Goal: Task Accomplishment & Management: Manage account settings

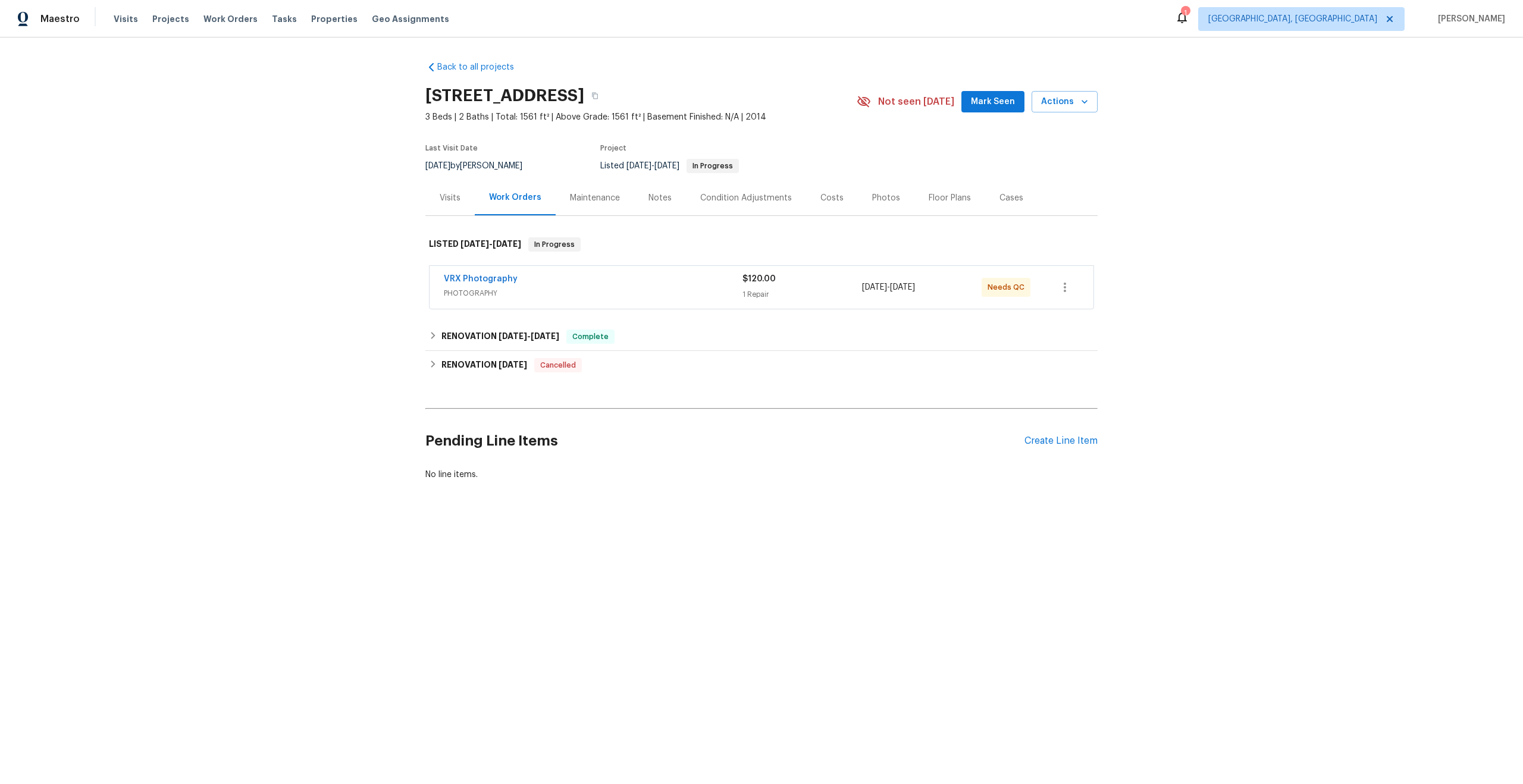
click at [323, 174] on div "Back to all projects 4832 Old Towne Village Cir, Winston-Salem, NC 27040 3 Beds…" at bounding box center [761, 299] width 1523 height 524
drag, startPoint x: 643, startPoint y: 94, endPoint x: 427, endPoint y: 90, distance: 216.0
click at [427, 90] on h2 "4832 Old Towne Village Cir, Winston-Salem, NC 27040" at bounding box center [505, 96] width 159 height 12
copy h2 "4832 Old Towne Village Cir"
click at [658, 309] on div "VRX Photography PHOTOGRAPHY $120.00 1 Repair 8/7/2025 - 8/8/2025 Needs QC" at bounding box center [762, 287] width 664 height 43
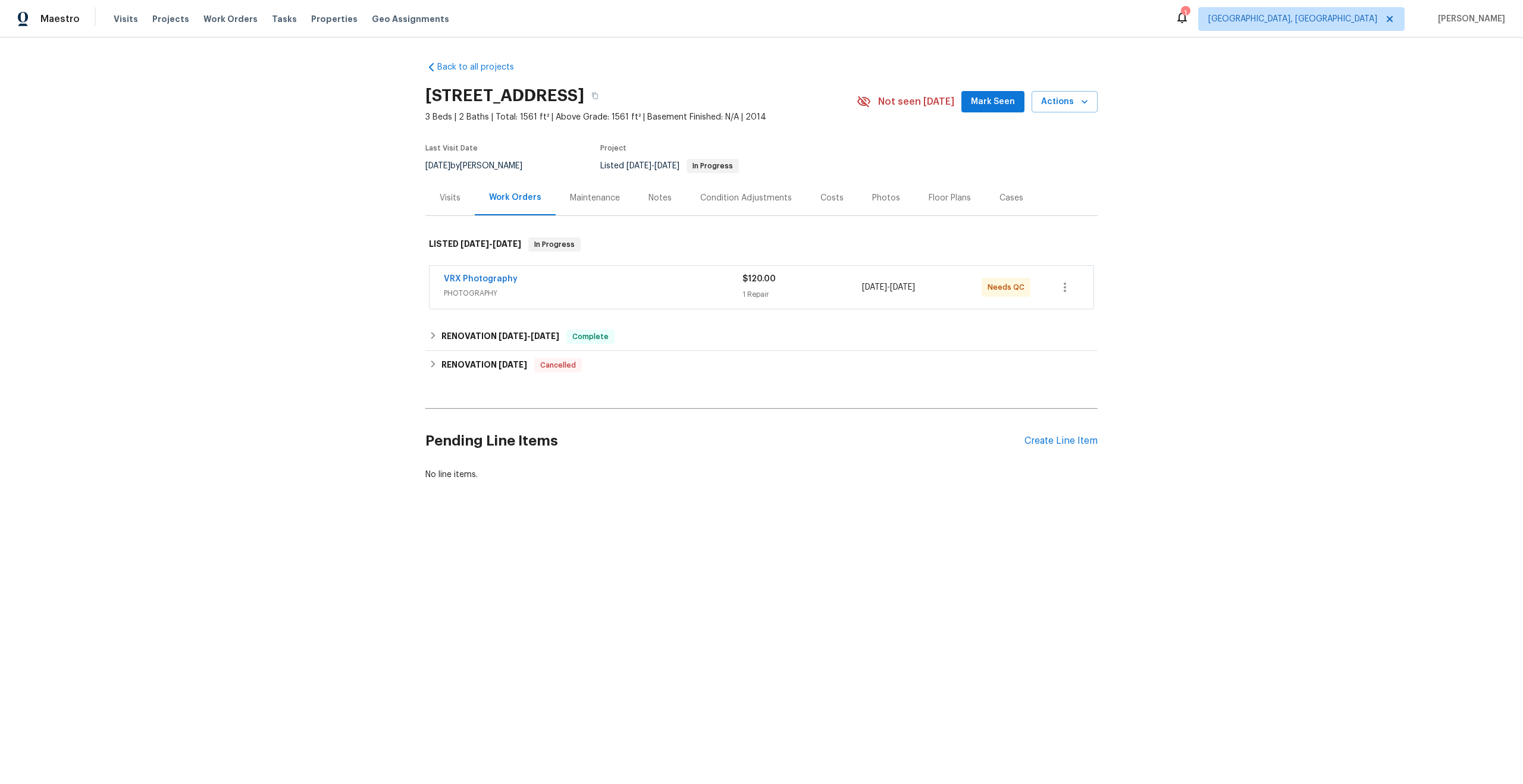
click at [661, 299] on span "PHOTOGRAPHY" at bounding box center [593, 293] width 298 height 12
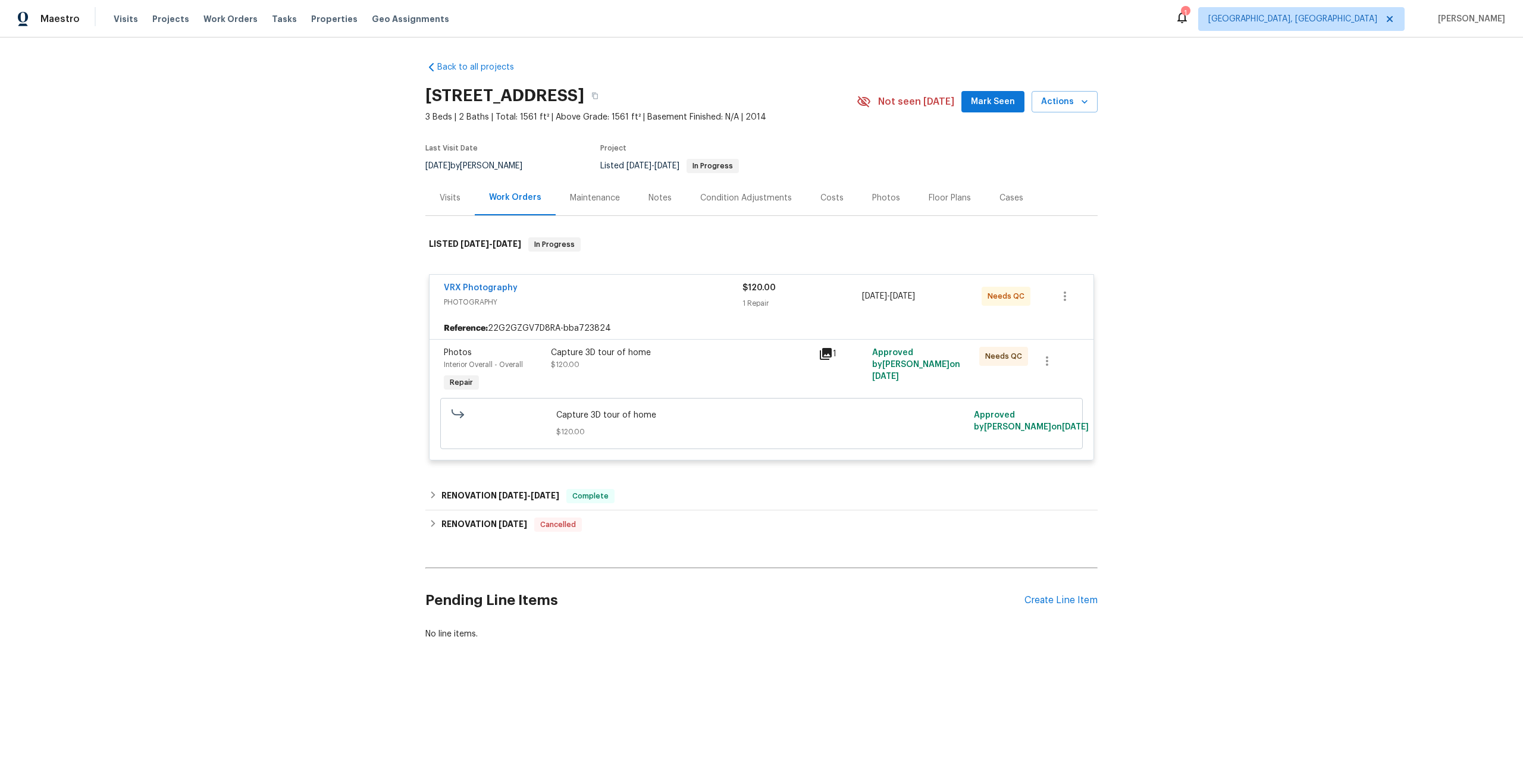
click at [690, 371] on div "Capture 3D tour of home $120.00" at bounding box center [681, 359] width 261 height 24
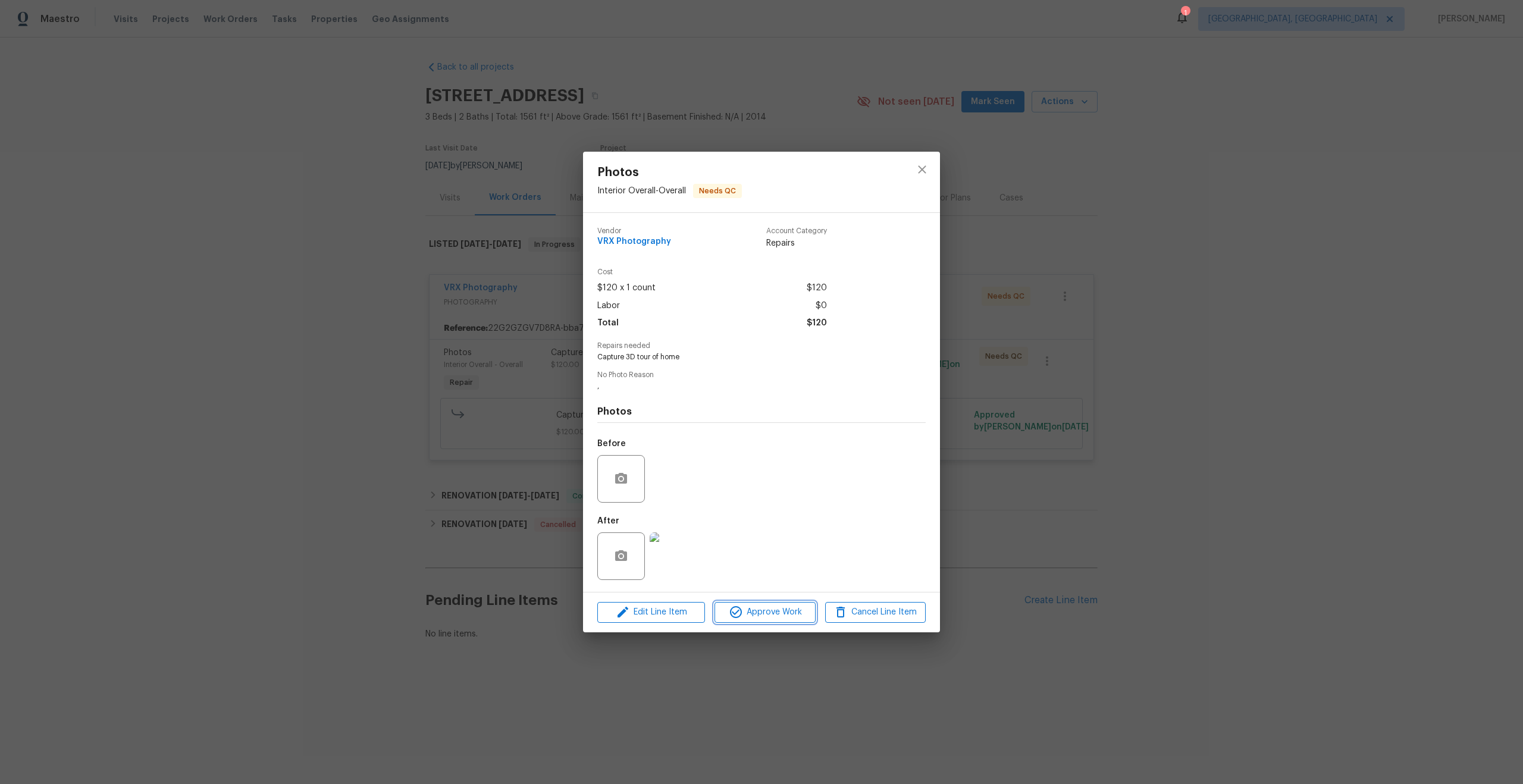
click at [786, 610] on span "Approve Work" at bounding box center [765, 612] width 94 height 15
click at [784, 614] on span "Approve Work" at bounding box center [765, 612] width 94 height 15
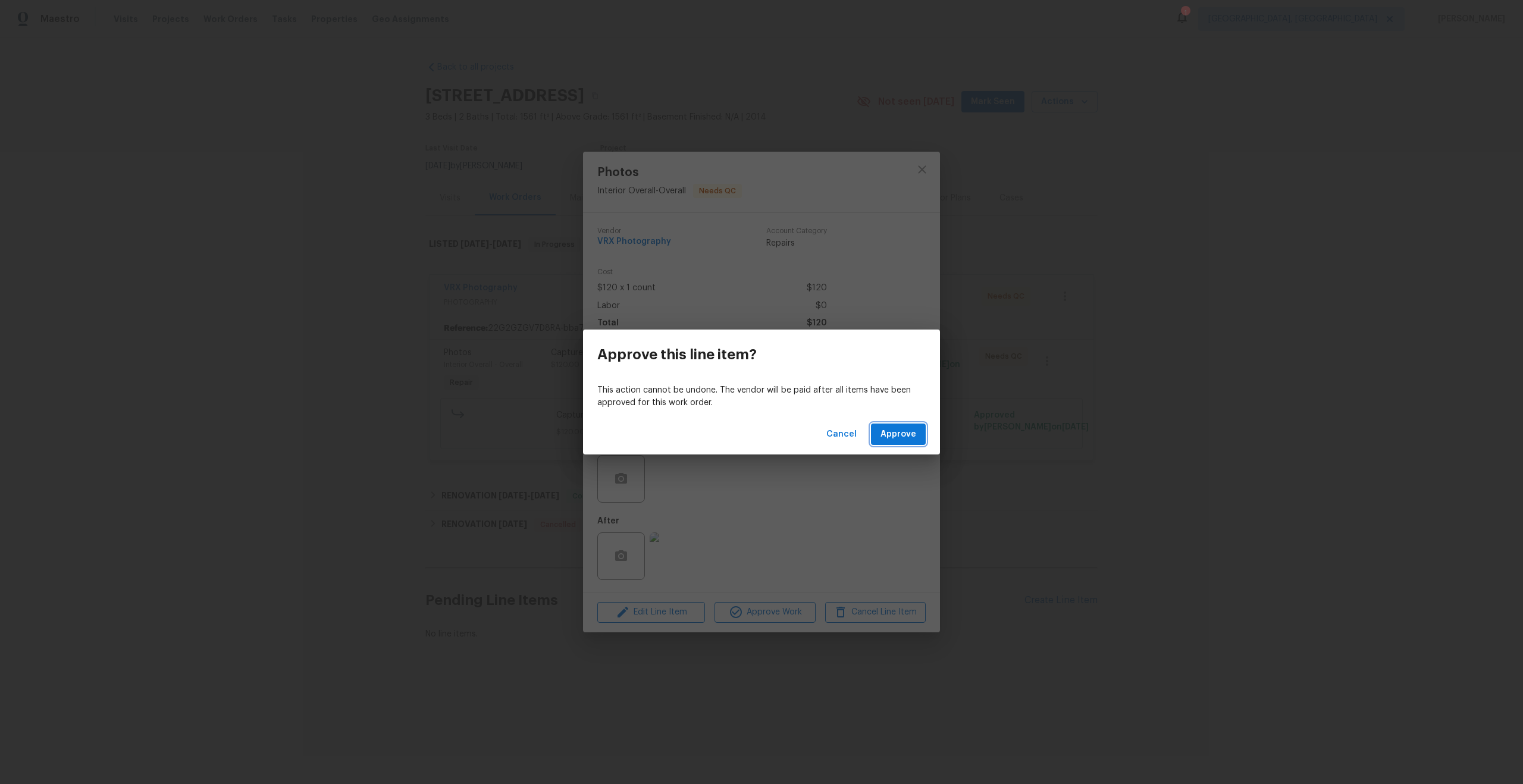
click at [914, 434] on span "Approve" at bounding box center [899, 435] width 36 height 15
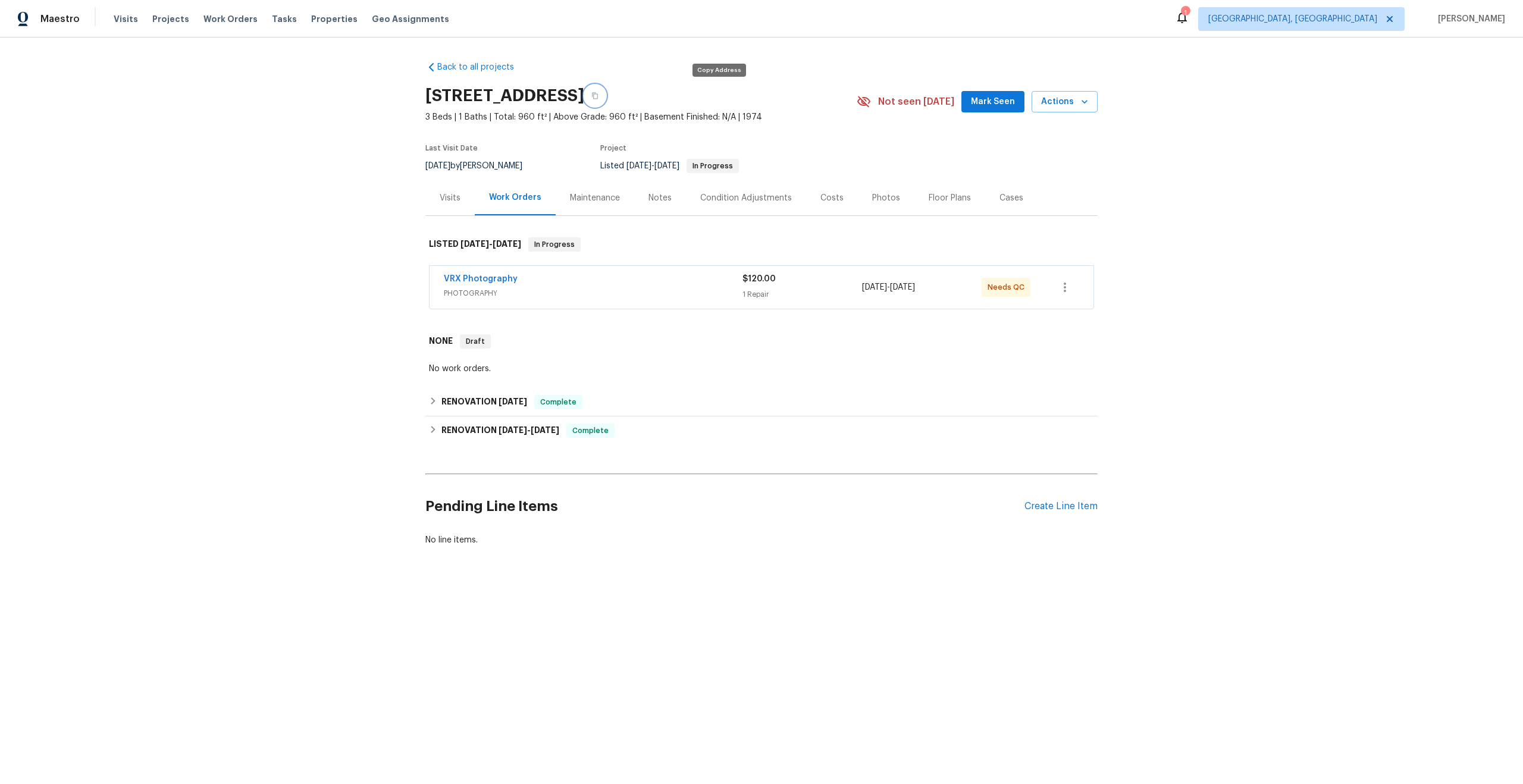
click at [599, 94] on icon "button" at bounding box center [595, 96] width 7 height 7
click at [656, 278] on div "VRX Photography" at bounding box center [593, 280] width 298 height 14
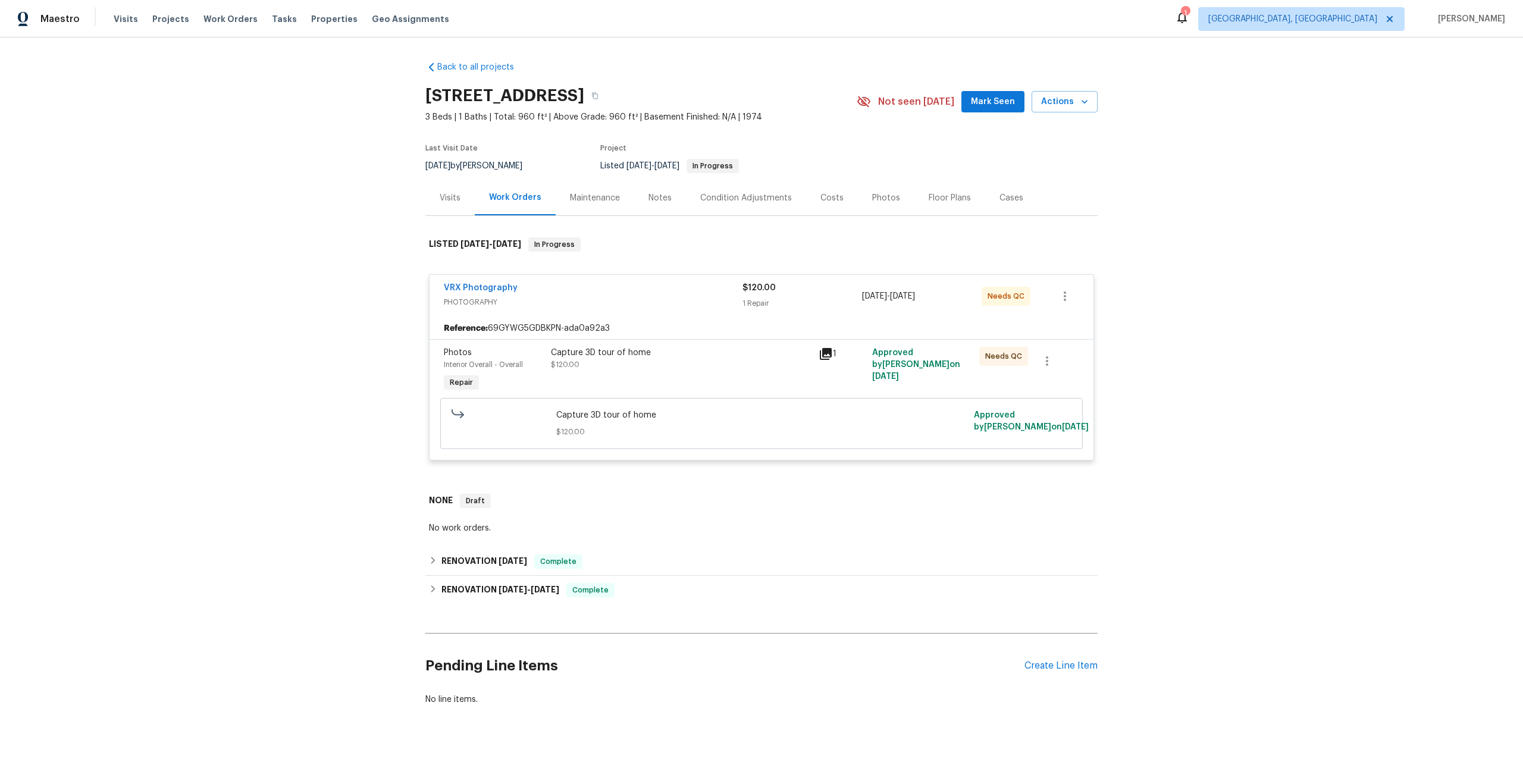
click at [708, 363] on div "Capture 3D tour of home $120.00" at bounding box center [681, 359] width 261 height 24
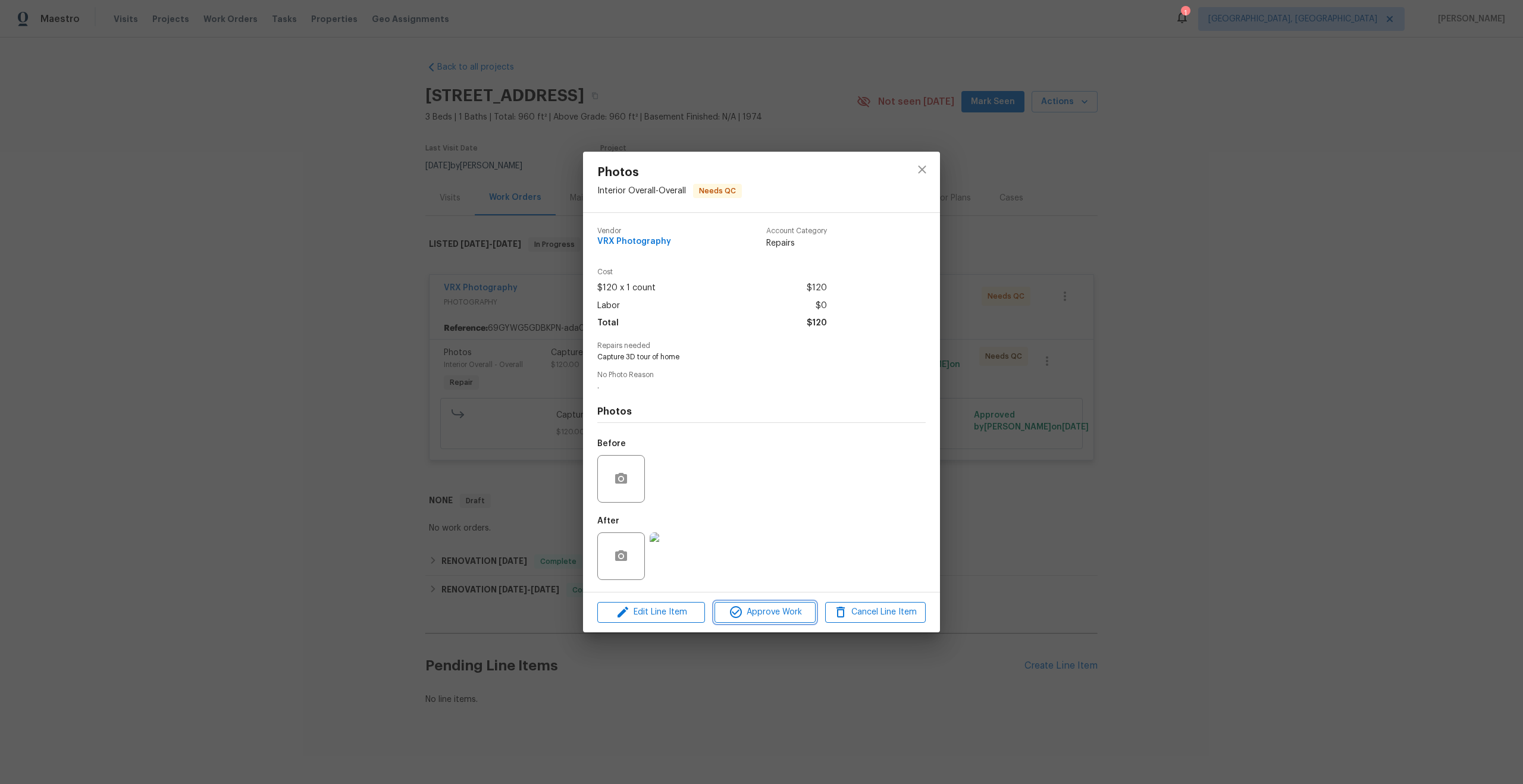
click at [770, 615] on span "Approve Work" at bounding box center [765, 612] width 94 height 15
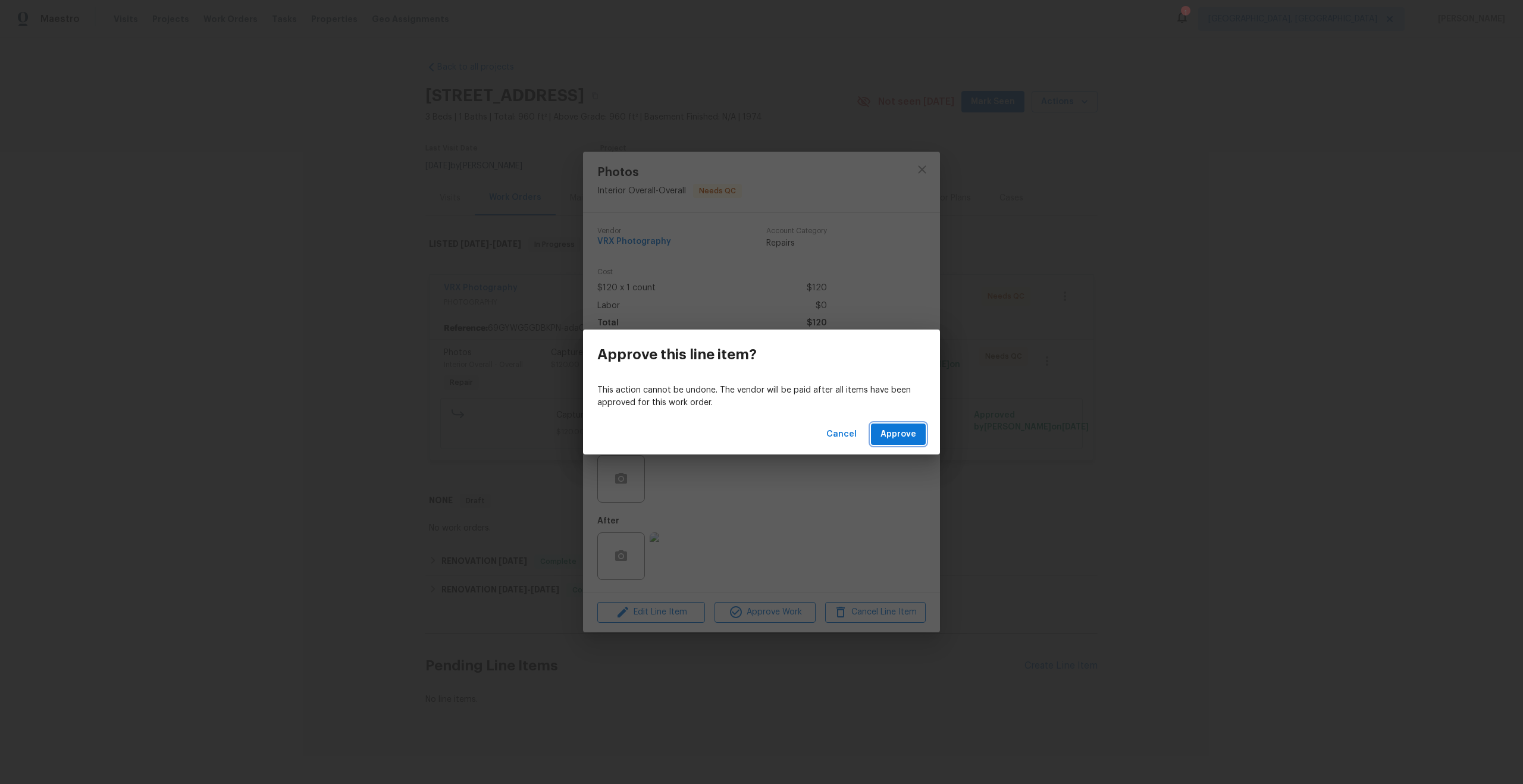
click at [898, 430] on span "Approve" at bounding box center [899, 435] width 36 height 15
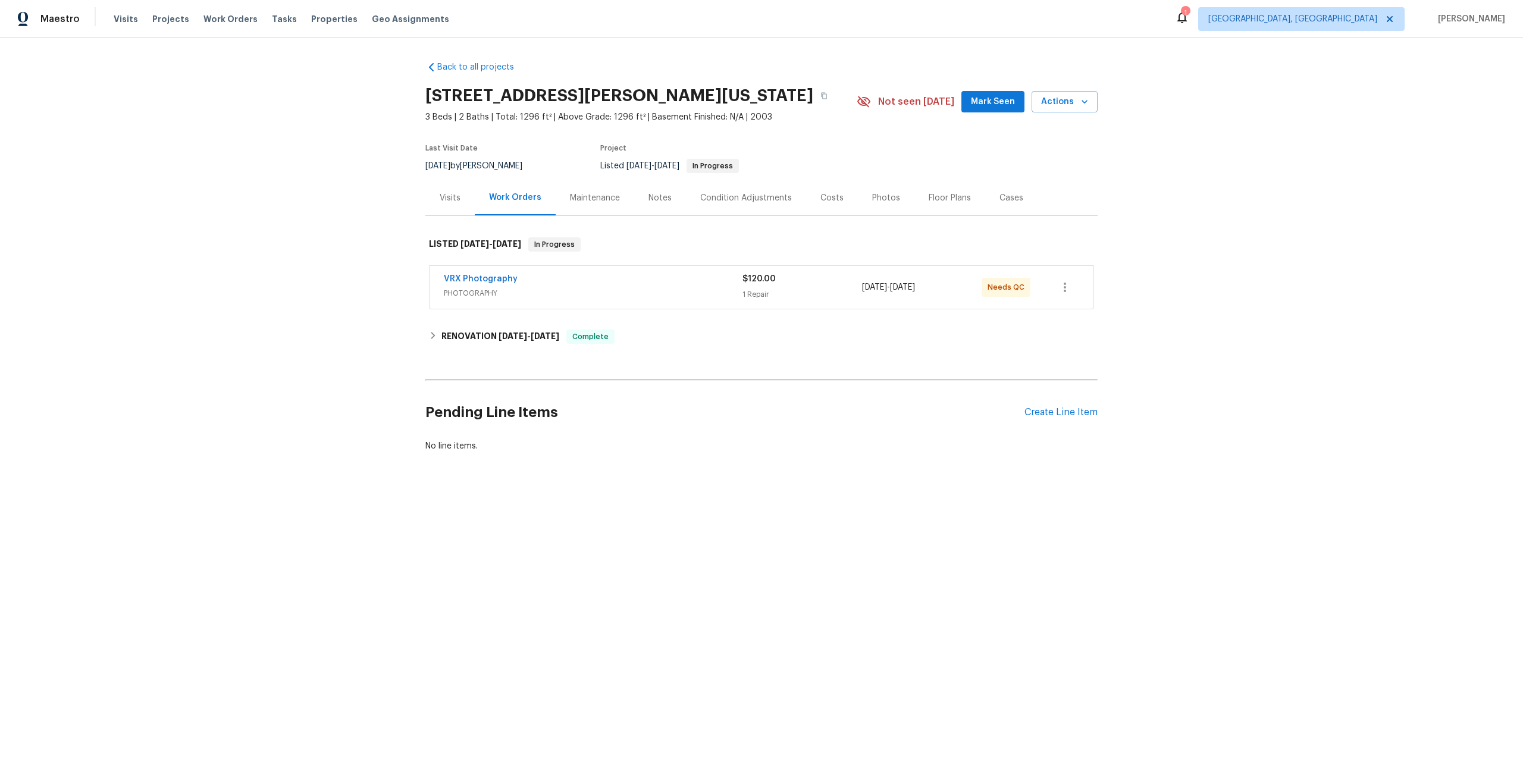
click at [654, 277] on div "VRX Photography" at bounding box center [593, 280] width 298 height 14
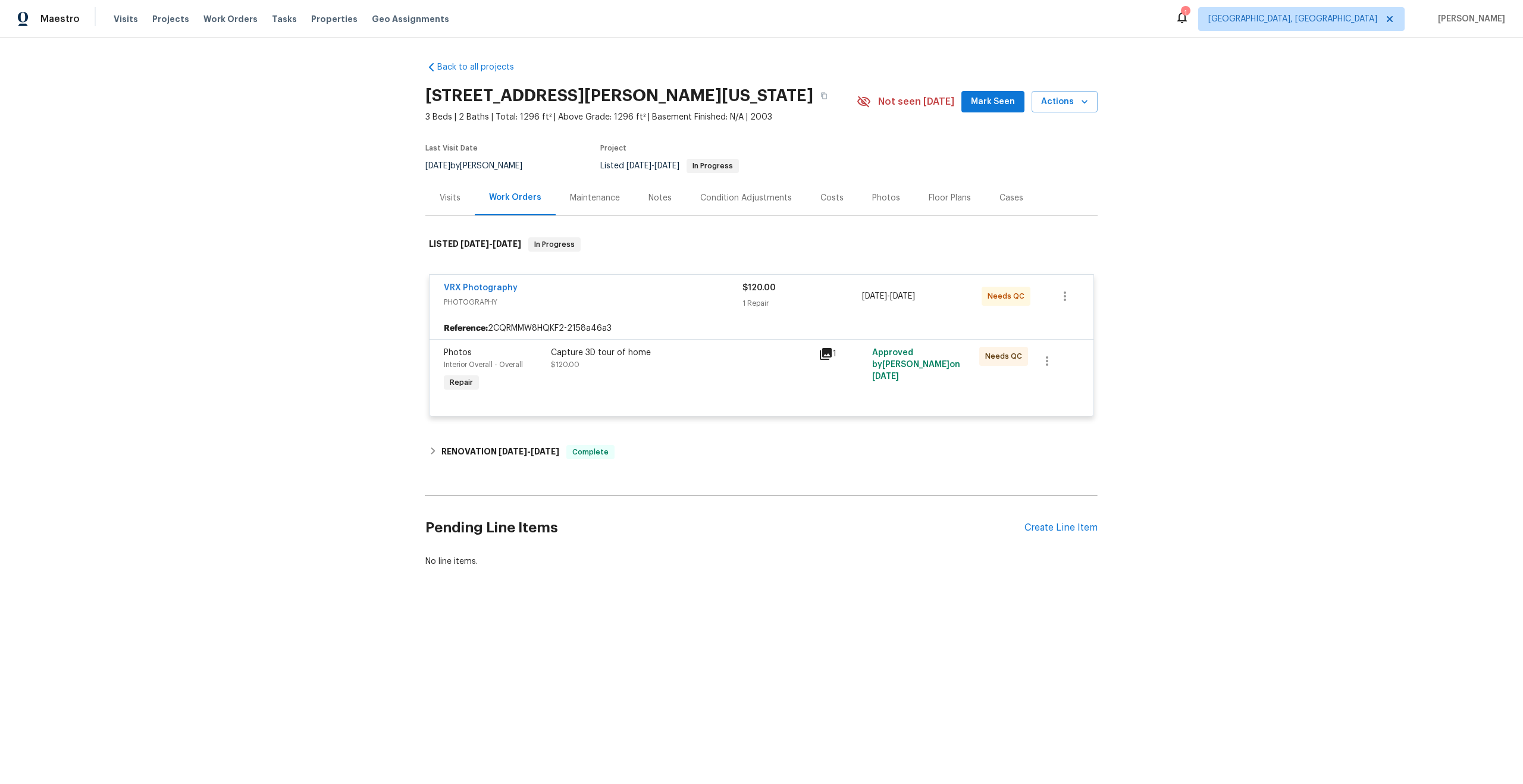
click at [690, 372] on div "Capture 3D tour of home $120.00" at bounding box center [681, 370] width 268 height 55
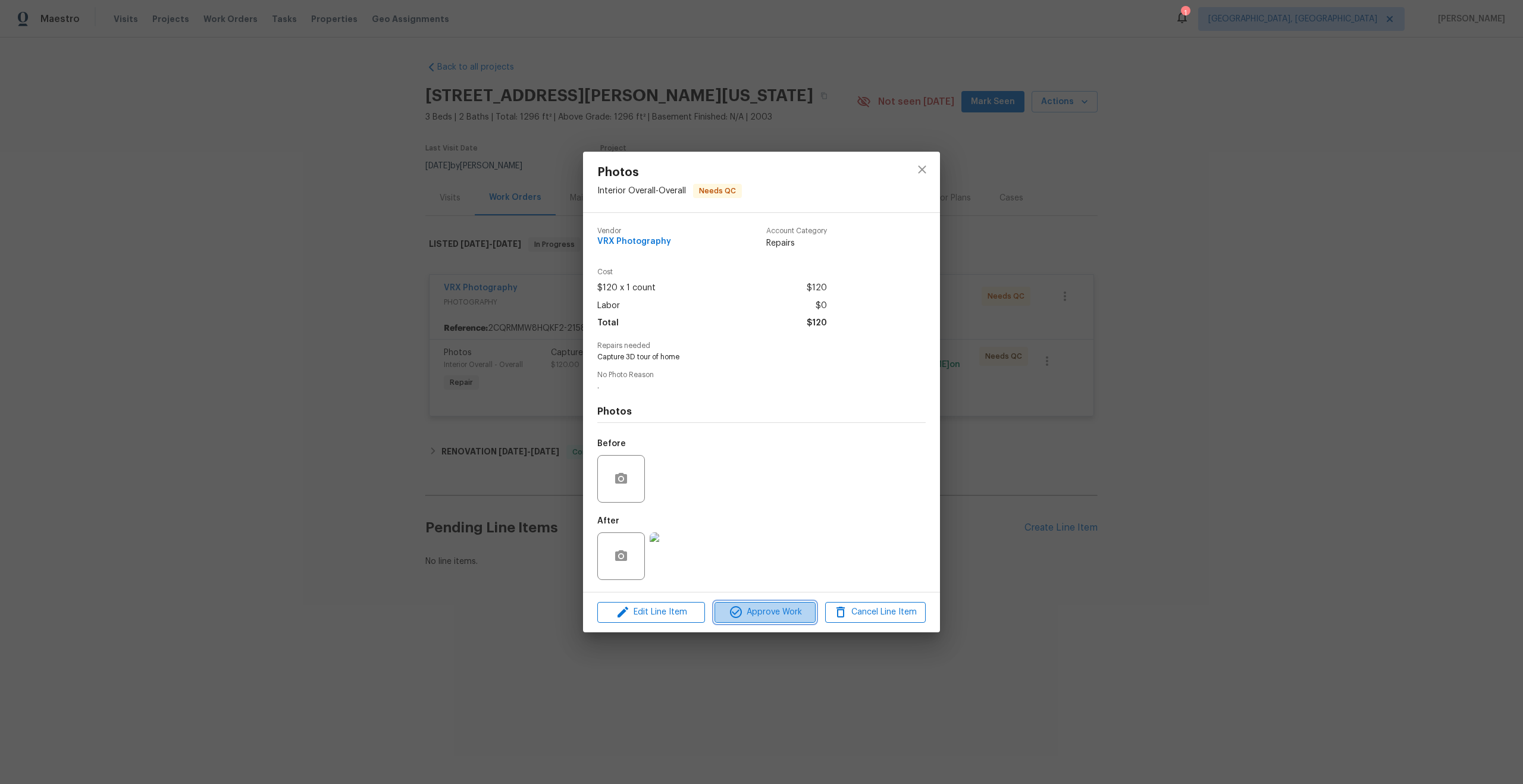
click at [780, 615] on span "Approve Work" at bounding box center [765, 612] width 94 height 15
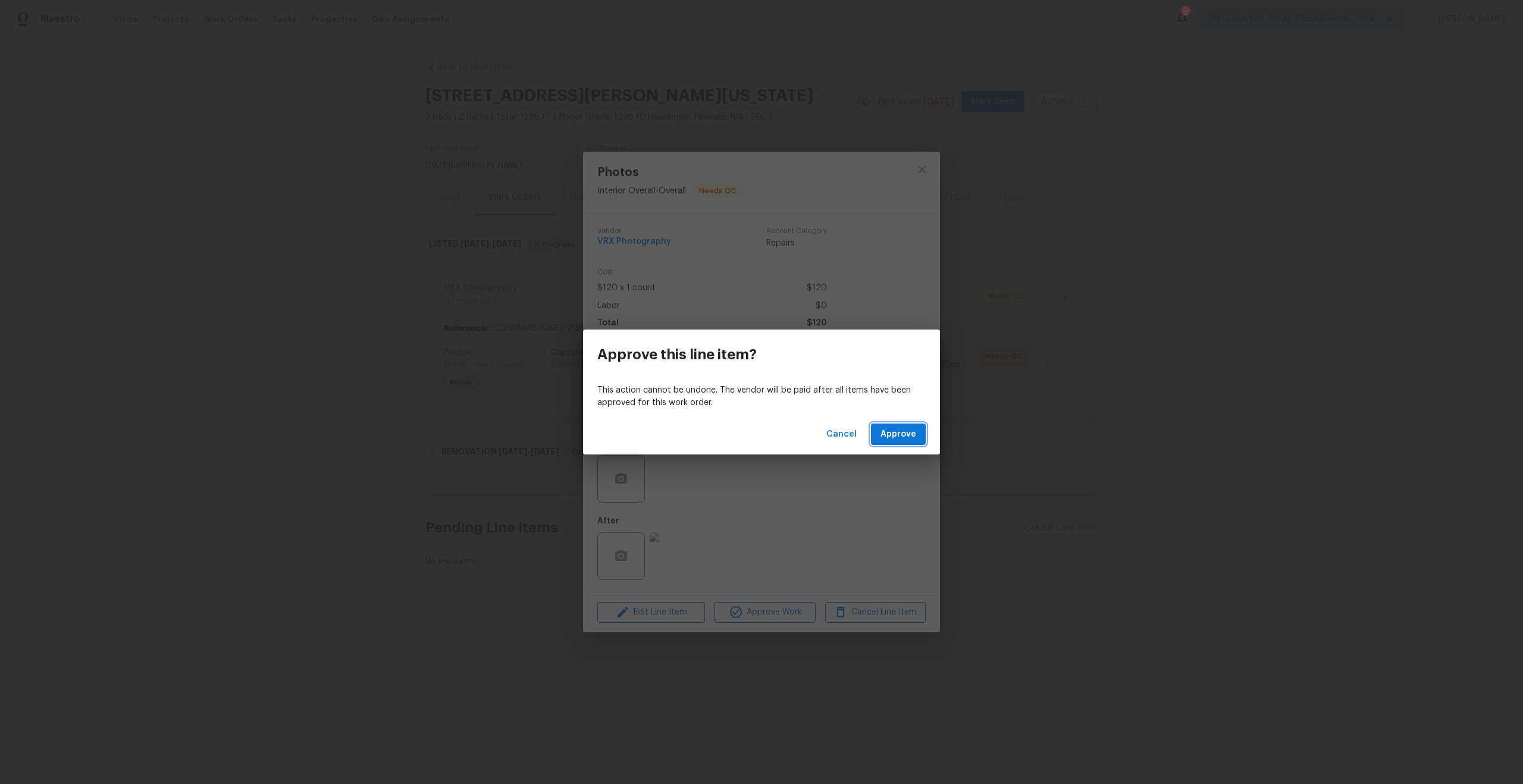
click at [906, 433] on span "Approve" at bounding box center [899, 435] width 36 height 15
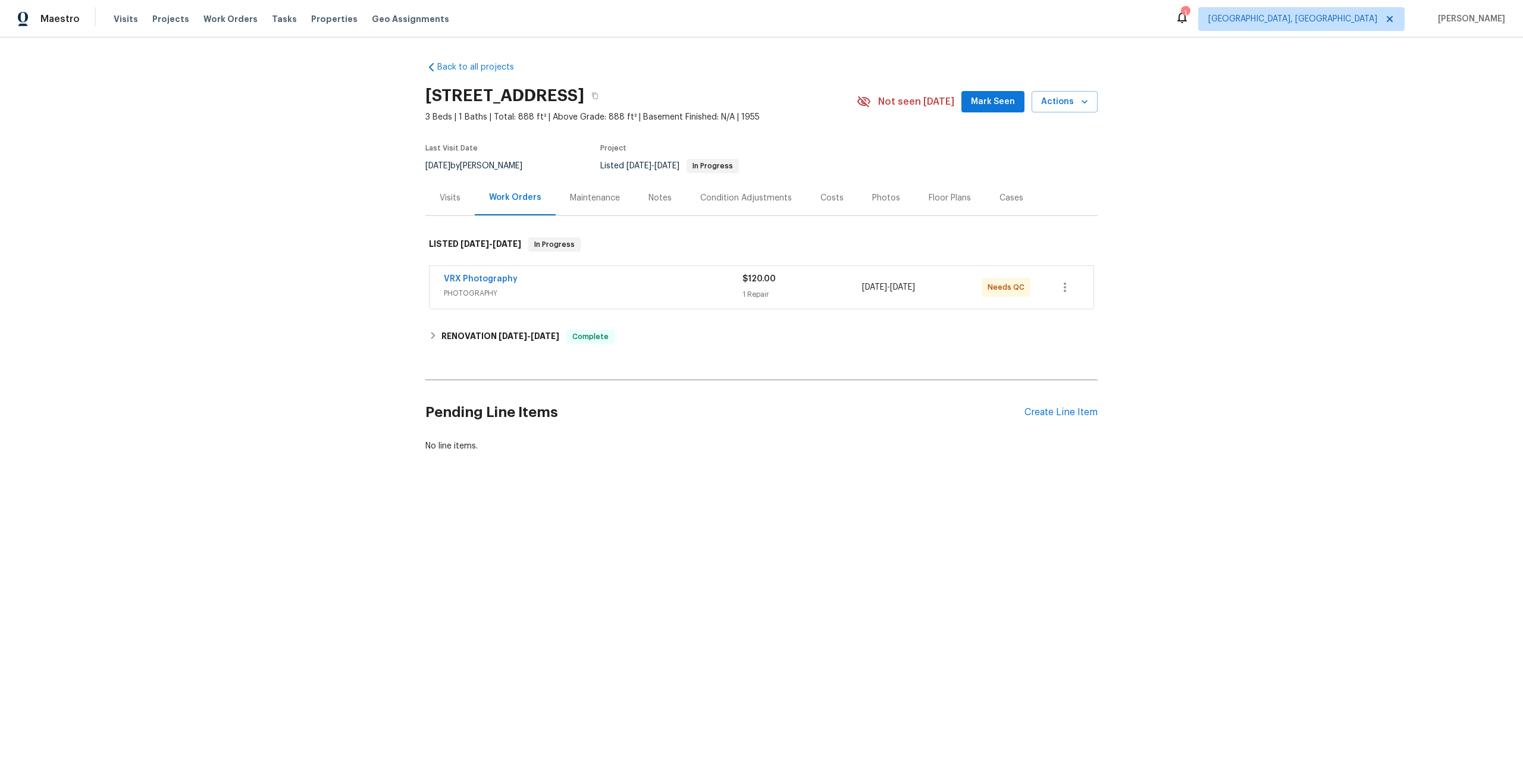
click at [690, 272] on div "VRX Photography PHOTOGRAPHY $120.00 1 Repair 8/8/2025 - 8/9/2025 Needs QC" at bounding box center [762, 287] width 664 height 43
click at [686, 281] on div "VRX Photography" at bounding box center [593, 280] width 298 height 14
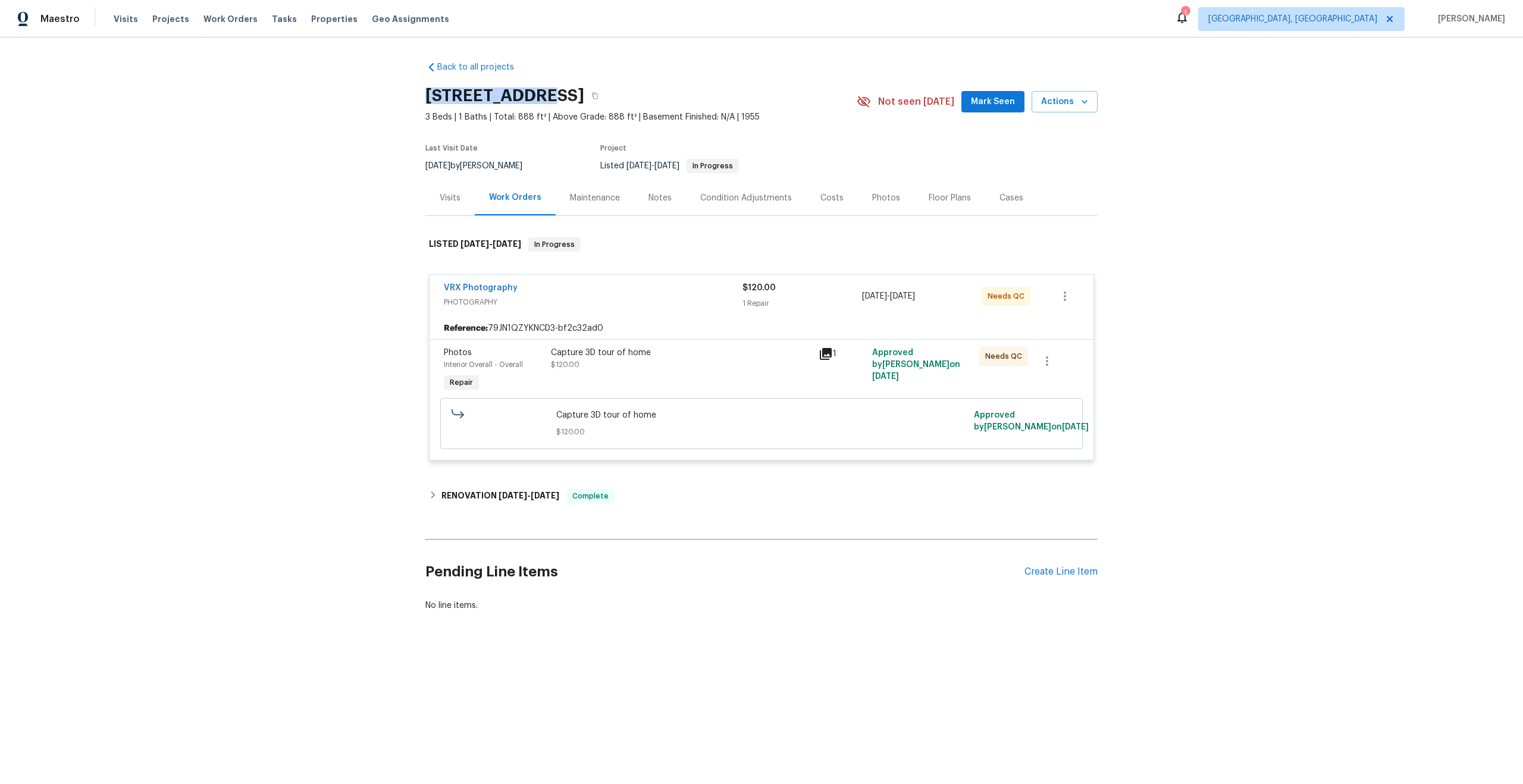
drag, startPoint x: 525, startPoint y: 96, endPoint x: 377, endPoint y: 96, distance: 148.0
click at [377, 96] on div "Back to all projects 9121 Niger Dr, Saint Louis, MO 63123 3 Beds | 1 Baths | To…" at bounding box center [761, 365] width 1523 height 655
copy h2 "9121 Niger Dr"
click at [765, 371] on div "Capture 3D tour of home $120.00" at bounding box center [681, 370] width 268 height 55
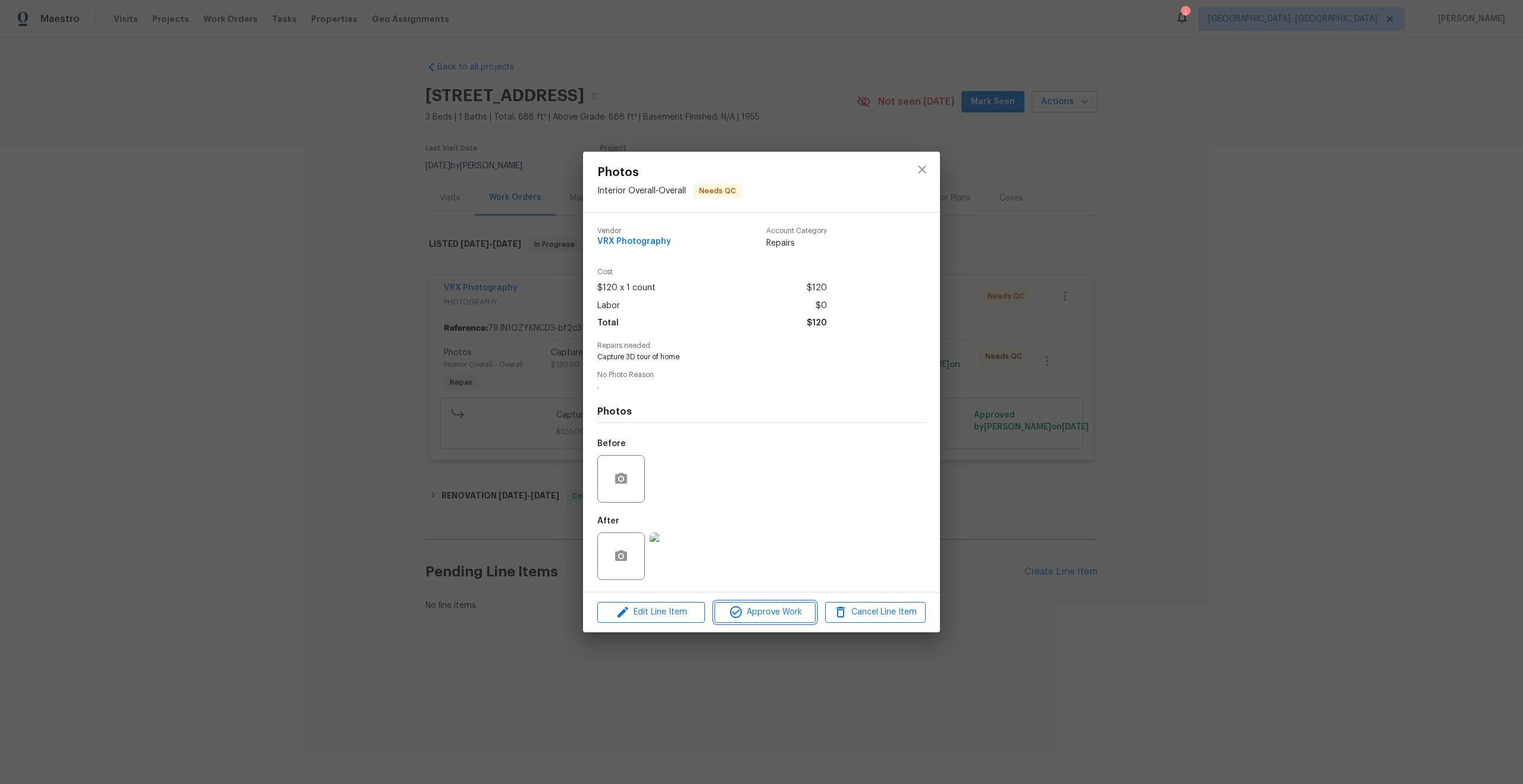
click at [791, 610] on span "Approve Work" at bounding box center [765, 612] width 94 height 15
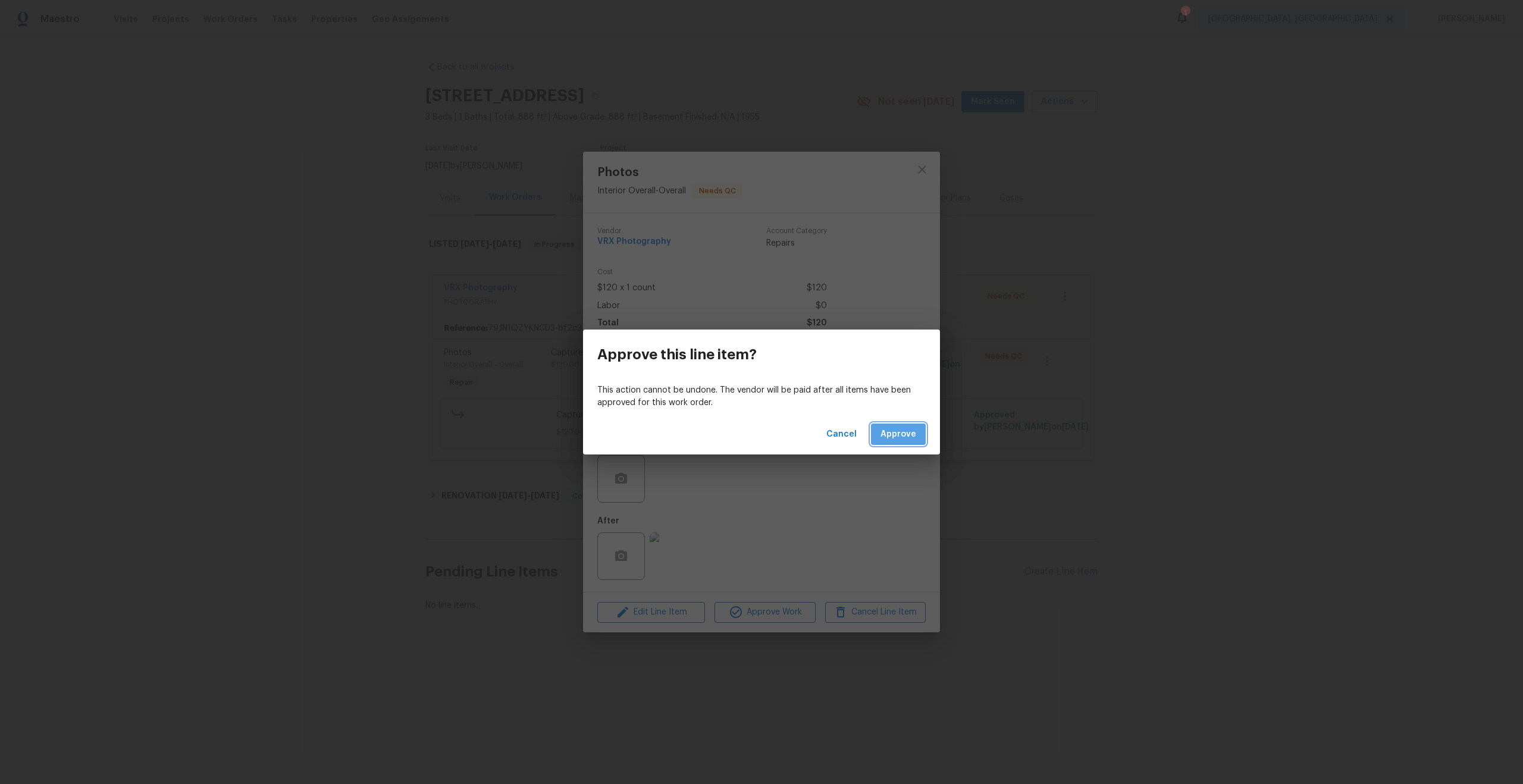
click at [908, 427] on span "Approve" at bounding box center [899, 435] width 36 height 15
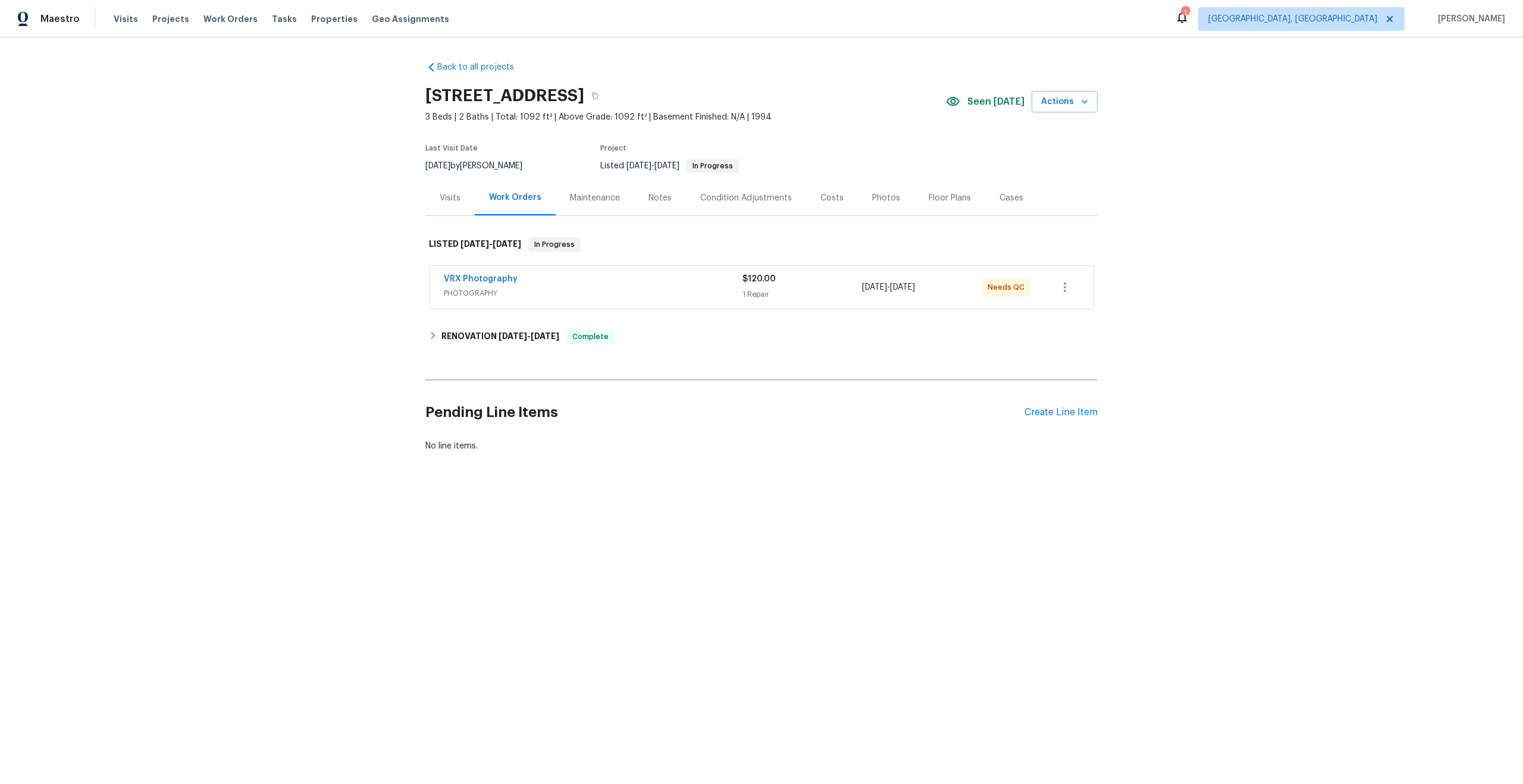
drag, startPoint x: 597, startPoint y: 93, endPoint x: 420, endPoint y: 91, distance: 177.0
click at [420, 91] on div "Back to all projects 2816 Cypress Park Rd, Greensboro, NC 27407 3 Beds | 2 Bath…" at bounding box center [761, 285] width 1523 height 496
copy h2 "2816 Cypress Park Rd"
drag, startPoint x: 584, startPoint y: 95, endPoint x: 429, endPoint y: 96, distance: 155.0
click at [429, 96] on h2 "3309 Red Oak Cir N, Burnsville, MN 55337" at bounding box center [505, 96] width 159 height 12
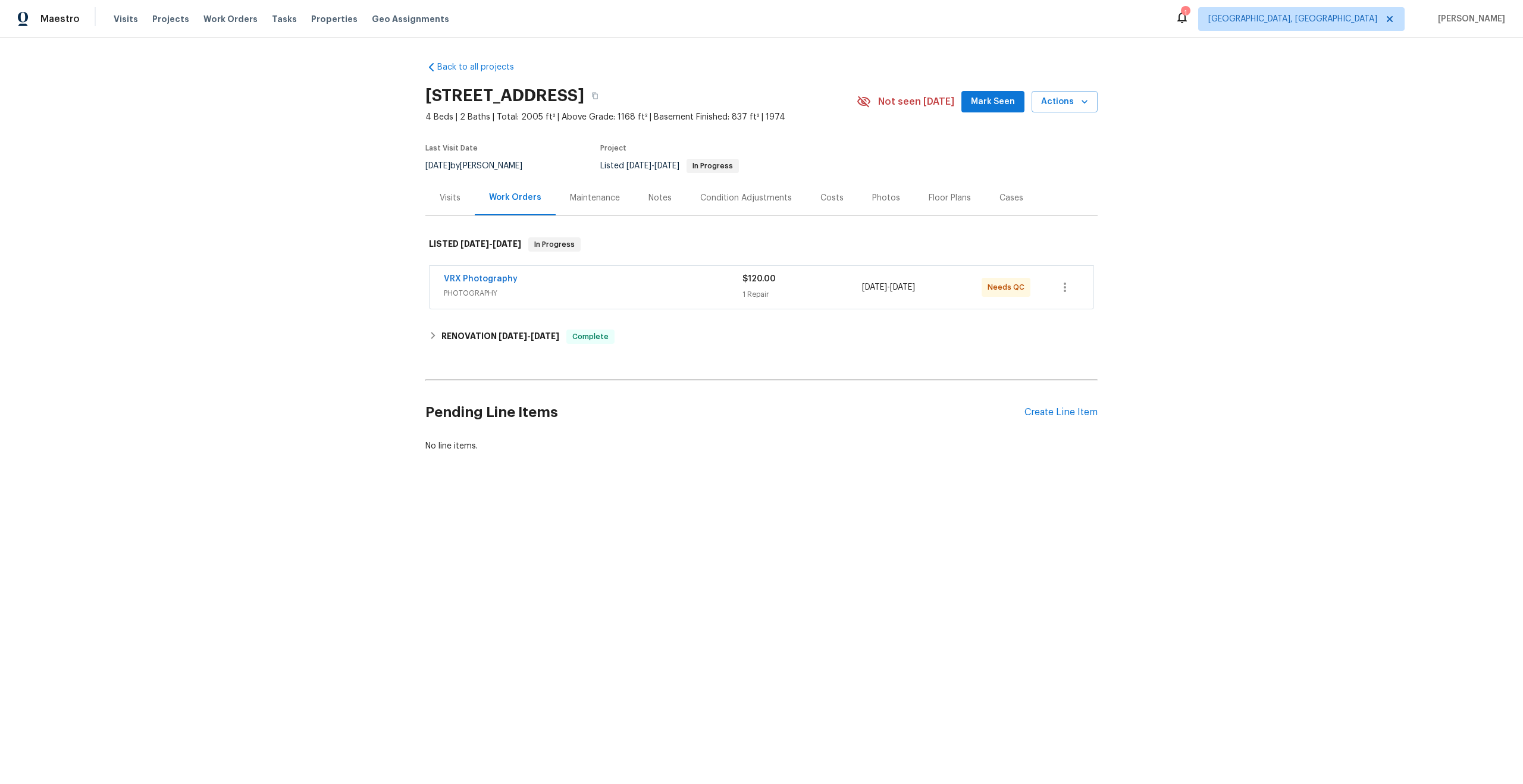
copy h2 "3309 Red Oak Cir N"
click at [649, 276] on div "VRX Photography" at bounding box center [593, 280] width 298 height 14
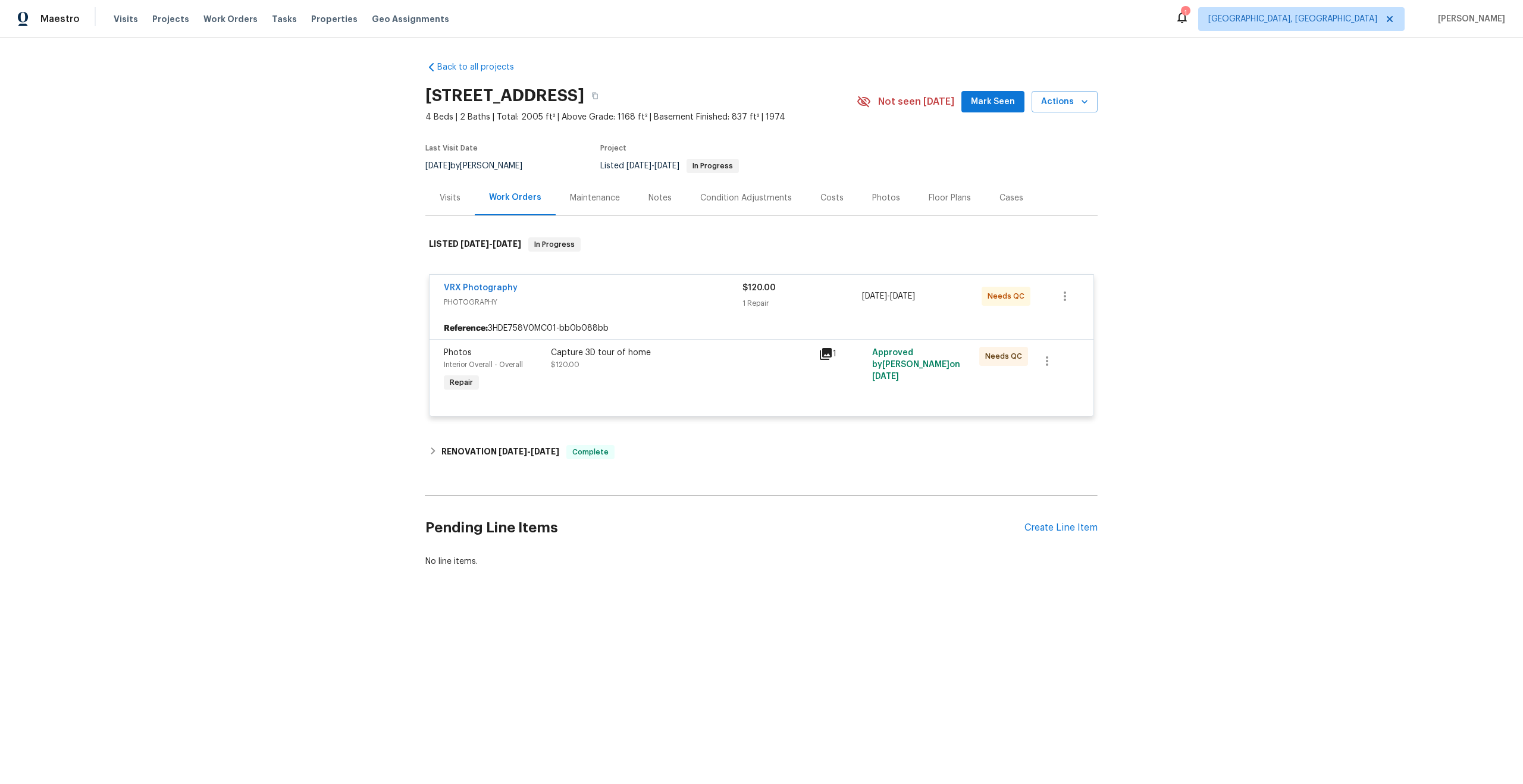
click at [699, 394] on div at bounding box center [762, 401] width 635 height 14
click at [726, 363] on div "Capture 3D tour of home $120.00" at bounding box center [681, 359] width 261 height 24
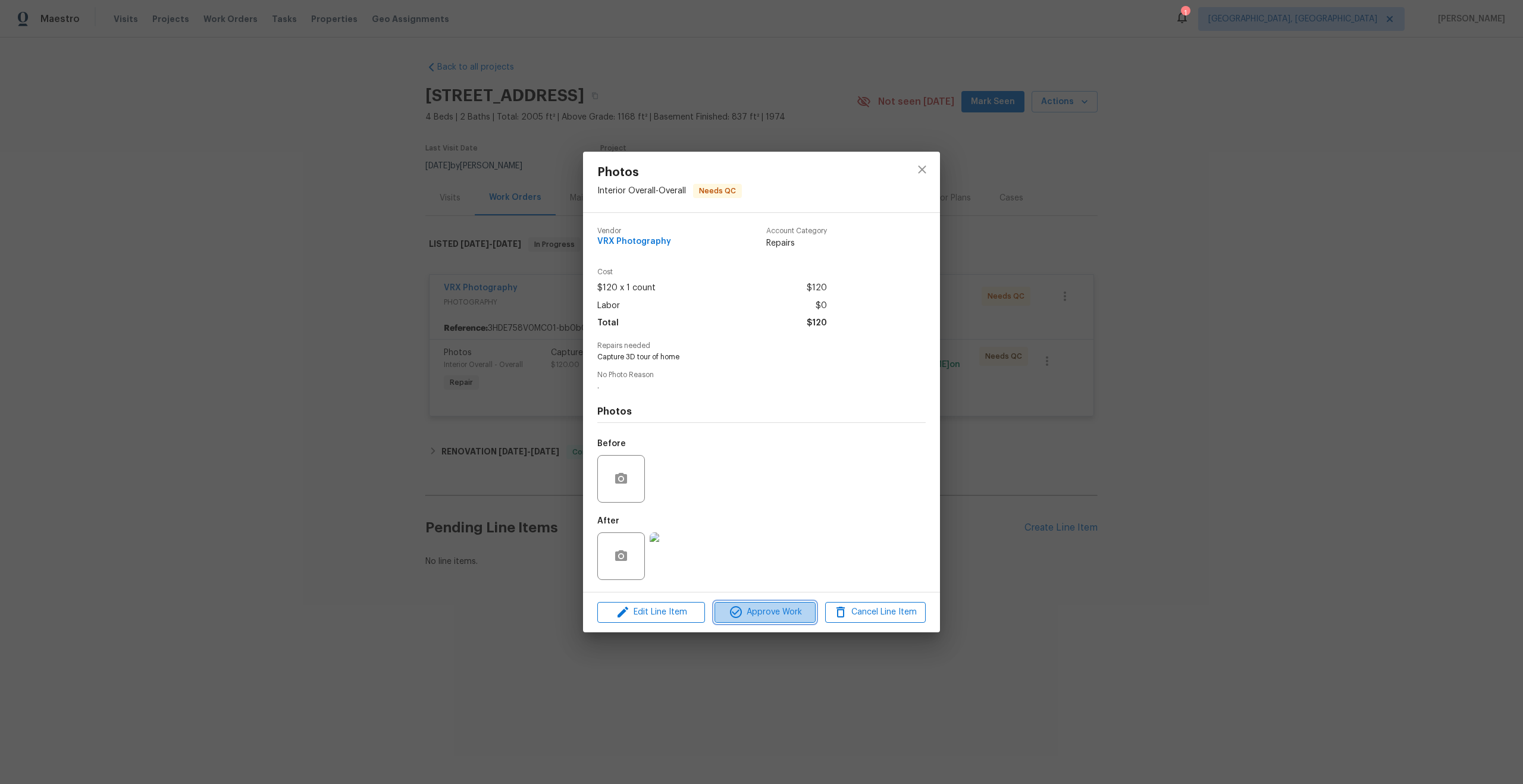
click at [760, 612] on span "Approve Work" at bounding box center [765, 612] width 94 height 15
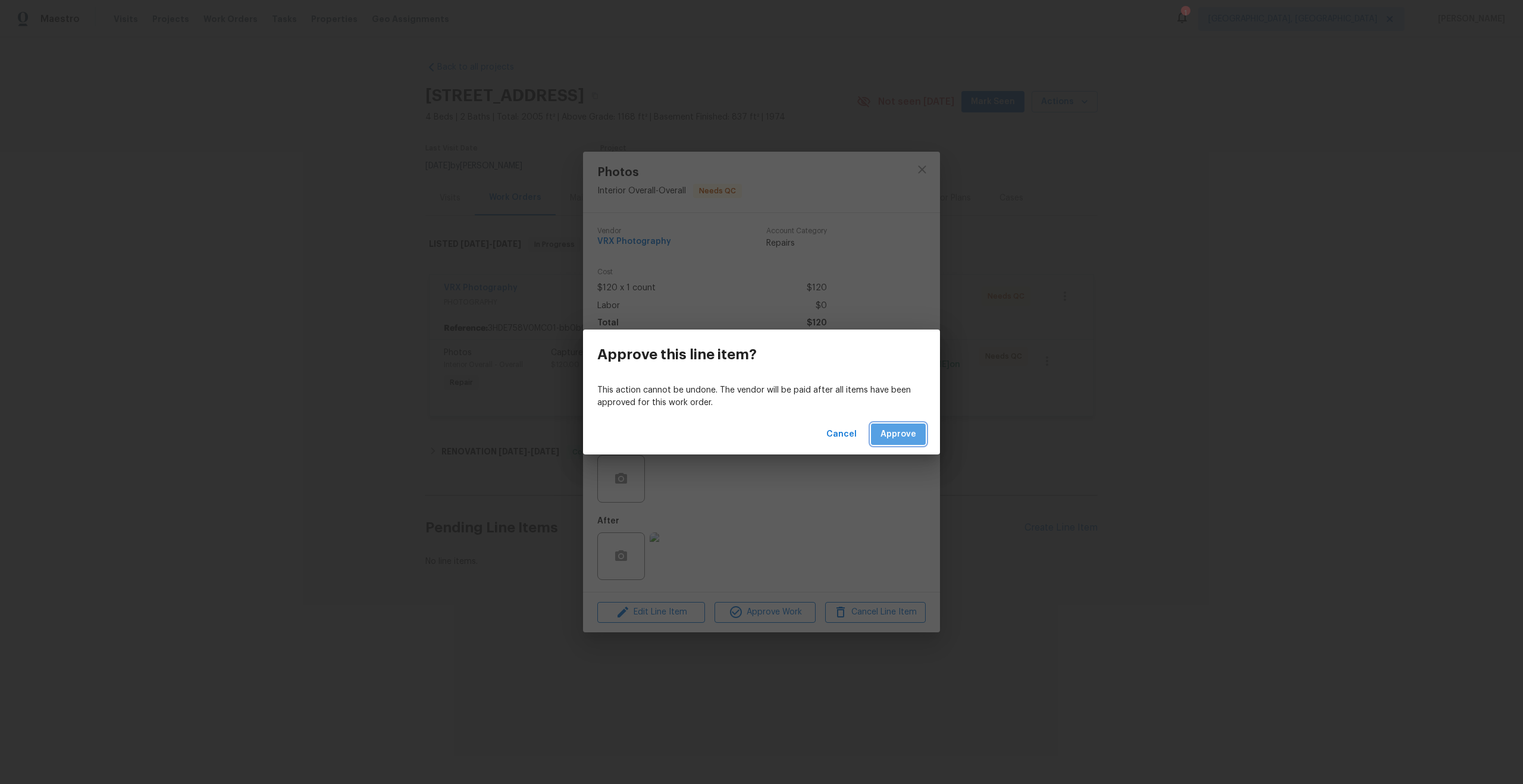
click at [895, 430] on span "Approve" at bounding box center [899, 435] width 36 height 15
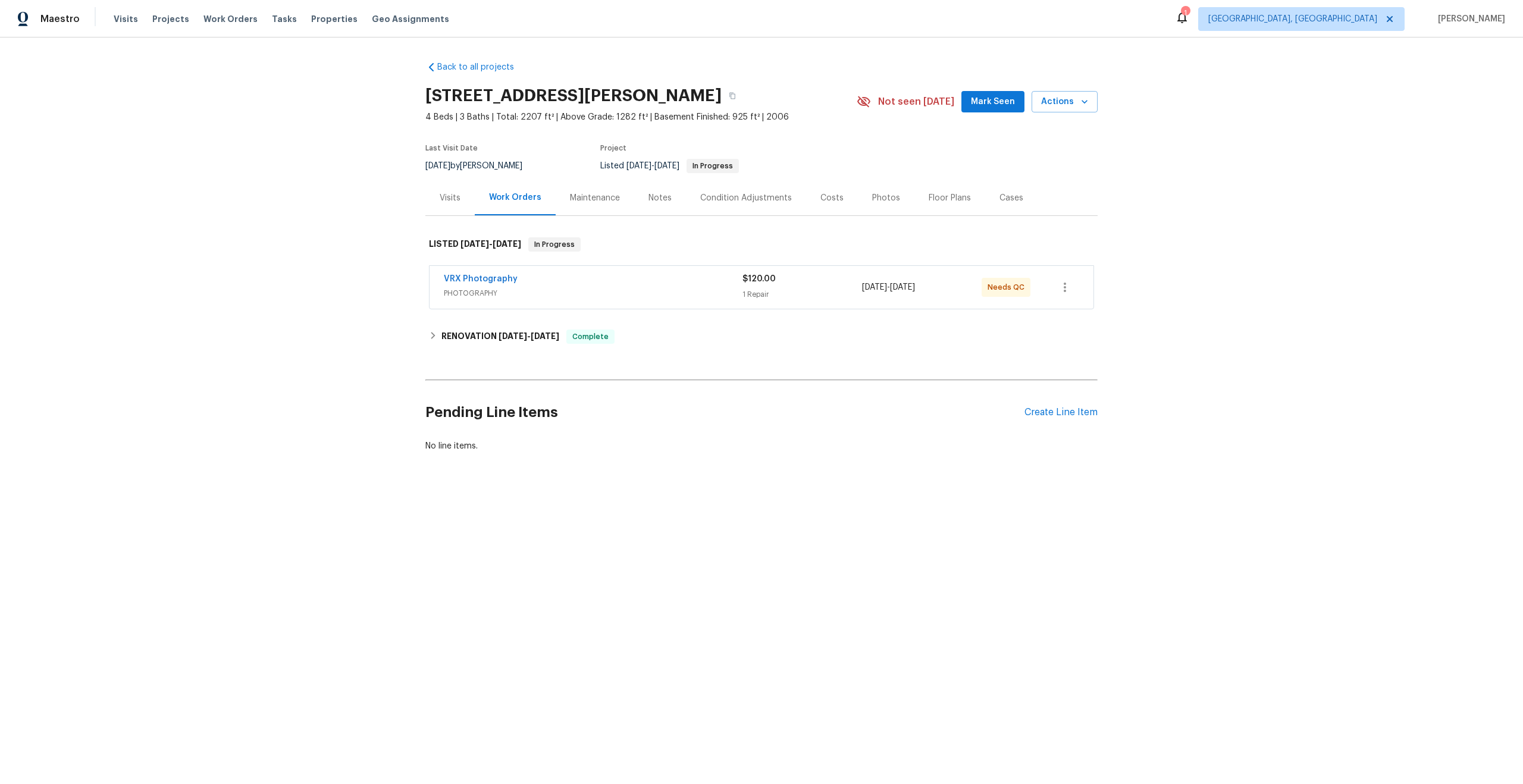
click at [684, 295] on span "PHOTOGRAPHY" at bounding box center [593, 293] width 298 height 12
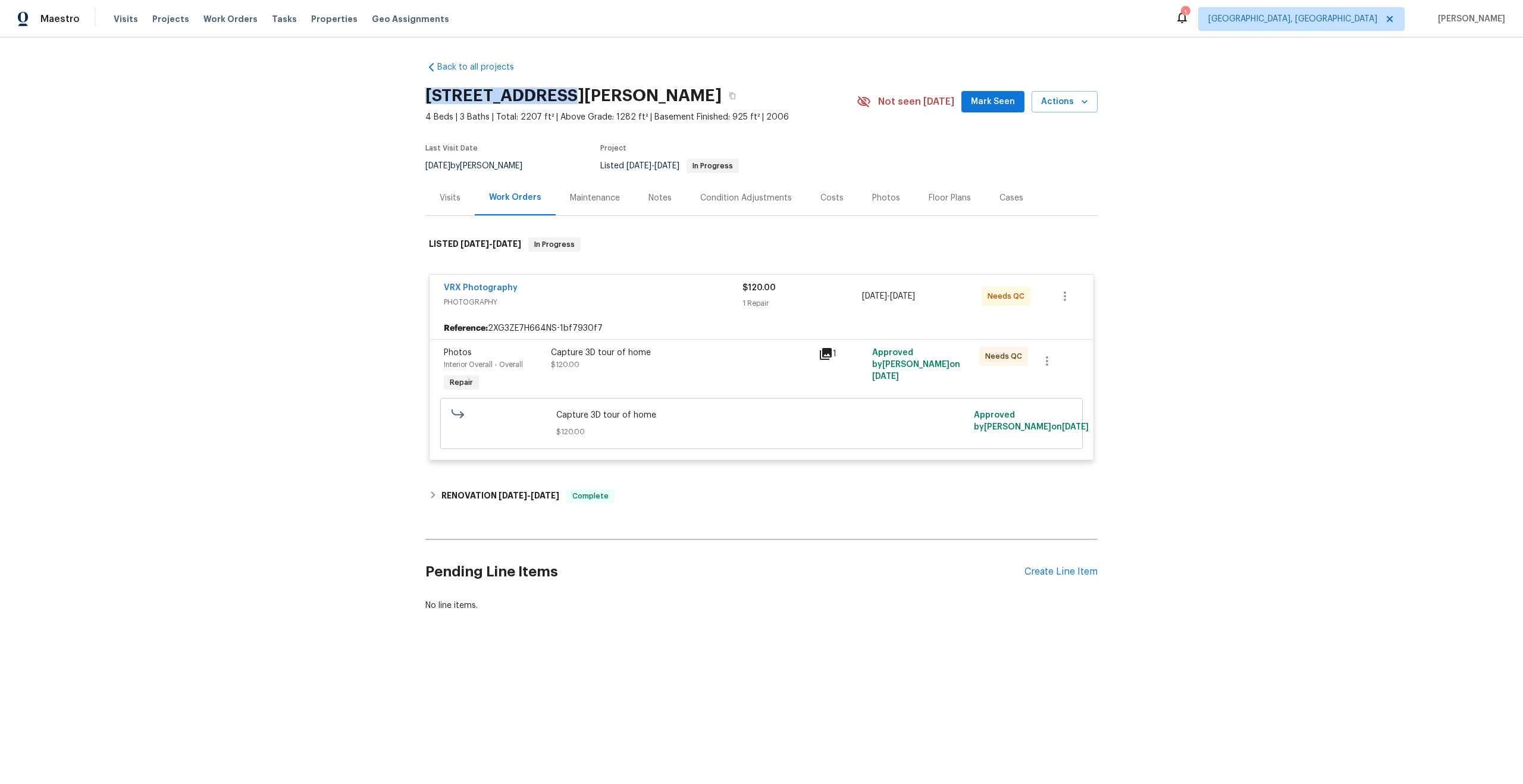
drag, startPoint x: 550, startPoint y: 97, endPoint x: 420, endPoint y: 97, distance: 130.0
click at [419, 97] on div "Back to all projects 191 Gardenia Dr, Troy, MO 63379 4 Beds | 3 Baths | Total: …" at bounding box center [761, 365] width 1523 height 655
copy h2 "191 Gardenia Dr"
click at [724, 357] on div "Capture 3D tour of home" at bounding box center [681, 352] width 261 height 12
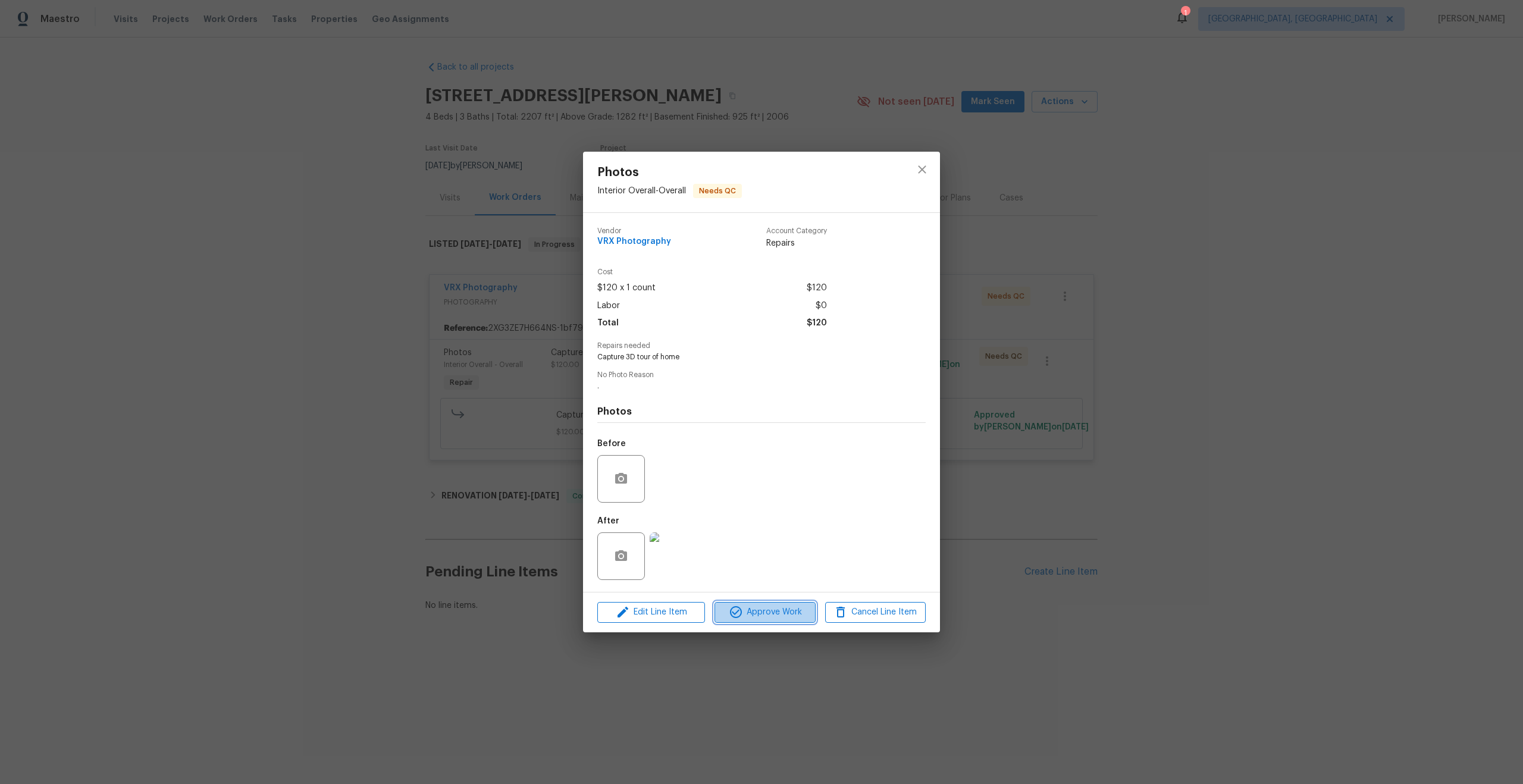
click at [767, 610] on span "Approve Work" at bounding box center [765, 612] width 94 height 15
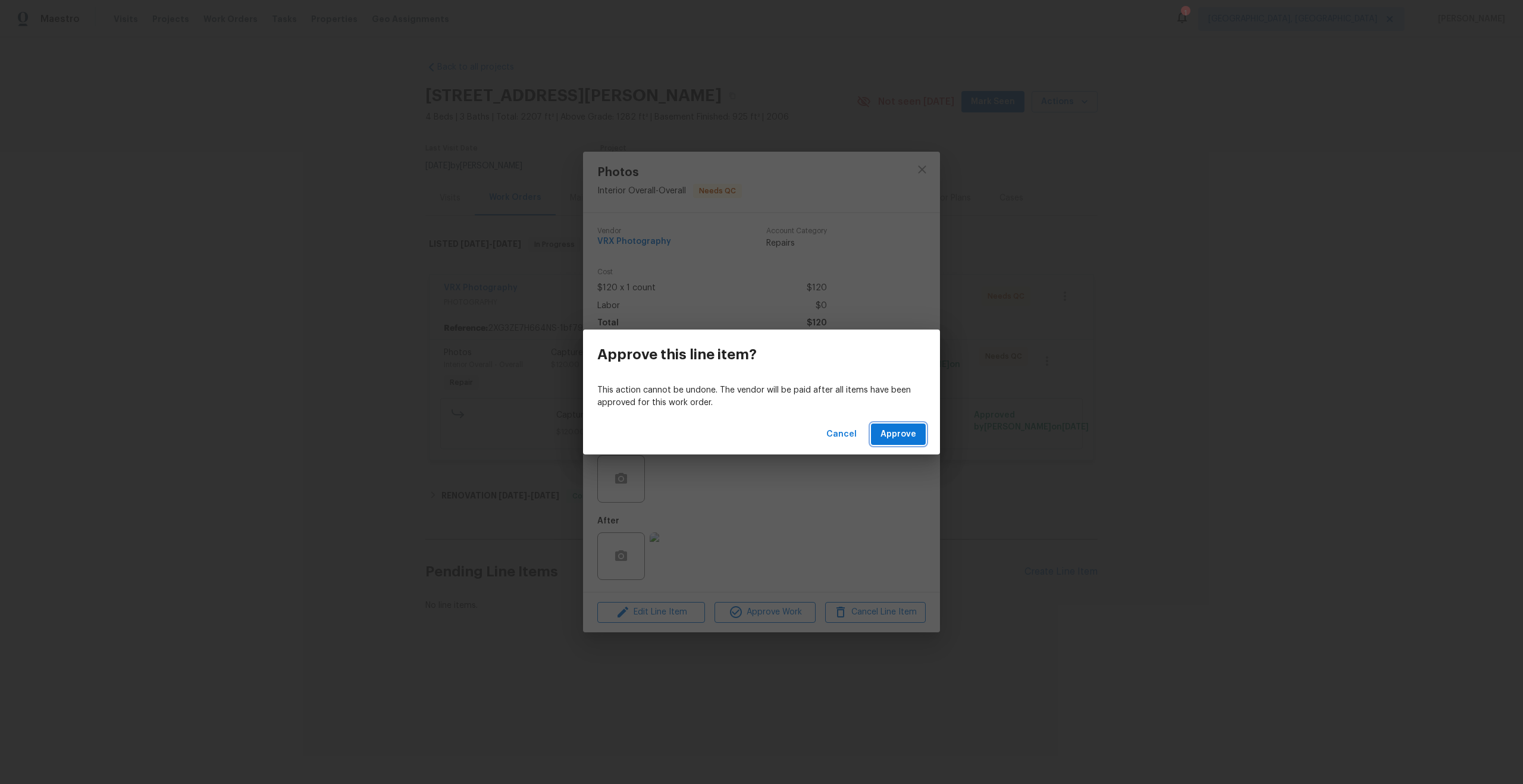
click at [896, 426] on button "Approve" at bounding box center [898, 434] width 55 height 22
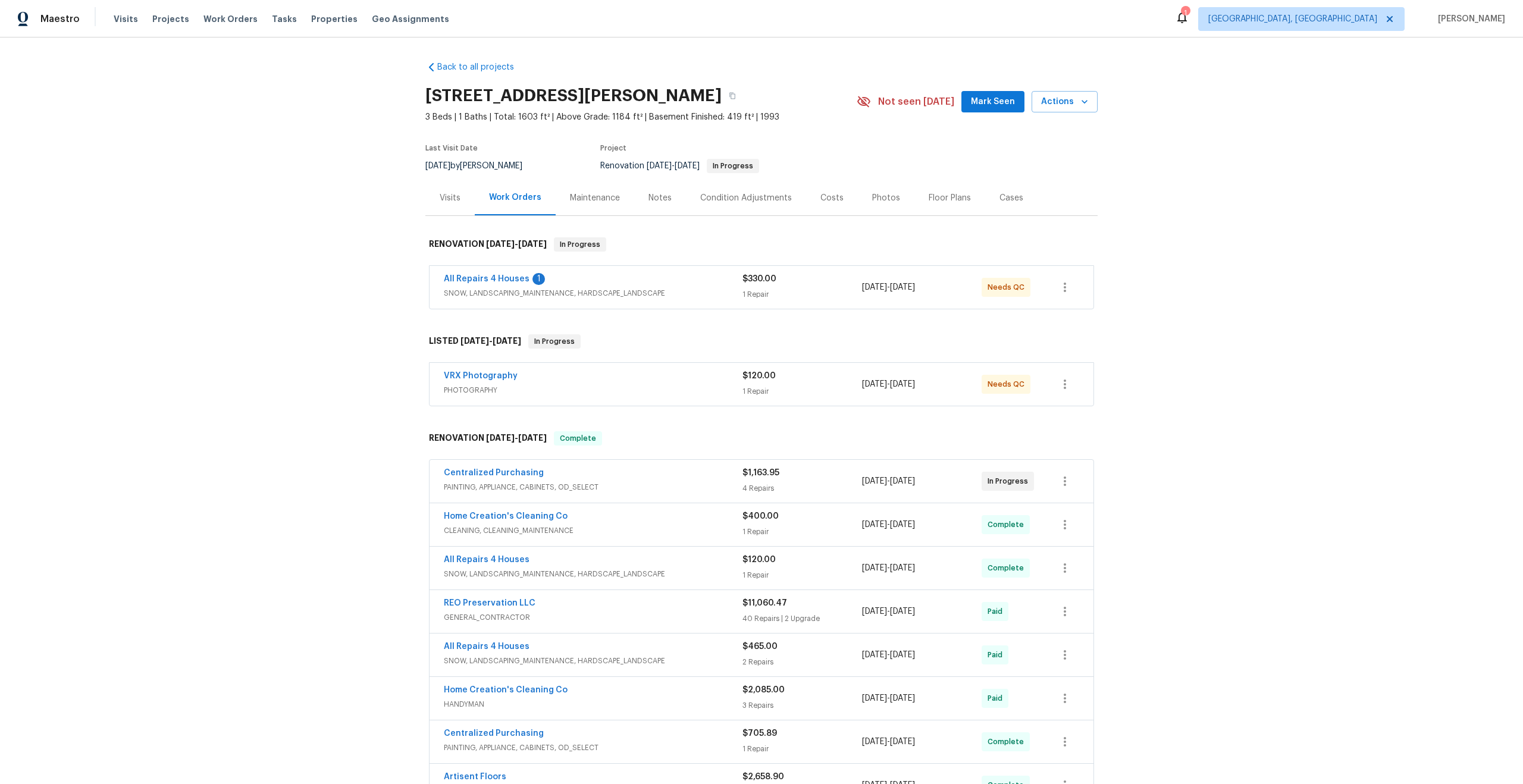
click at [656, 373] on div "VRX Photography" at bounding box center [593, 377] width 298 height 14
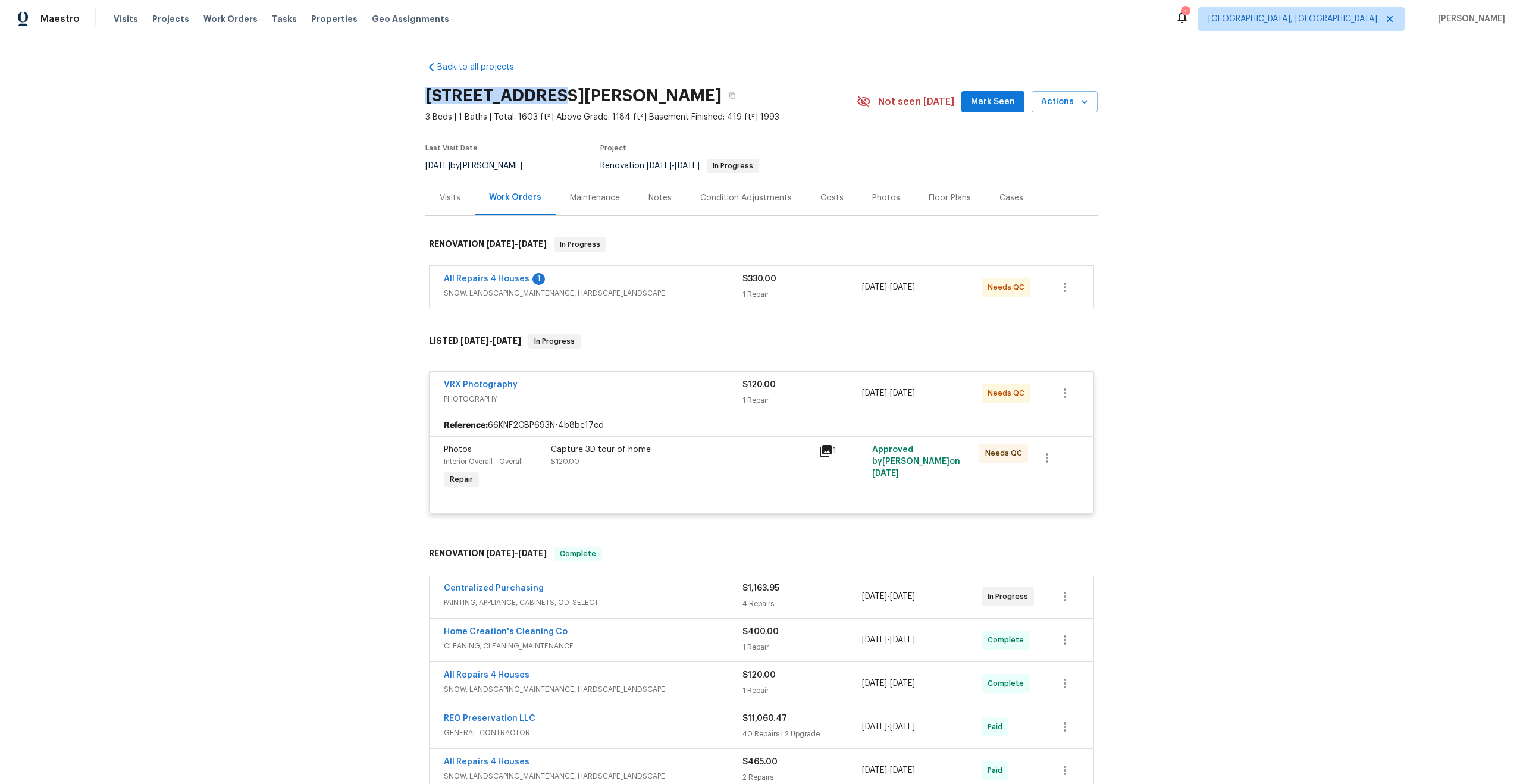
drag, startPoint x: 538, startPoint y: 95, endPoint x: 427, endPoint y: 96, distance: 111.0
click at [427, 97] on h2 "4 Sassafras Ct, Saint Charles, MO 63303" at bounding box center [574, 96] width 297 height 12
copy h2 "4 Sassafras Ct"
click at [650, 406] on div "VRX Photography PHOTOGRAPHY" at bounding box center [593, 393] width 298 height 29
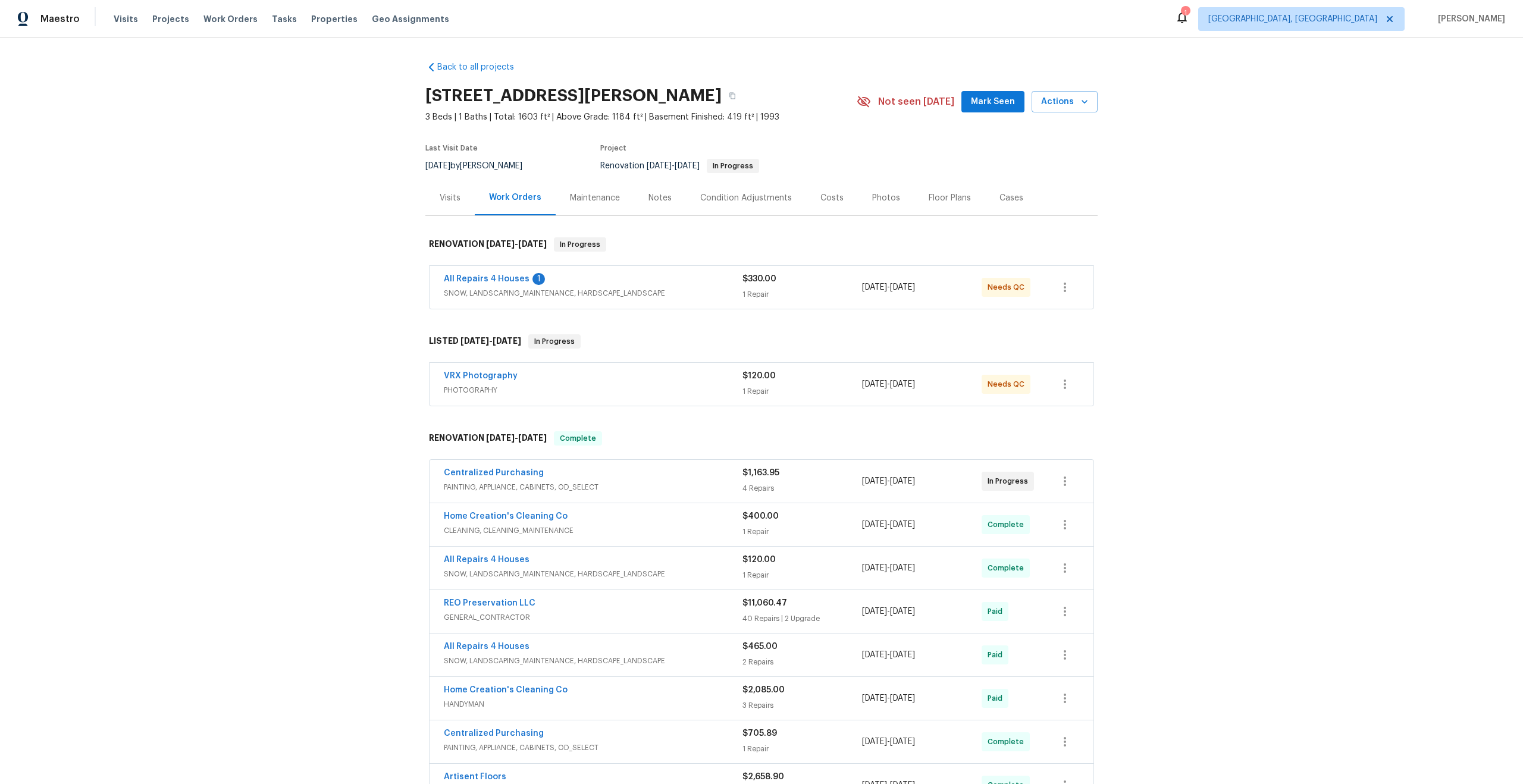
click at [676, 378] on div "VRX Photography" at bounding box center [593, 377] width 298 height 14
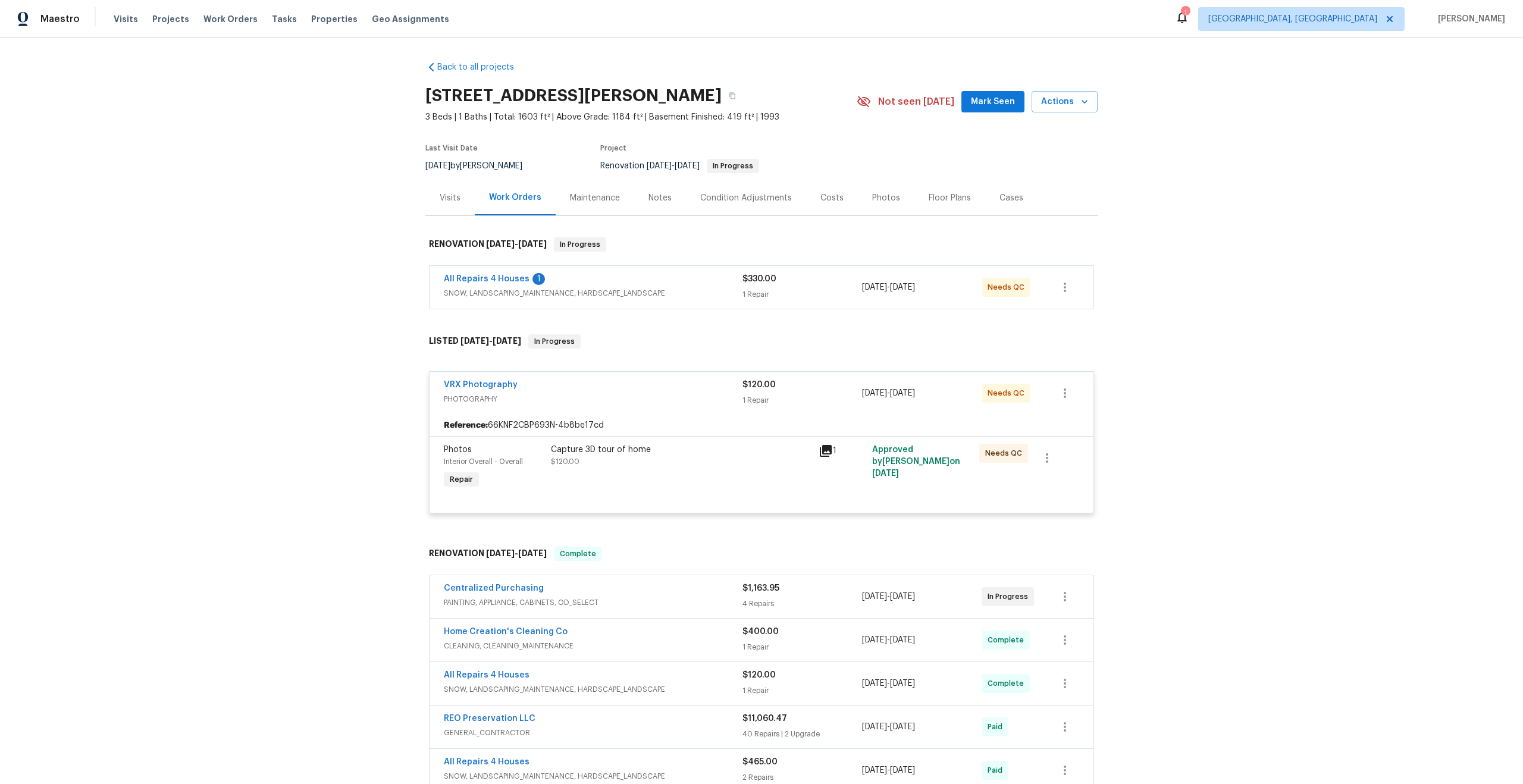
click at [700, 462] on div "Capture 3D tour of home $120.00" at bounding box center [681, 456] width 261 height 24
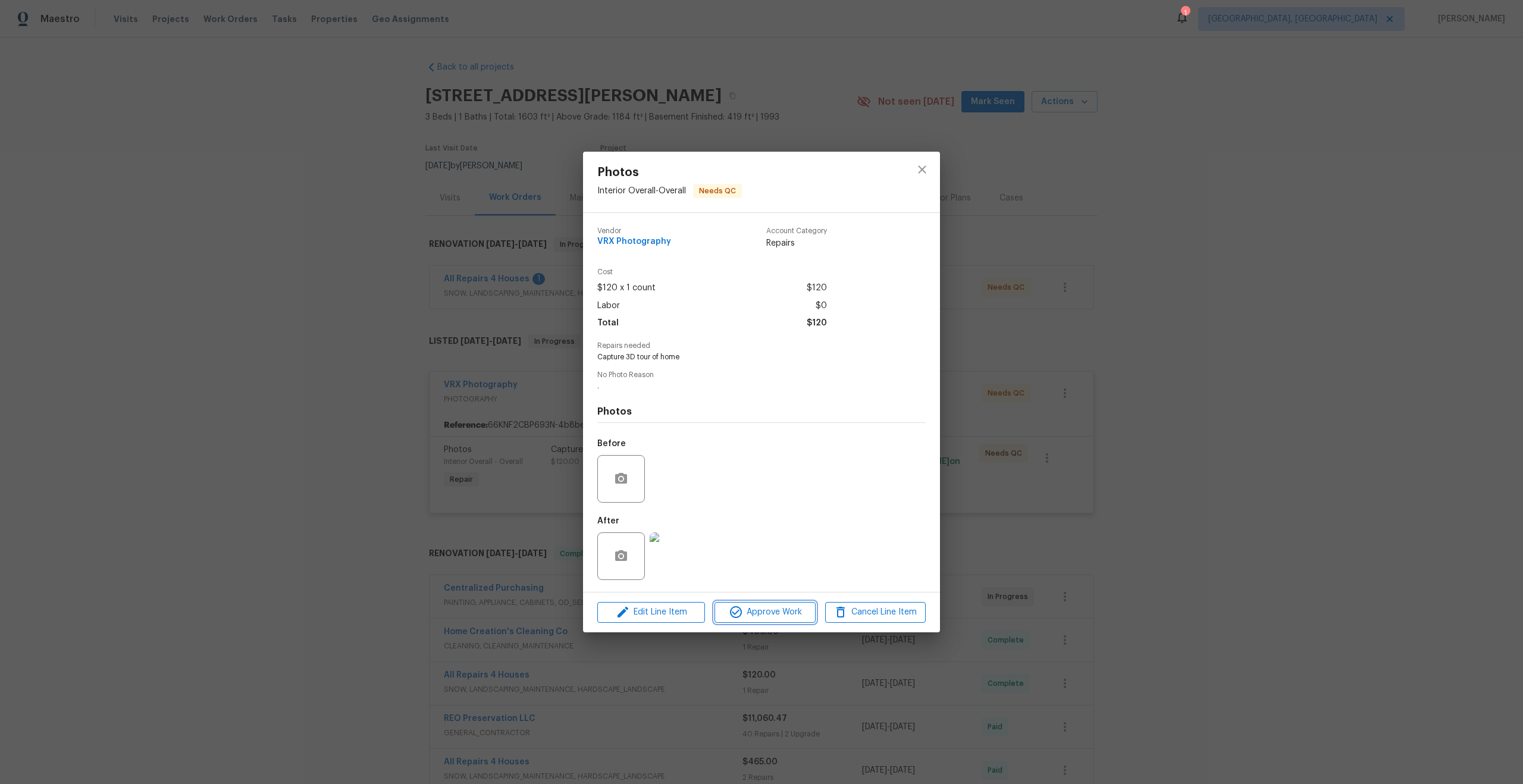
click at [777, 608] on span "Approve Work" at bounding box center [765, 612] width 94 height 15
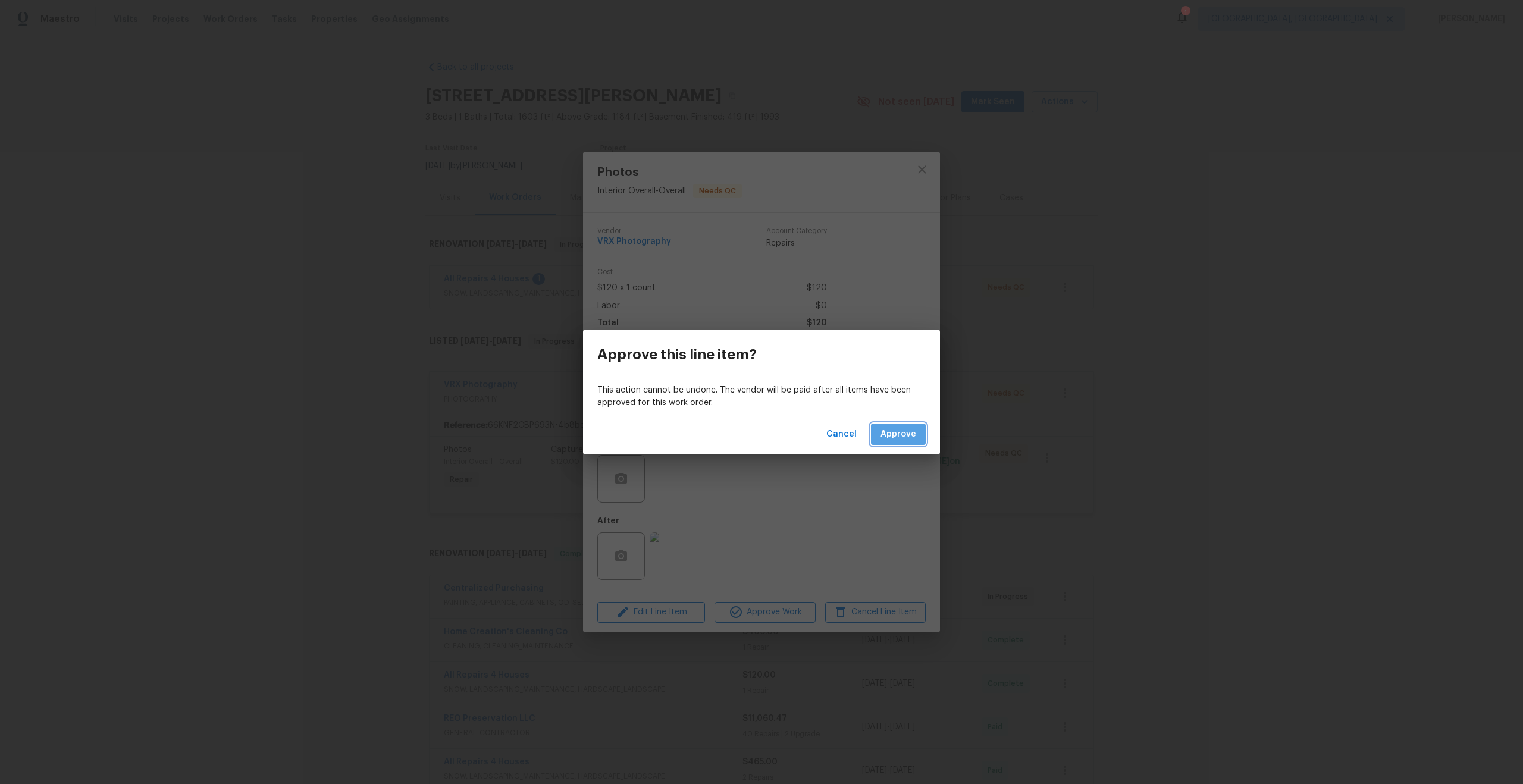
click at [912, 433] on span "Approve" at bounding box center [899, 435] width 36 height 15
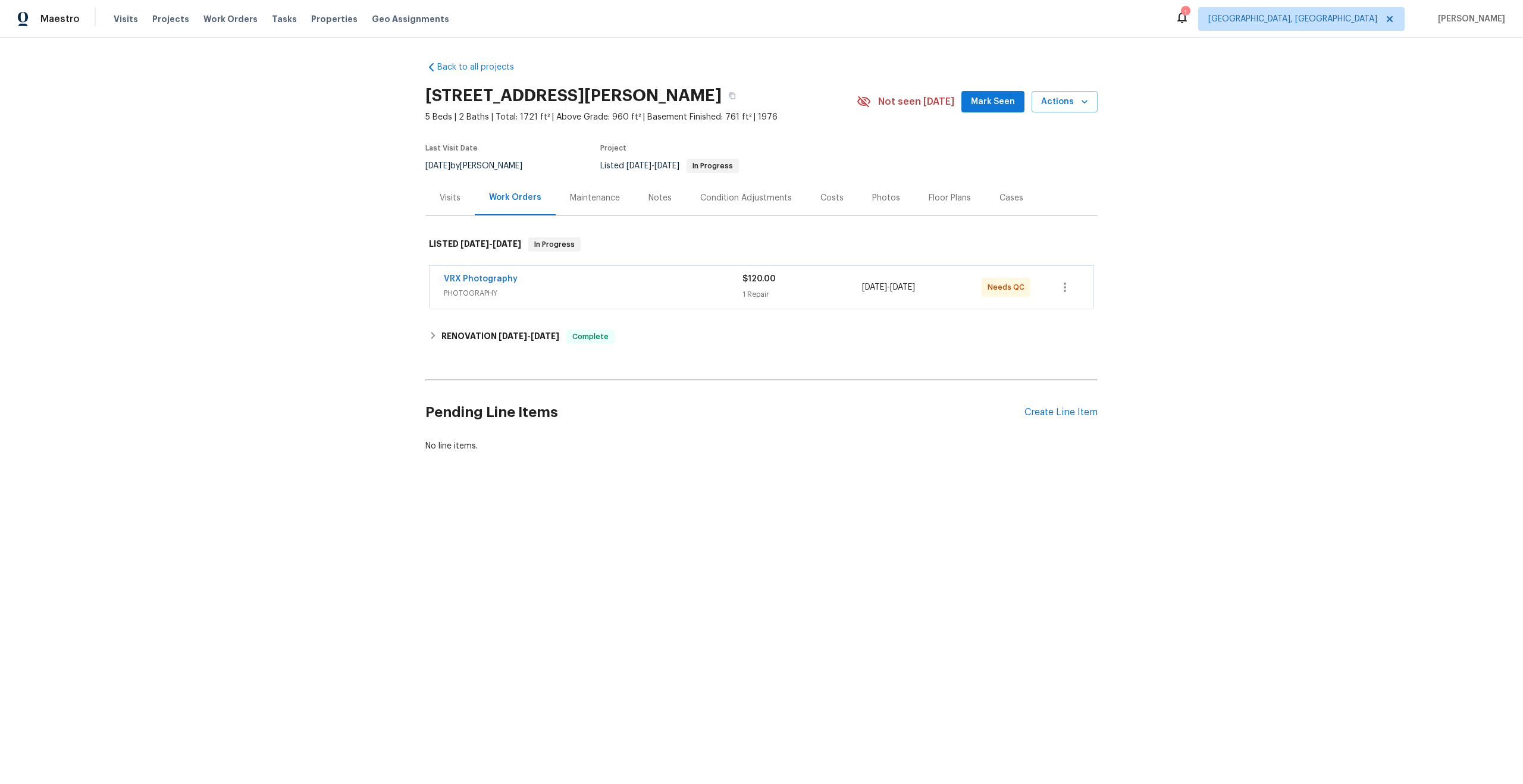
click at [609, 290] on span "PHOTOGRAPHY" at bounding box center [593, 293] width 298 height 12
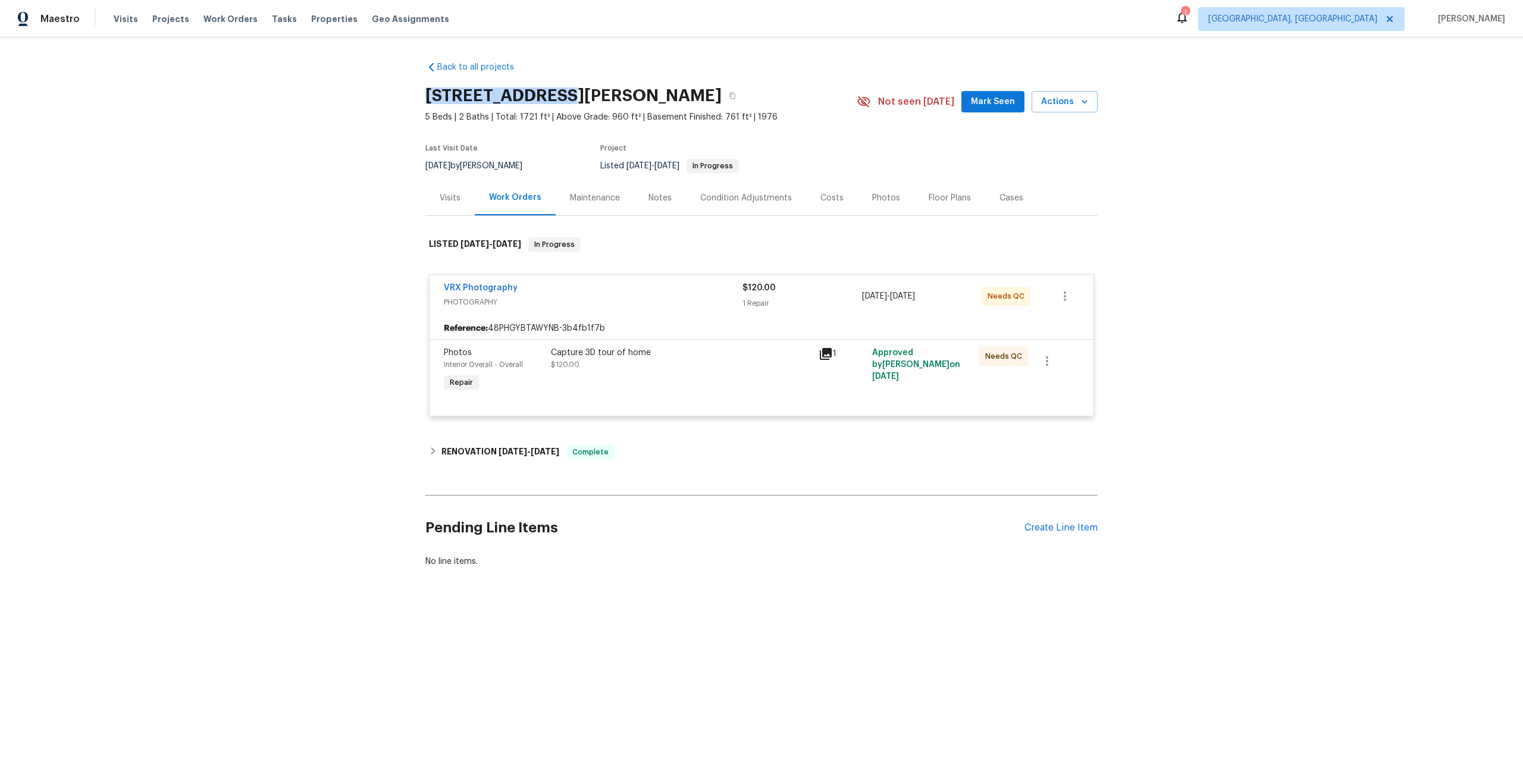
drag, startPoint x: 555, startPoint y: 94, endPoint x: 413, endPoint y: 93, distance: 142.0
click at [413, 93] on div "Back to all projects 4615 Carolyn Ln, White Bear Lake, MN 55110 5 Beds | 2 Bath…" at bounding box center [761, 342] width 1523 height 611
copy h2 "4615 Carolyn Ln"
click at [708, 366] on div "Capture 3D tour of home $120.00" at bounding box center [681, 359] width 261 height 24
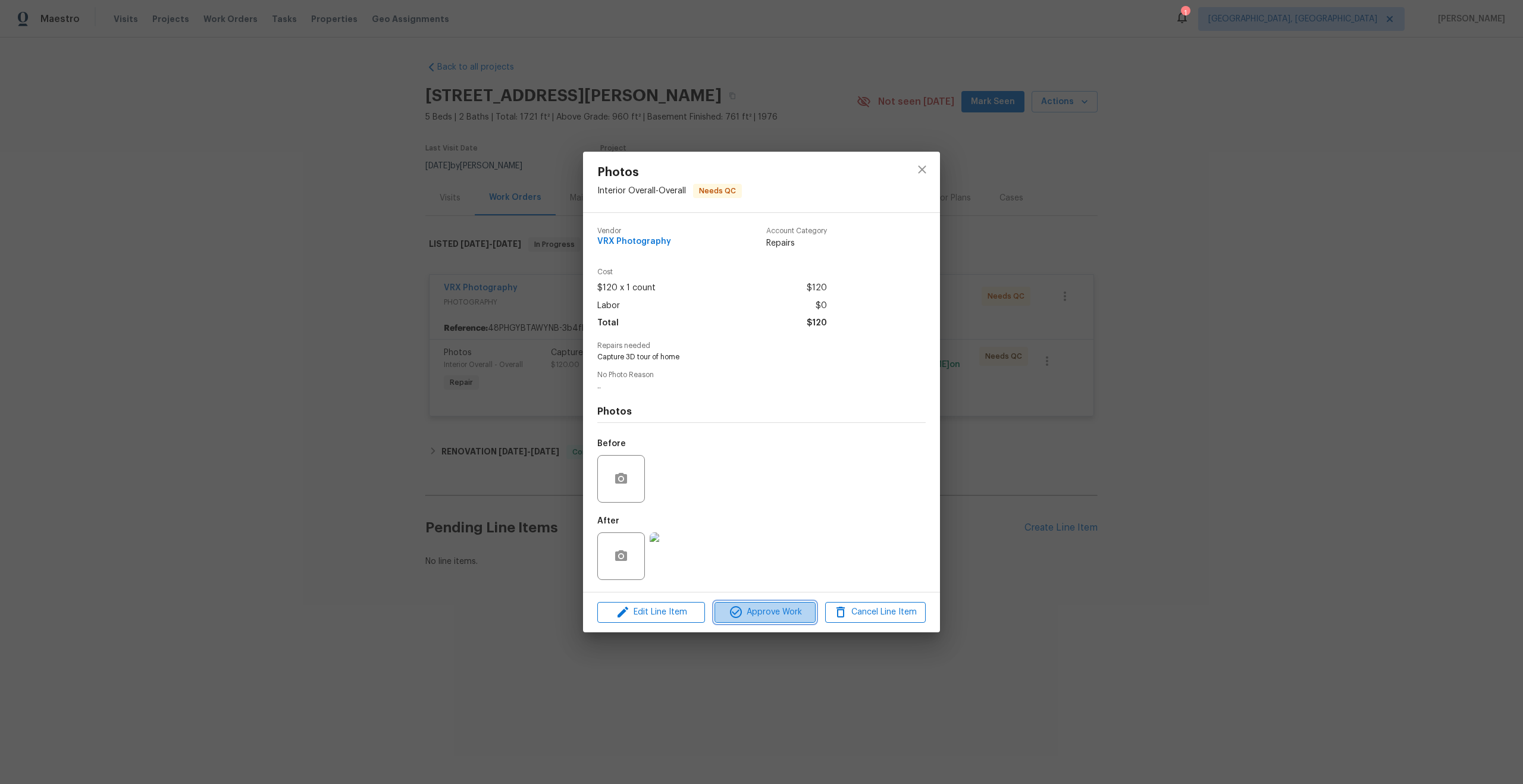
click at [771, 605] on span "Approve Work" at bounding box center [765, 612] width 94 height 15
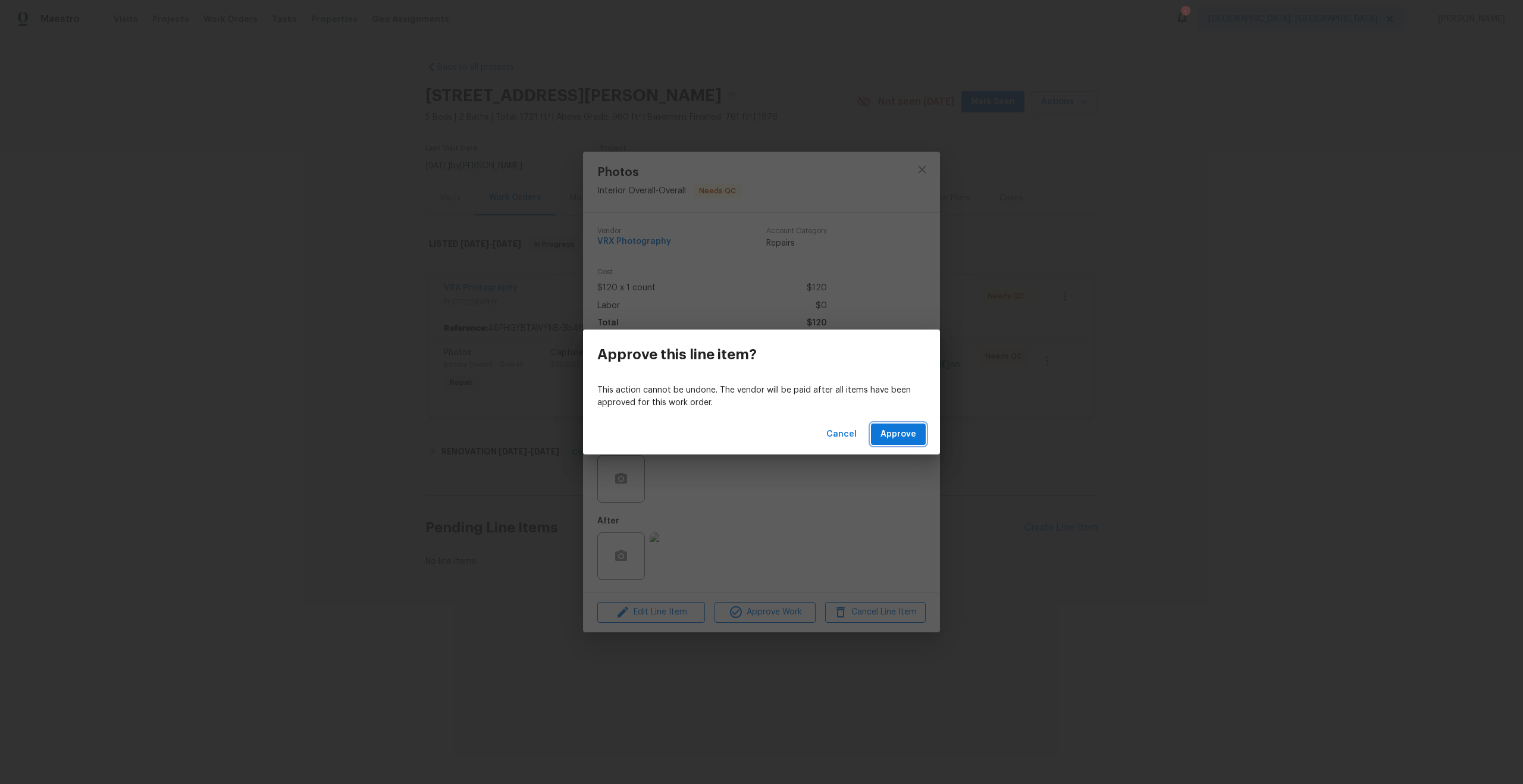
click at [886, 439] on span "Approve" at bounding box center [899, 435] width 36 height 15
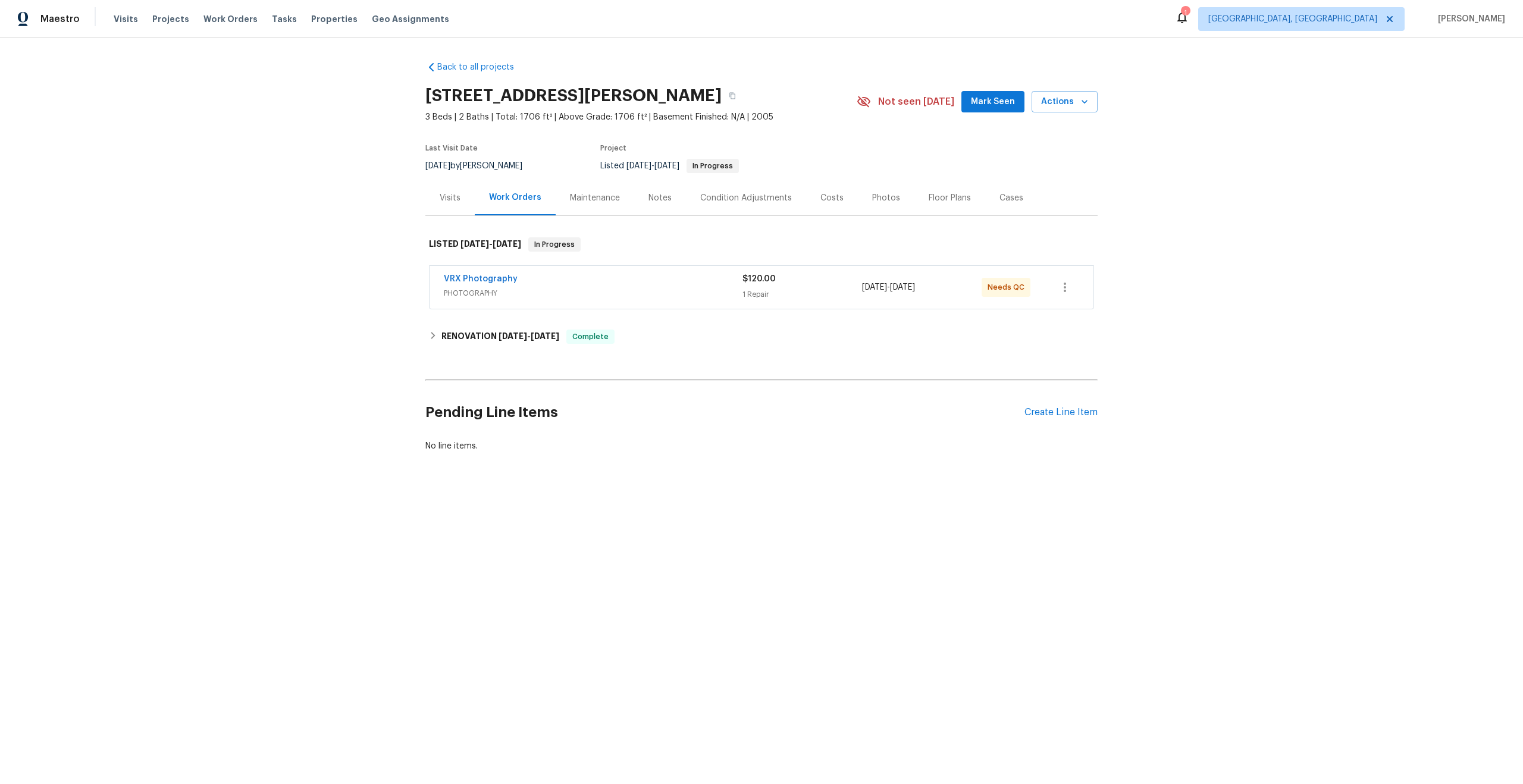
click at [605, 287] on span "PHOTOGRAPHY" at bounding box center [593, 293] width 298 height 12
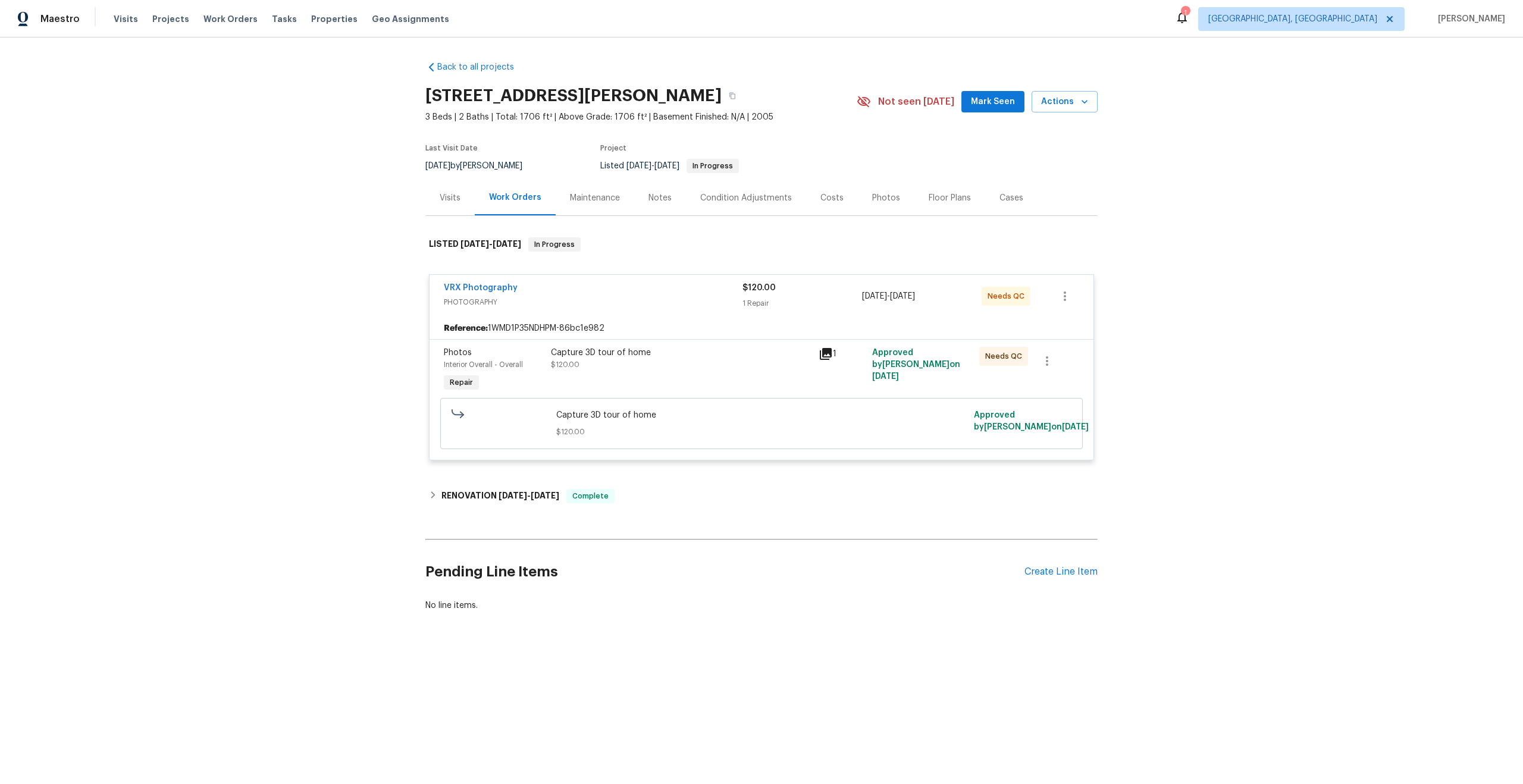
click at [655, 357] on div "Capture 3D tour of home" at bounding box center [681, 352] width 261 height 12
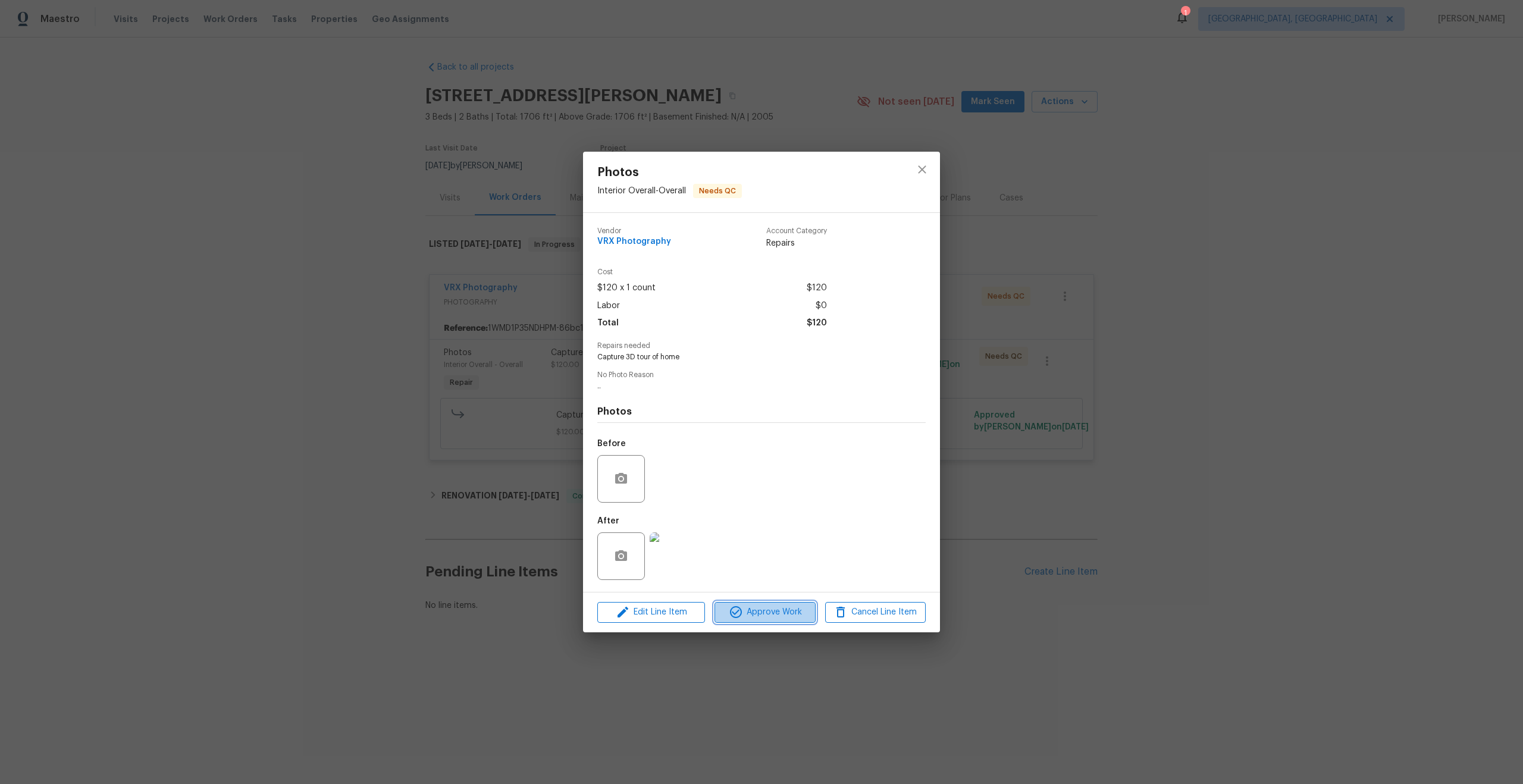
click at [753, 621] on button "Approve Work" at bounding box center [765, 613] width 100 height 21
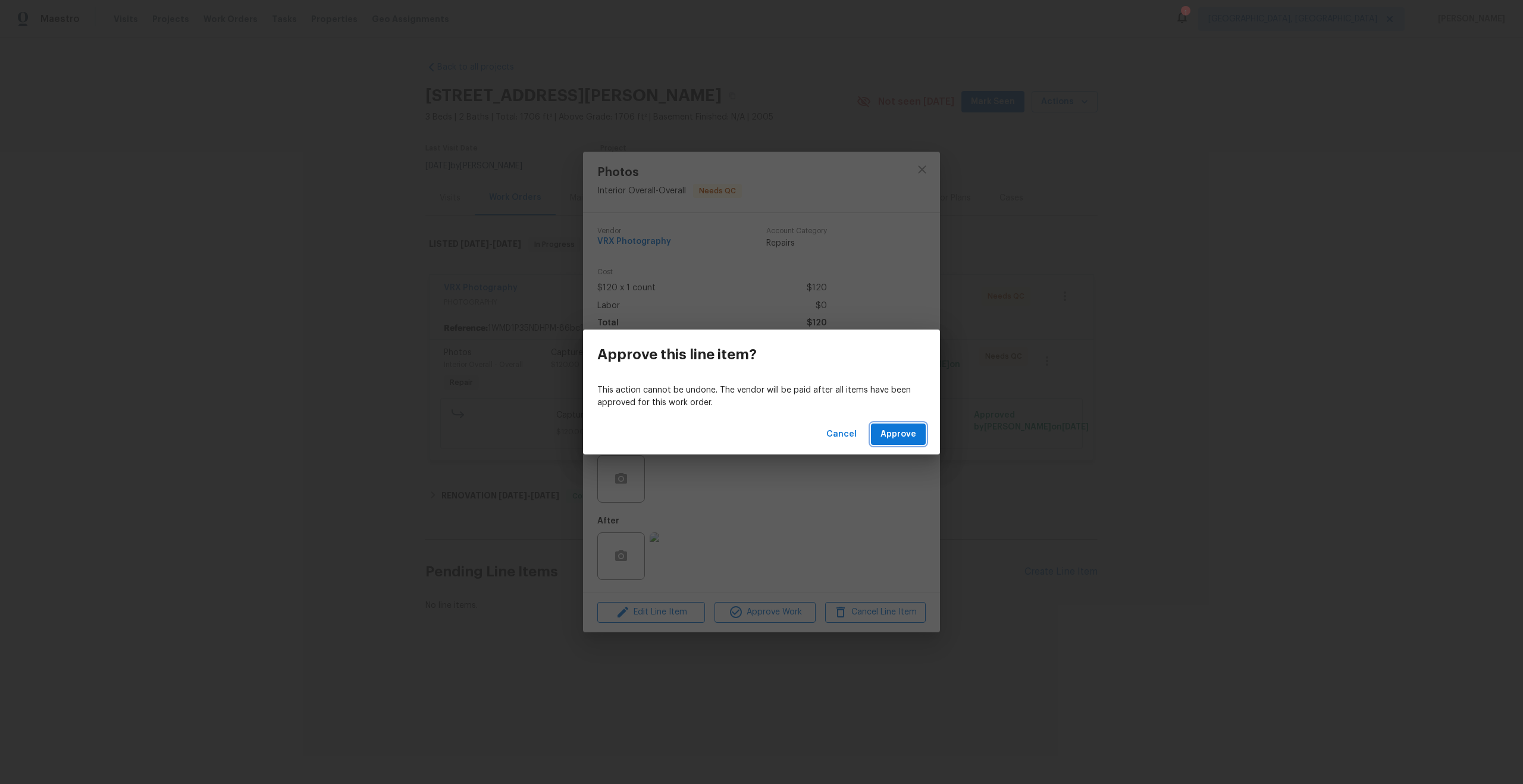
click at [901, 437] on span "Approve" at bounding box center [899, 435] width 36 height 15
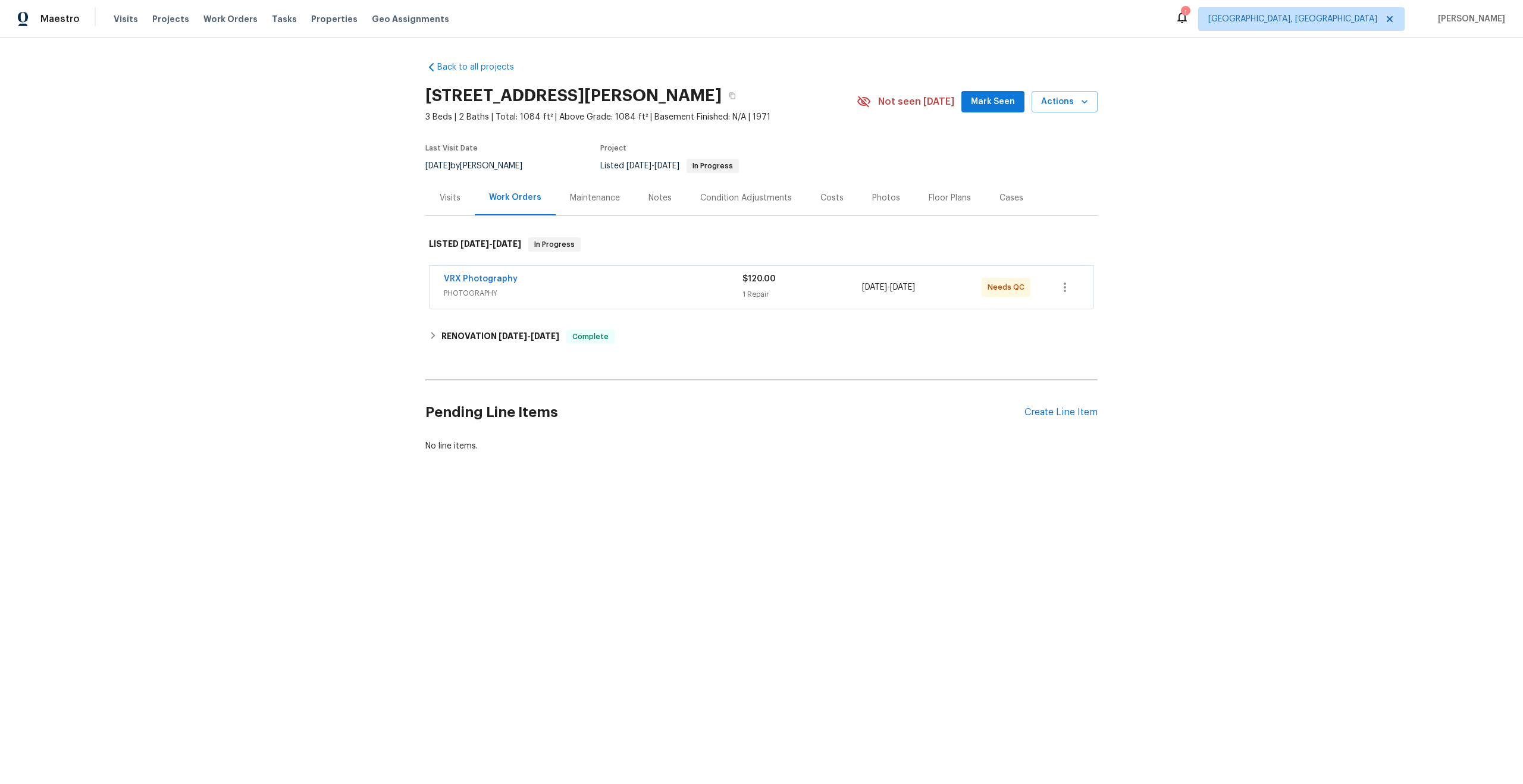
click at [637, 281] on div "VRX Photography" at bounding box center [593, 280] width 298 height 14
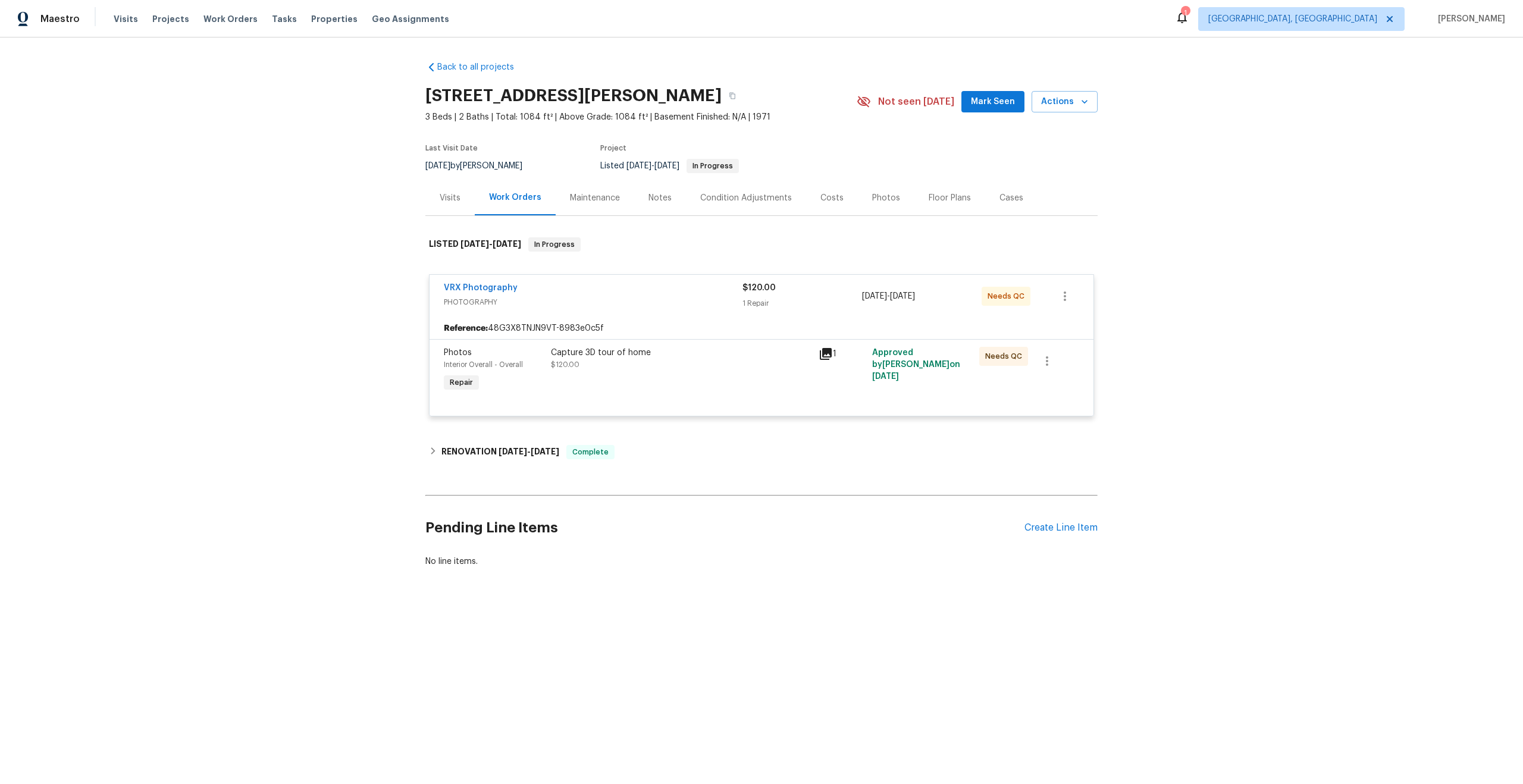
click at [736, 354] on div "Capture 3D tour of home" at bounding box center [681, 352] width 261 height 12
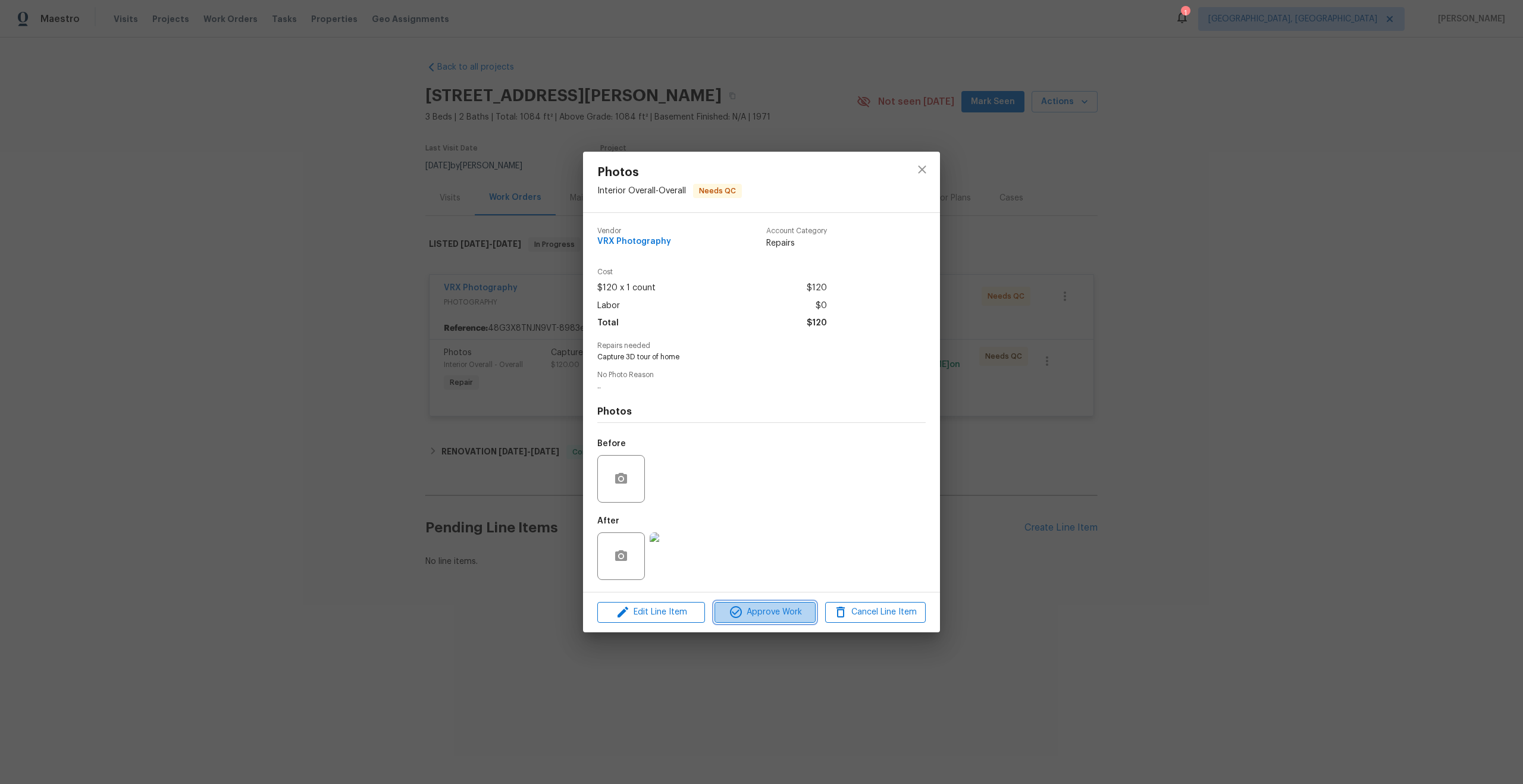
click at [787, 602] on button "Approve Work" at bounding box center [765, 613] width 100 height 21
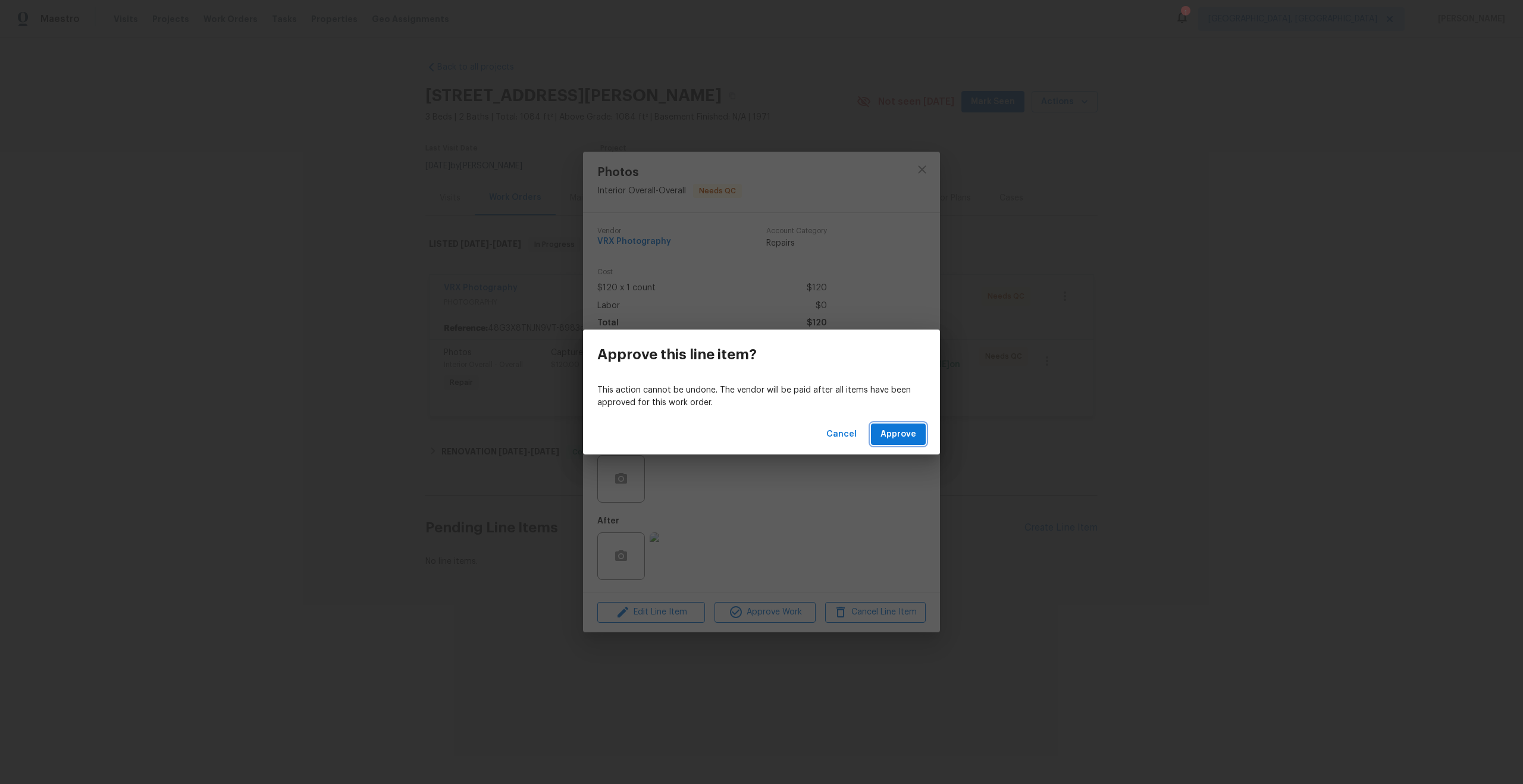
click at [892, 434] on span "Approve" at bounding box center [899, 435] width 36 height 15
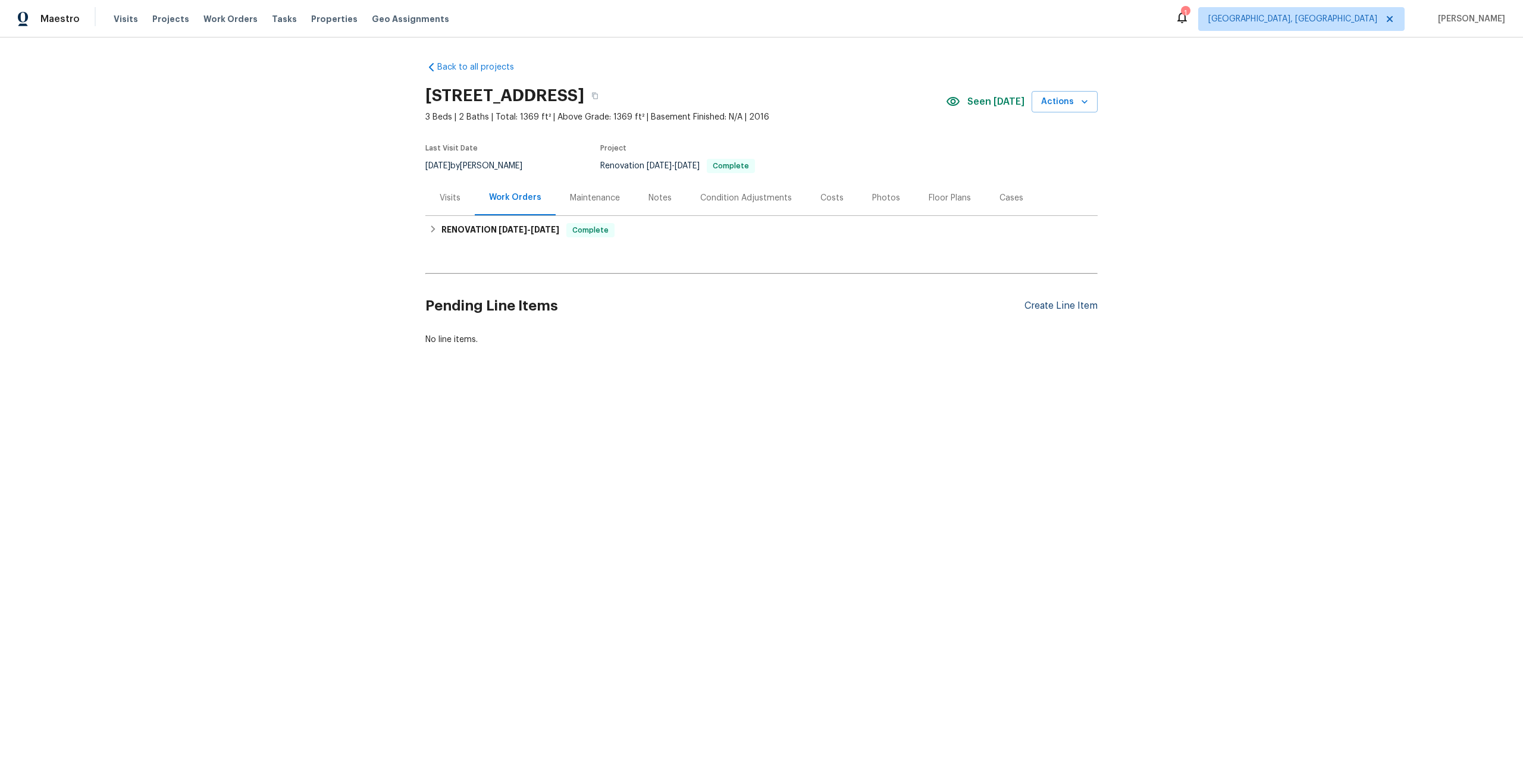
click at [1058, 306] on div "Create Line Item" at bounding box center [1061, 306] width 73 height 11
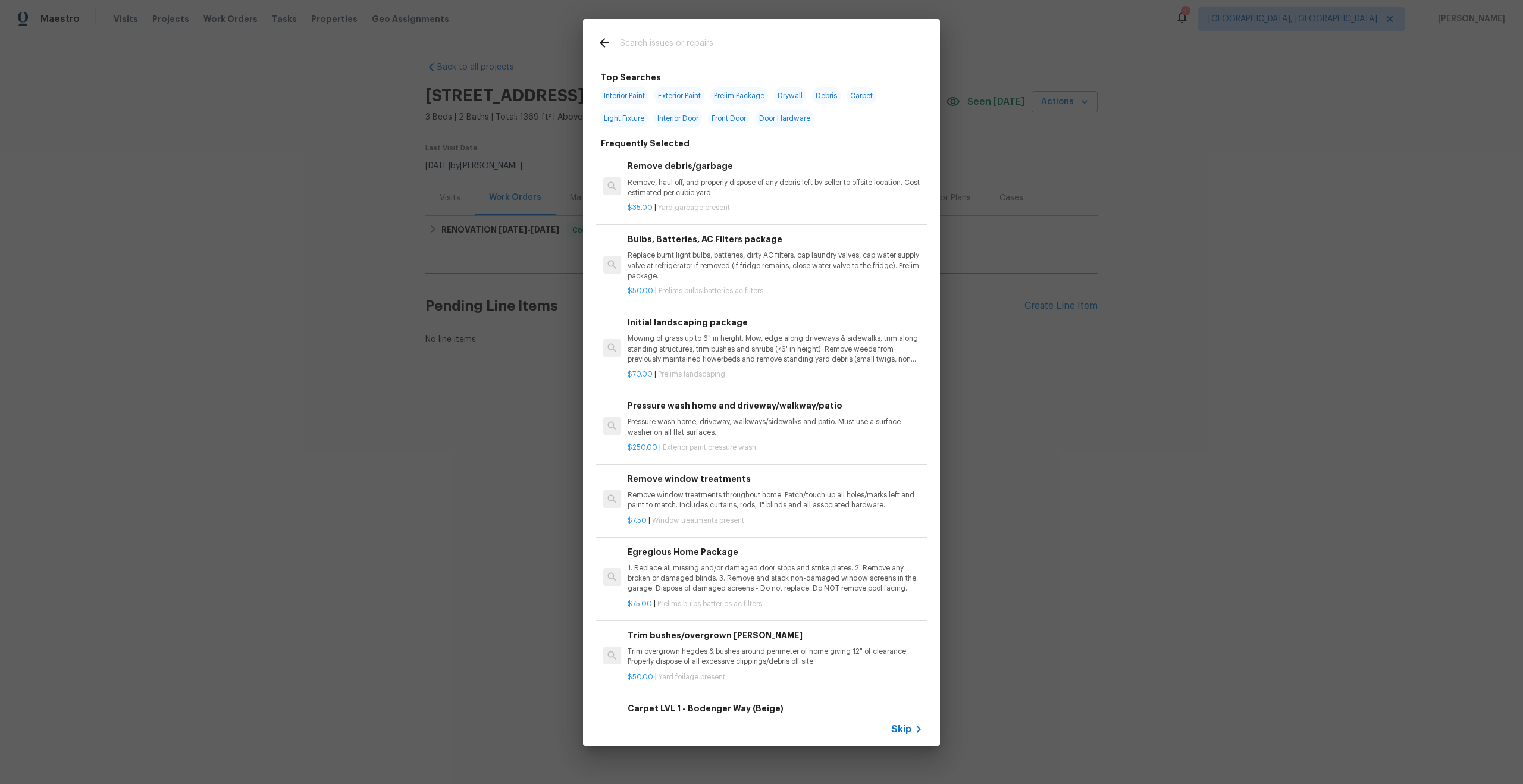
click at [909, 723] on span "Skip" at bounding box center [901, 729] width 20 height 12
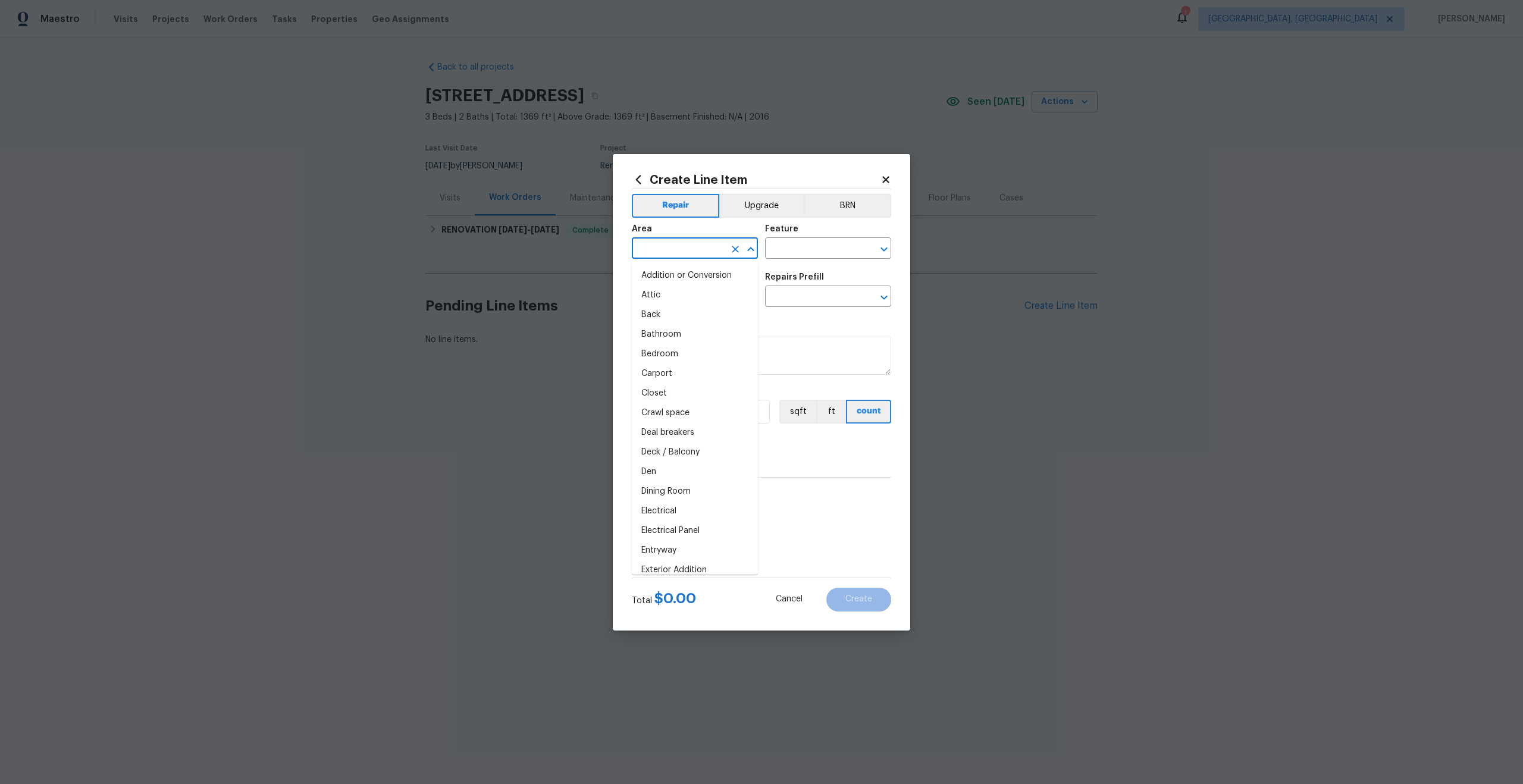
click at [681, 247] on input "text" at bounding box center [679, 249] width 93 height 19
click at [887, 176] on icon at bounding box center [886, 179] width 11 height 11
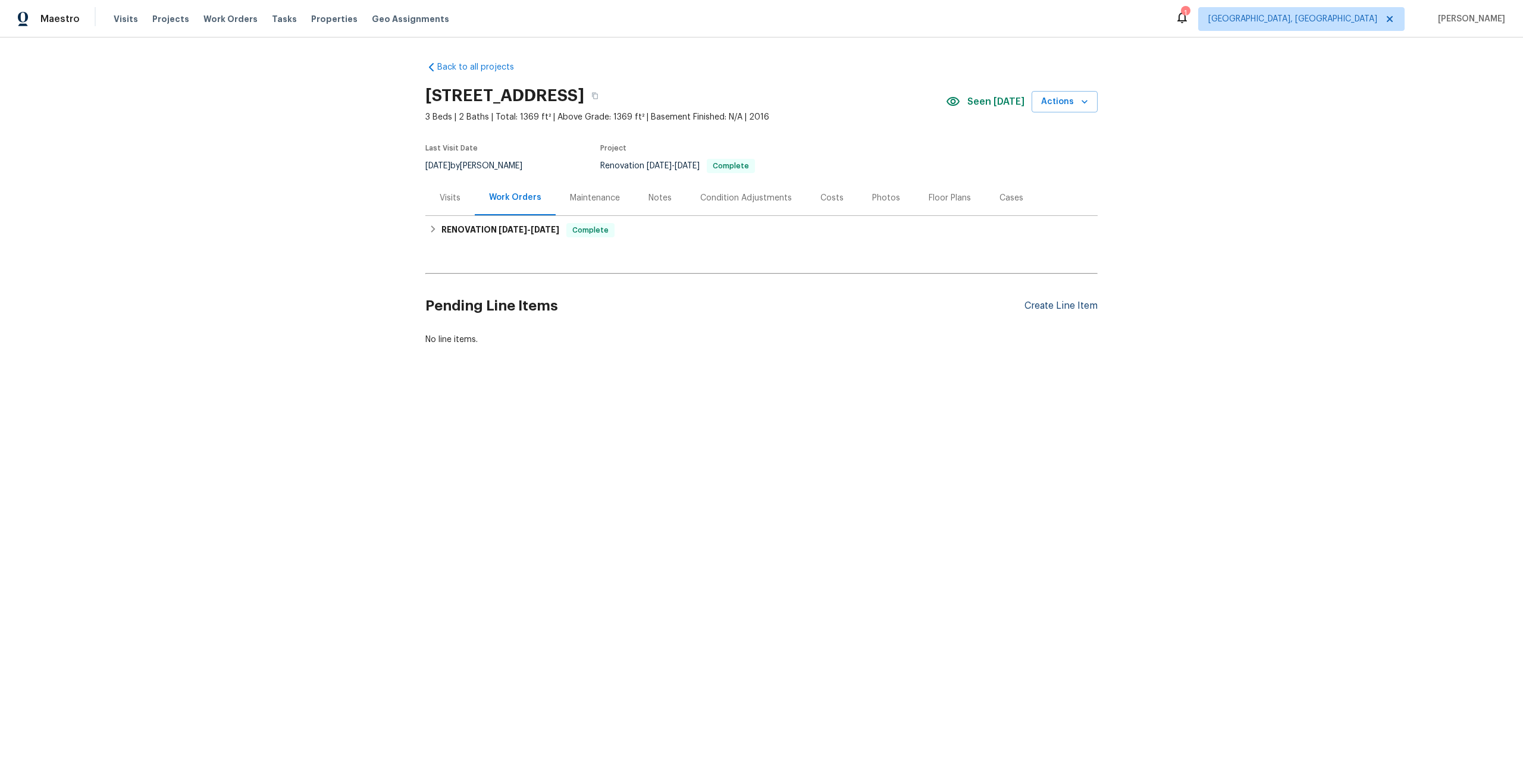
click at [1038, 309] on div "Create Line Item" at bounding box center [1061, 306] width 73 height 11
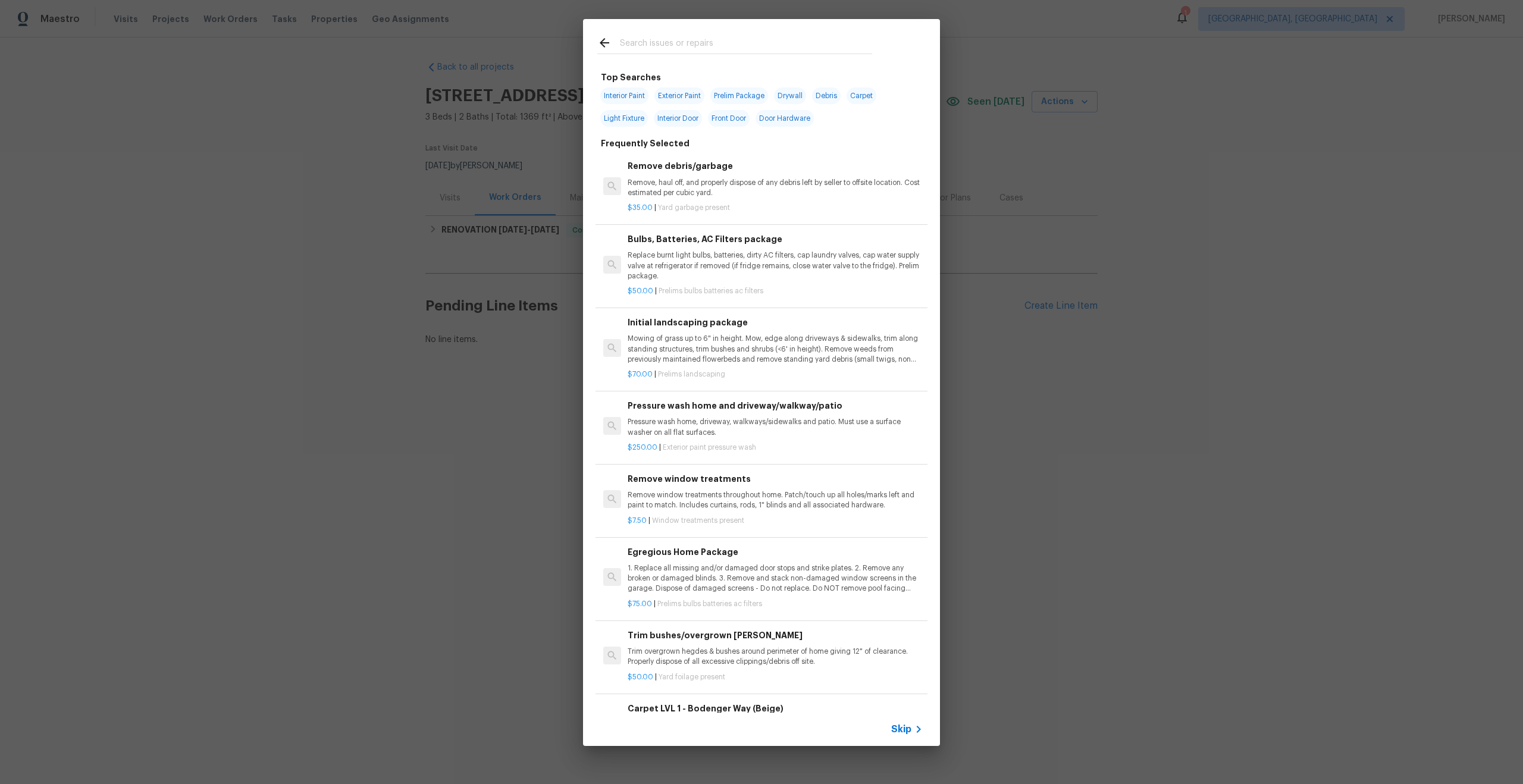
click at [906, 729] on span "Skip" at bounding box center [901, 729] width 20 height 12
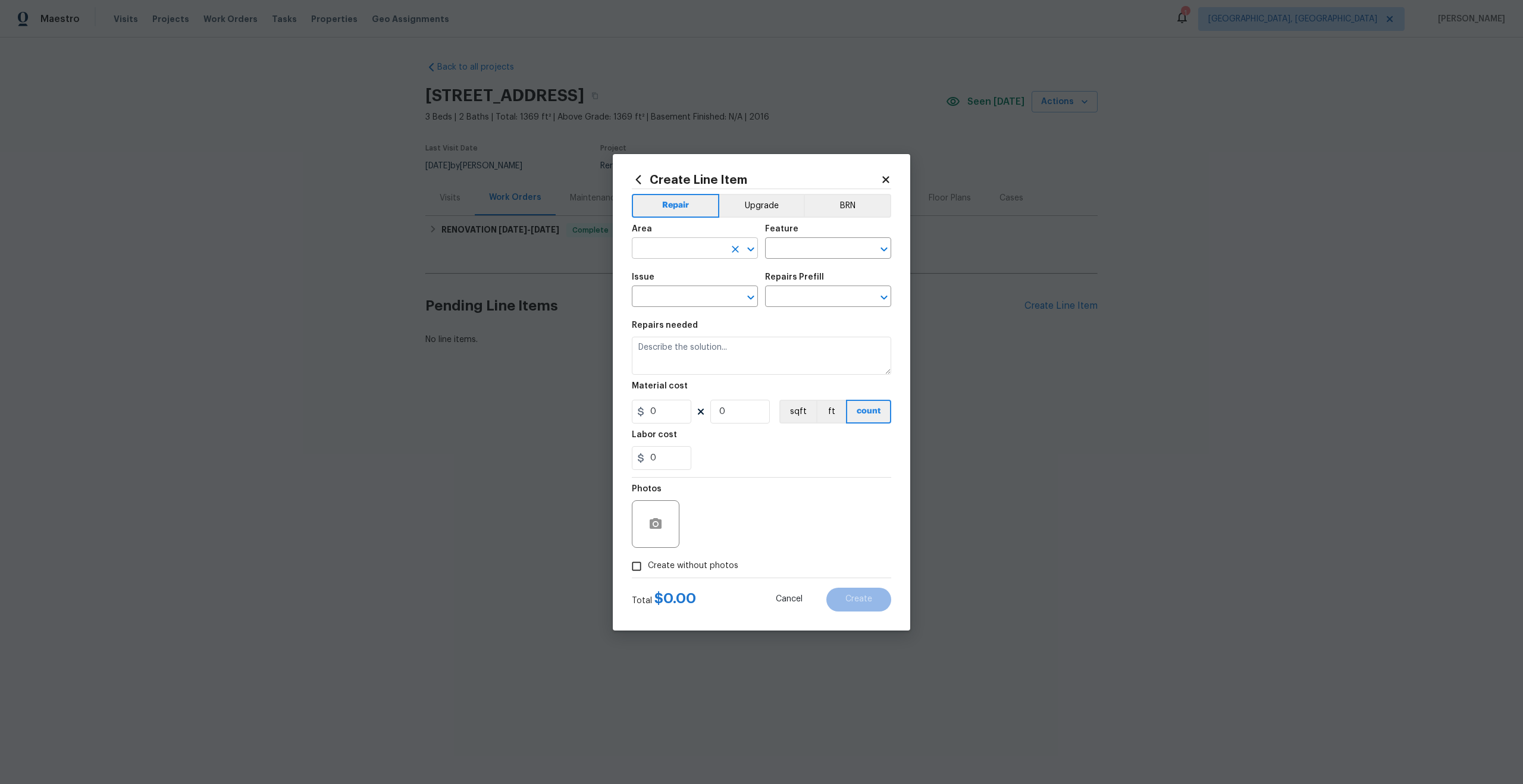
click at [702, 243] on input "text" at bounding box center [679, 249] width 93 height 19
click at [680, 295] on li "Interior Overall" at bounding box center [695, 295] width 126 height 20
type input "Interior Overall"
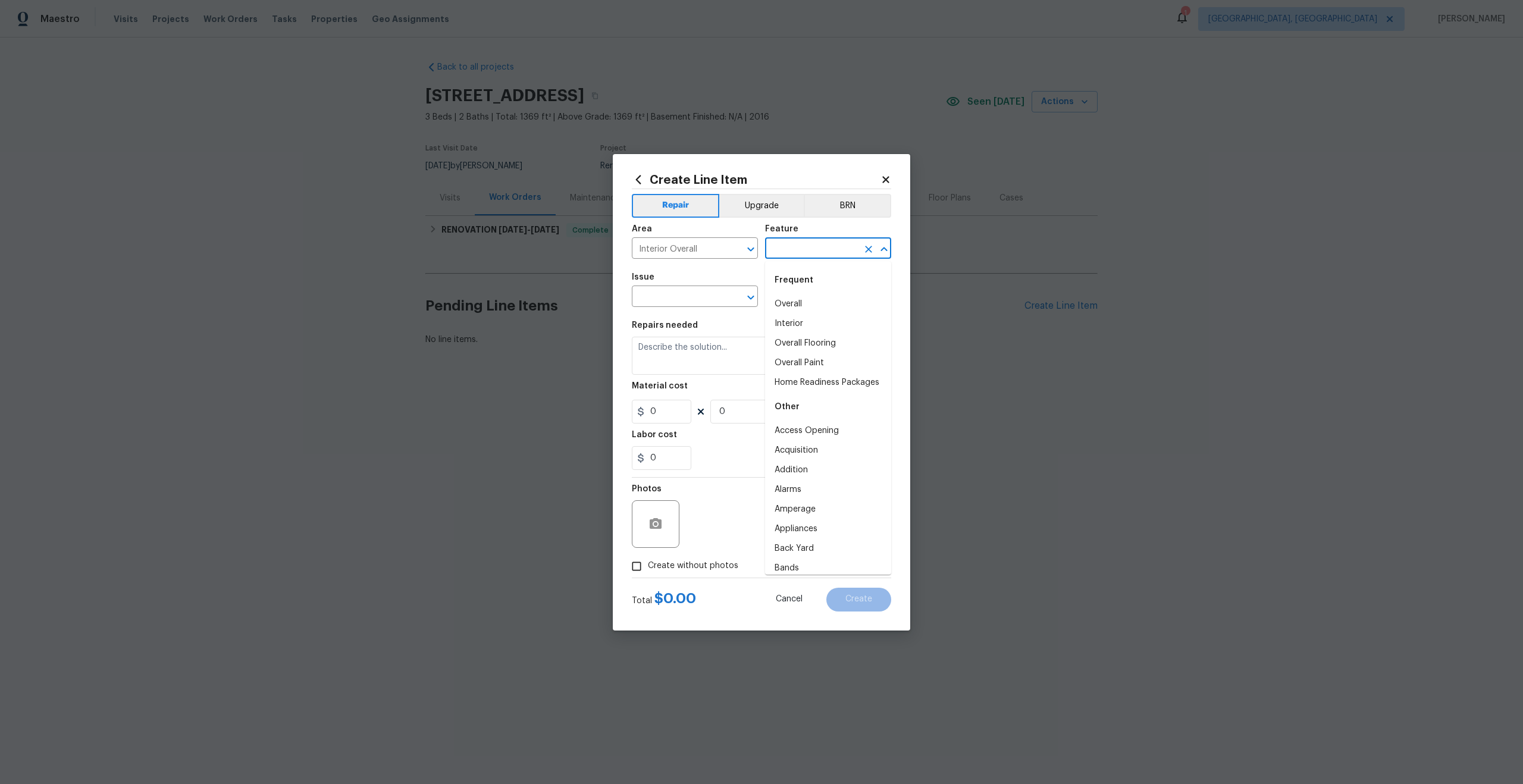
click at [815, 240] on input "text" at bounding box center [811, 249] width 93 height 19
click at [801, 299] on li "Overall" at bounding box center [828, 305] width 126 height 20
type input "Overall"
click at [648, 299] on input "text" at bounding box center [679, 298] width 93 height 19
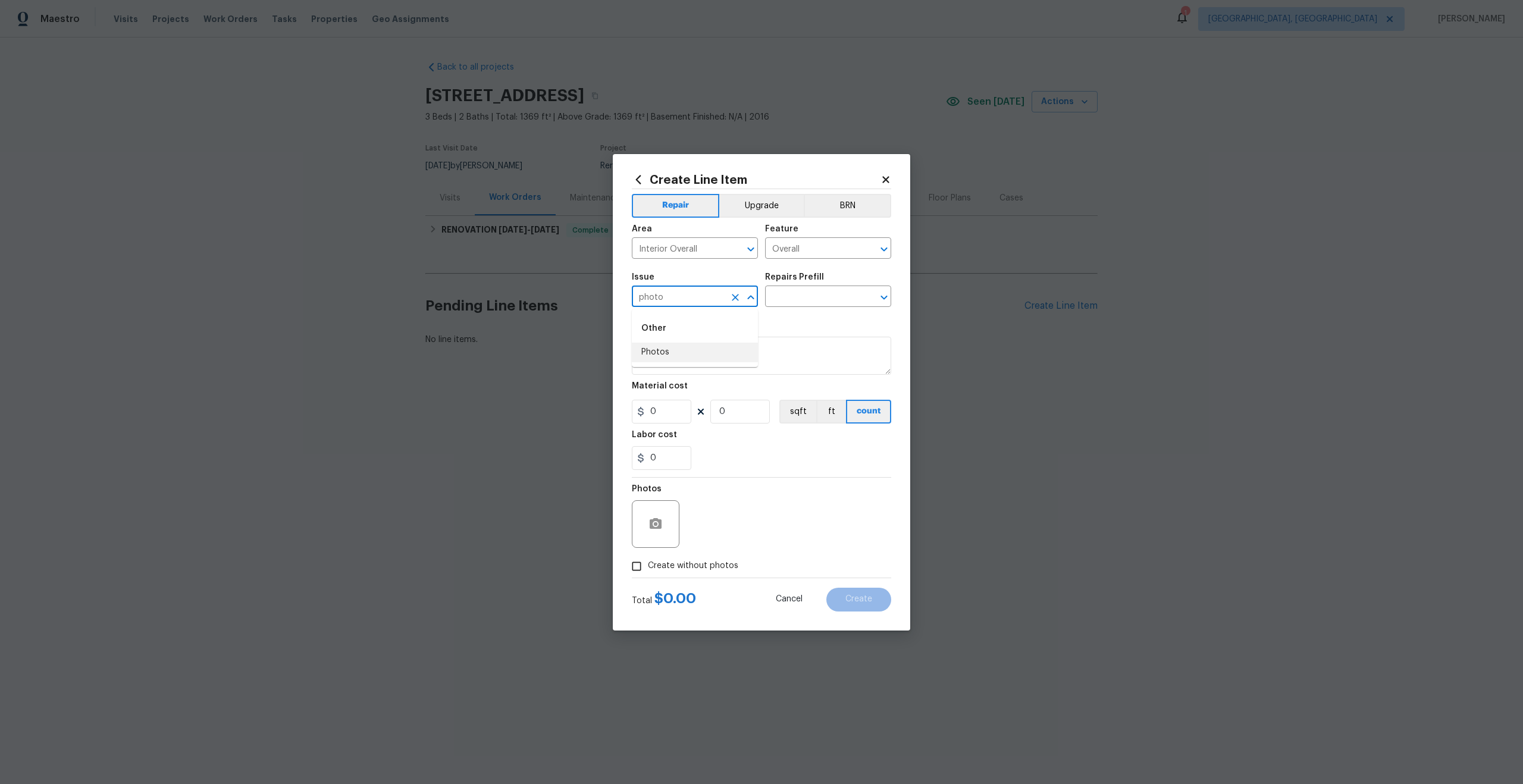
click at [656, 347] on li "Photos" at bounding box center [695, 352] width 126 height 20
type input "Photos"
click at [826, 291] on input "text" at bounding box center [811, 298] width 93 height 19
click at [807, 321] on li "3D Tour Capture $120.00" at bounding box center [828, 324] width 126 height 20
type input "3D Tour Capture $120.00"
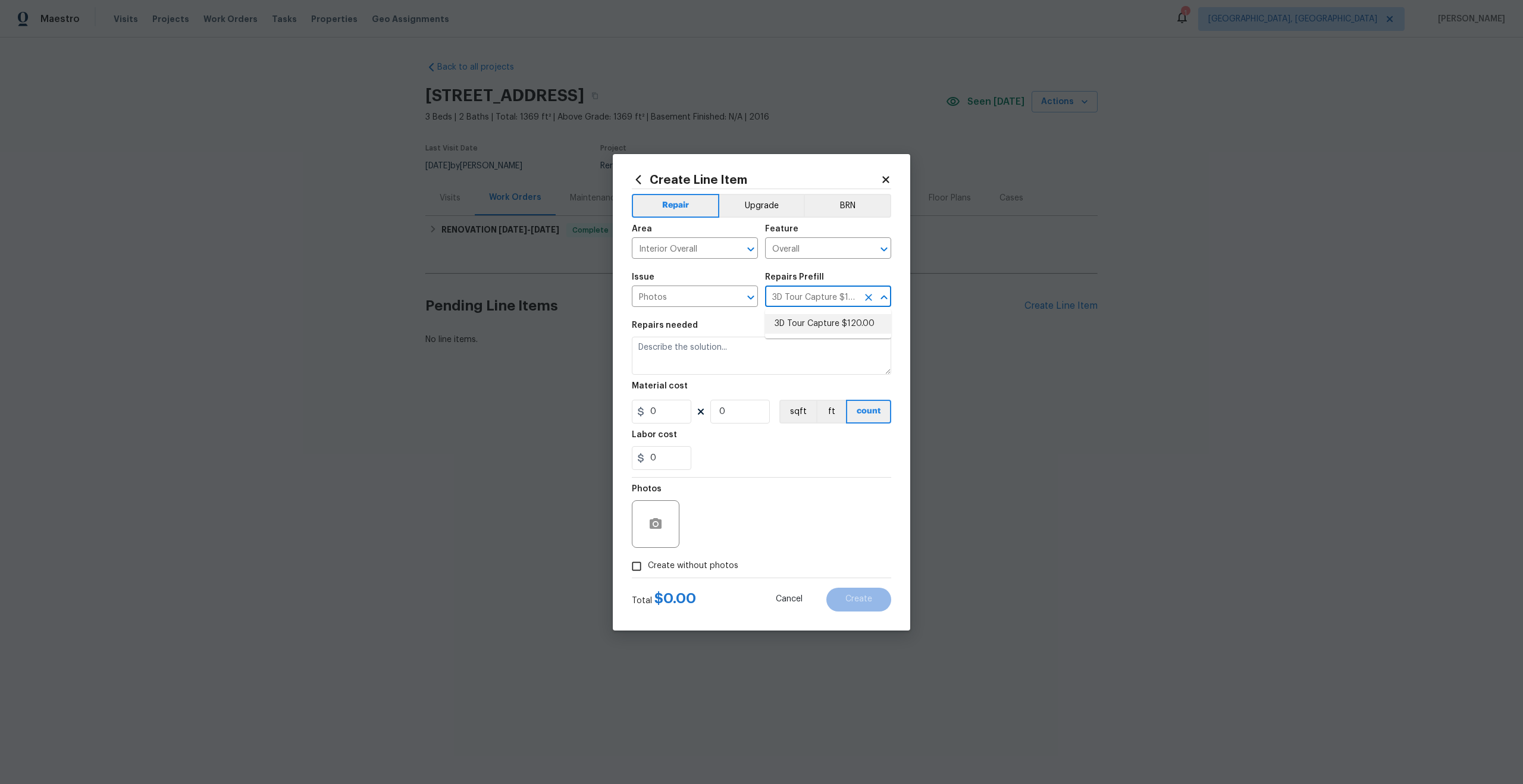
type textarea "Capture 3D tour of home"
type input "1"
type input "120"
click at [642, 564] on input "Create without photos" at bounding box center [636, 566] width 22 height 22
checkbox input "true"
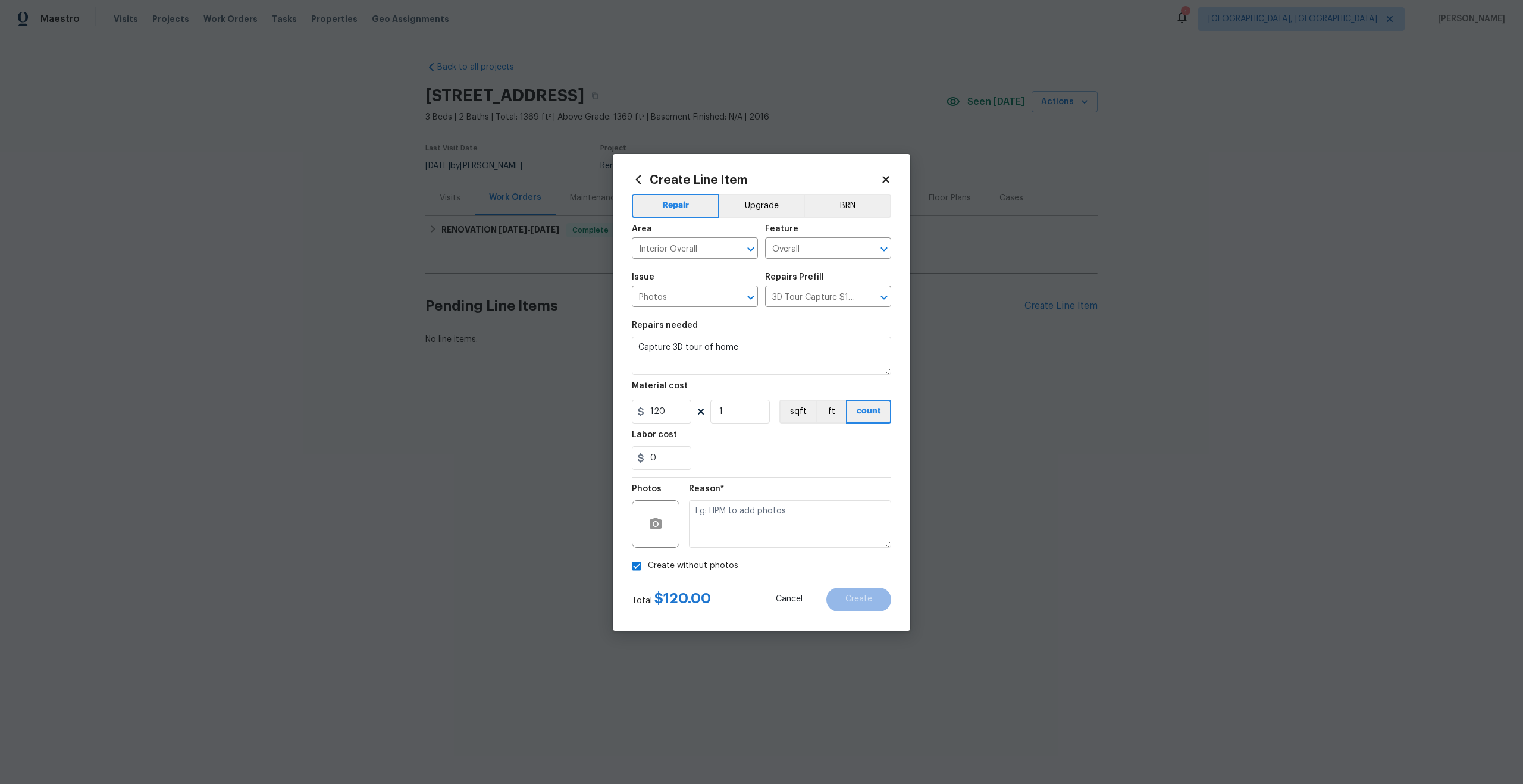
click at [729, 539] on textarea at bounding box center [790, 524] width 202 height 48
type textarea "."
click at [873, 600] on button "Create" at bounding box center [859, 600] width 65 height 24
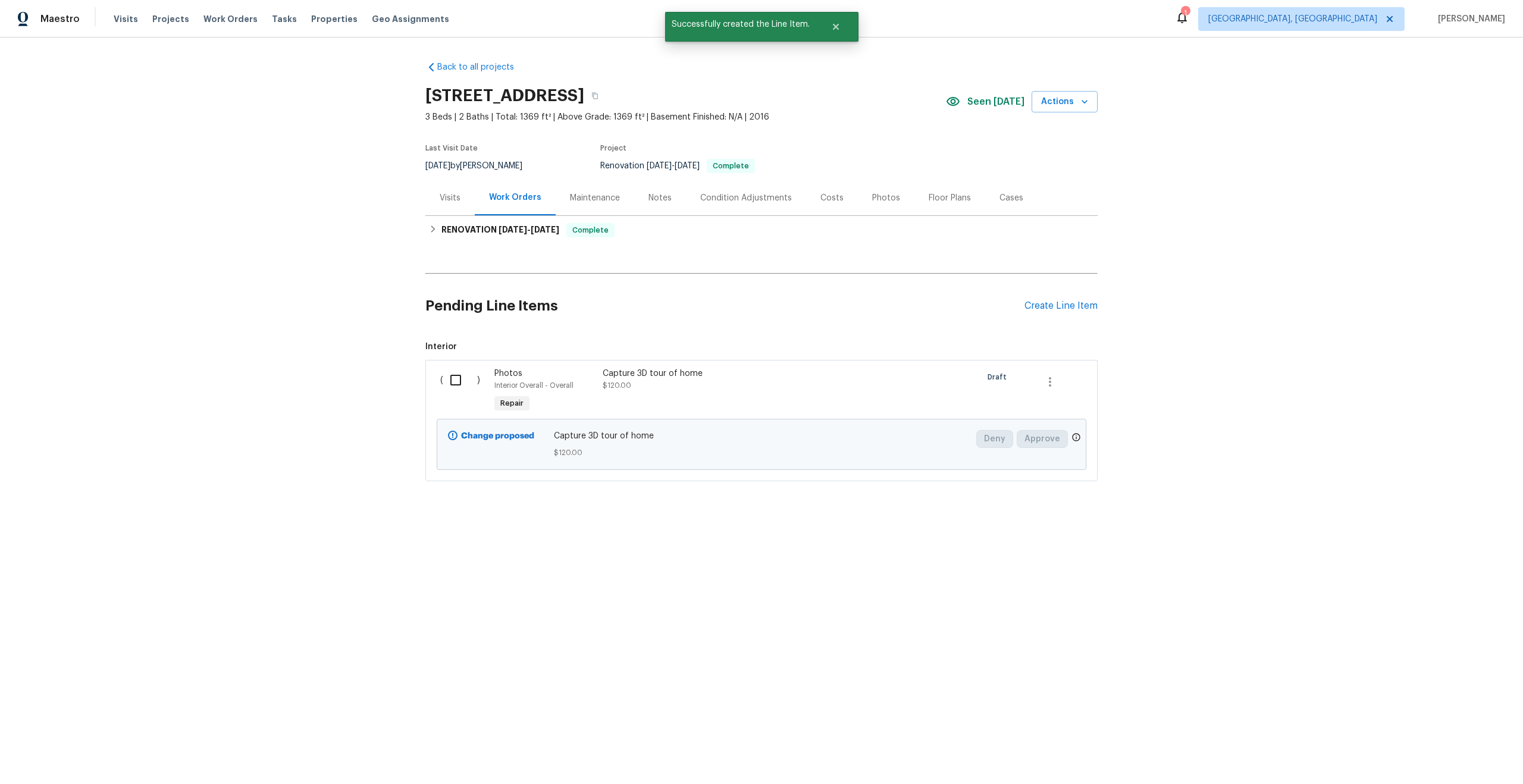
click at [453, 373] on input "checkbox" at bounding box center [460, 380] width 34 height 25
checkbox input "true"
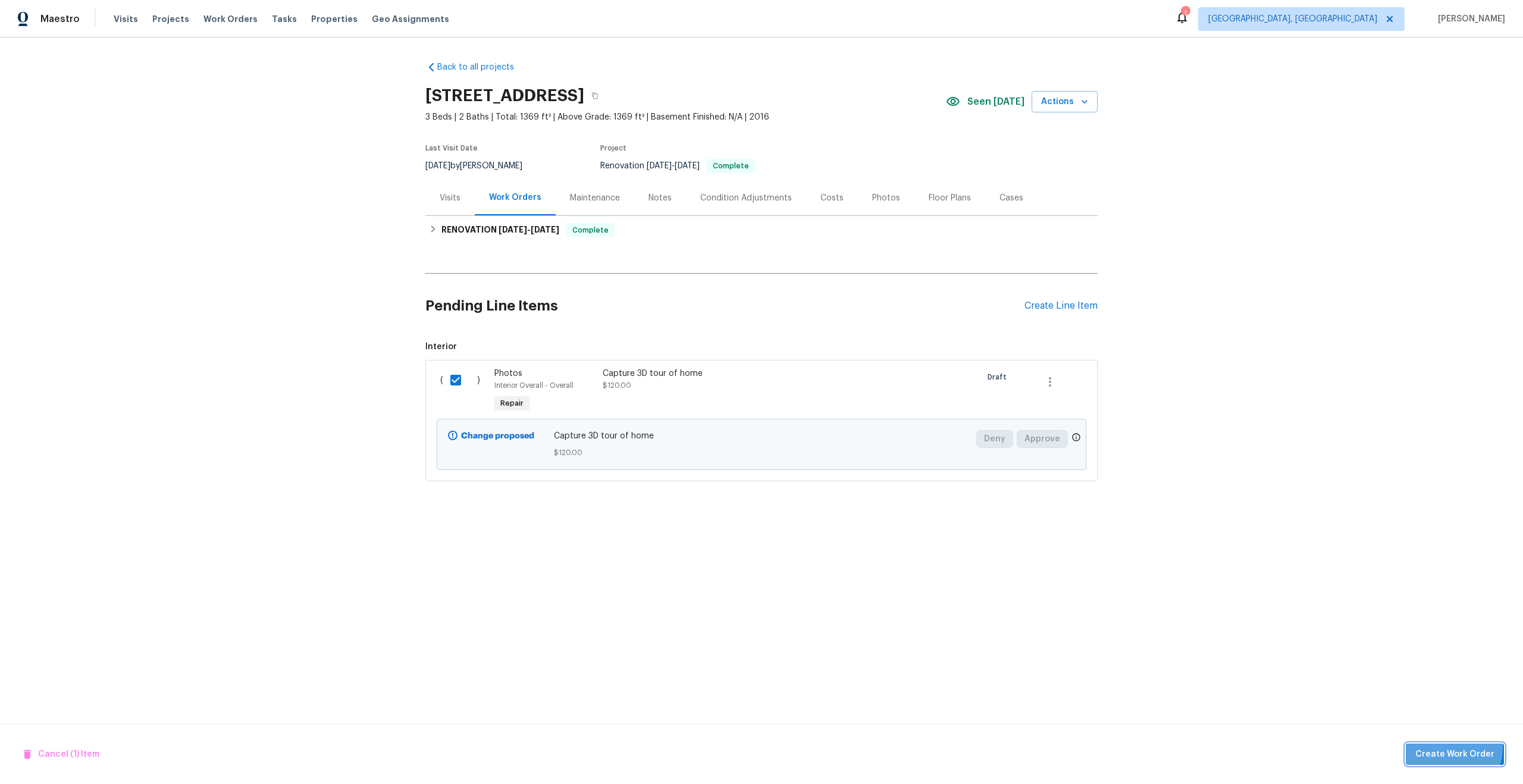
click at [1442, 747] on span "Create Work Order" at bounding box center [1455, 755] width 79 height 15
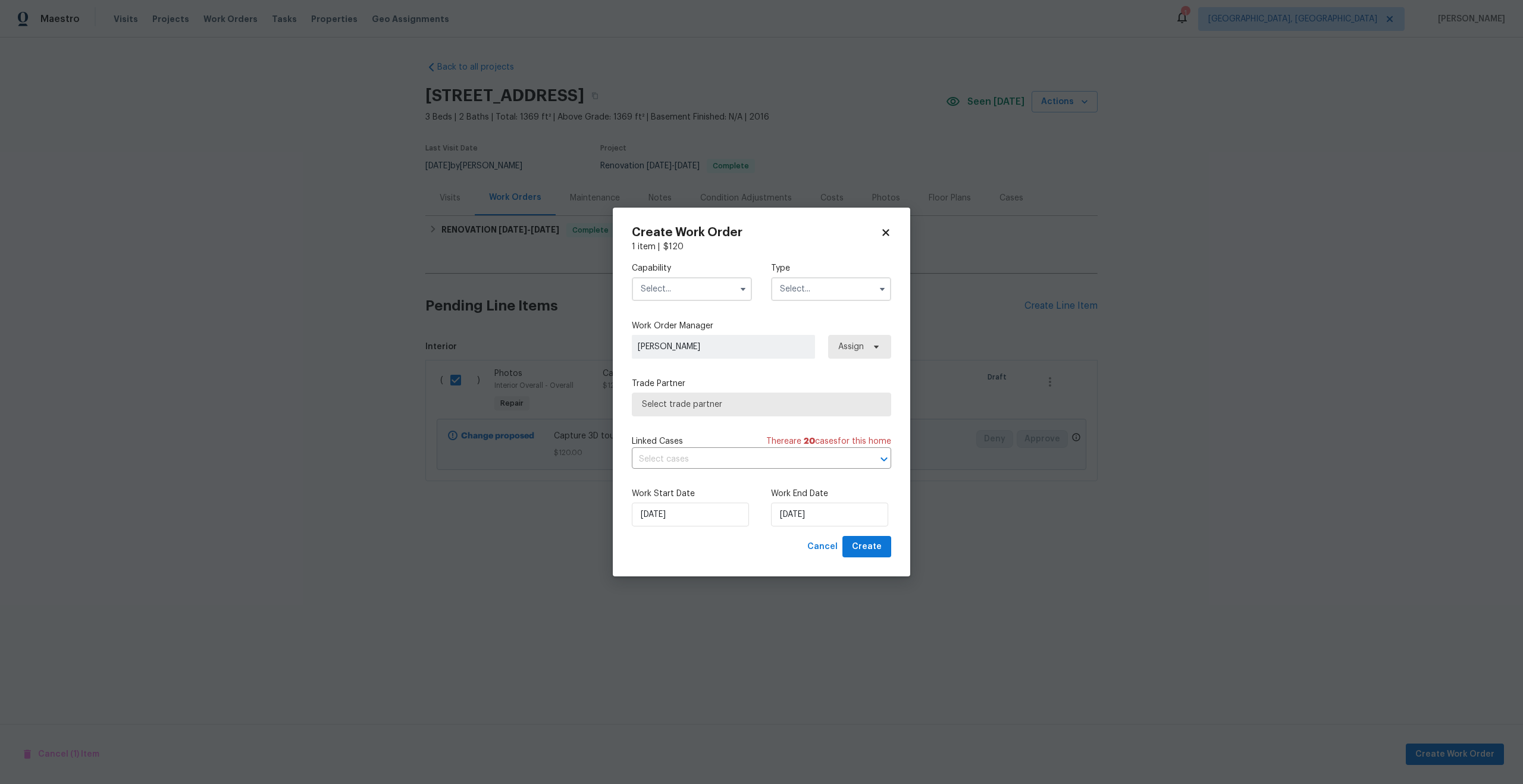
click at [679, 285] on input "text" at bounding box center [692, 289] width 120 height 24
click at [675, 324] on span "Photography" at bounding box center [670, 326] width 51 height 8
type input "Photography"
click at [793, 289] on input "text" at bounding box center [831, 289] width 120 height 24
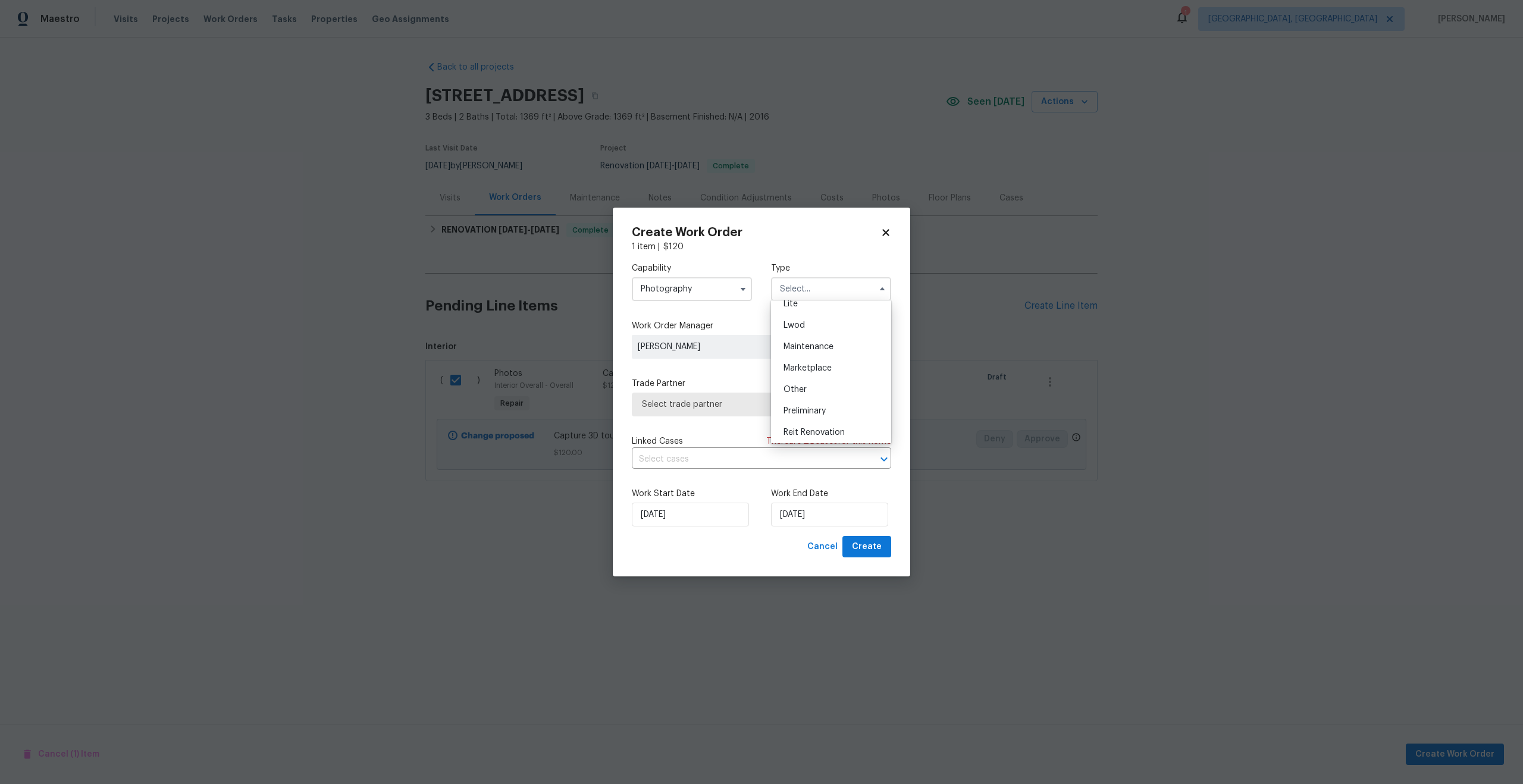
scroll to position [164, 0]
click at [803, 386] on span "Other" at bounding box center [795, 386] width 23 height 8
type input "Other"
click at [702, 401] on span "Select trade partner" at bounding box center [753, 404] width 222 height 12
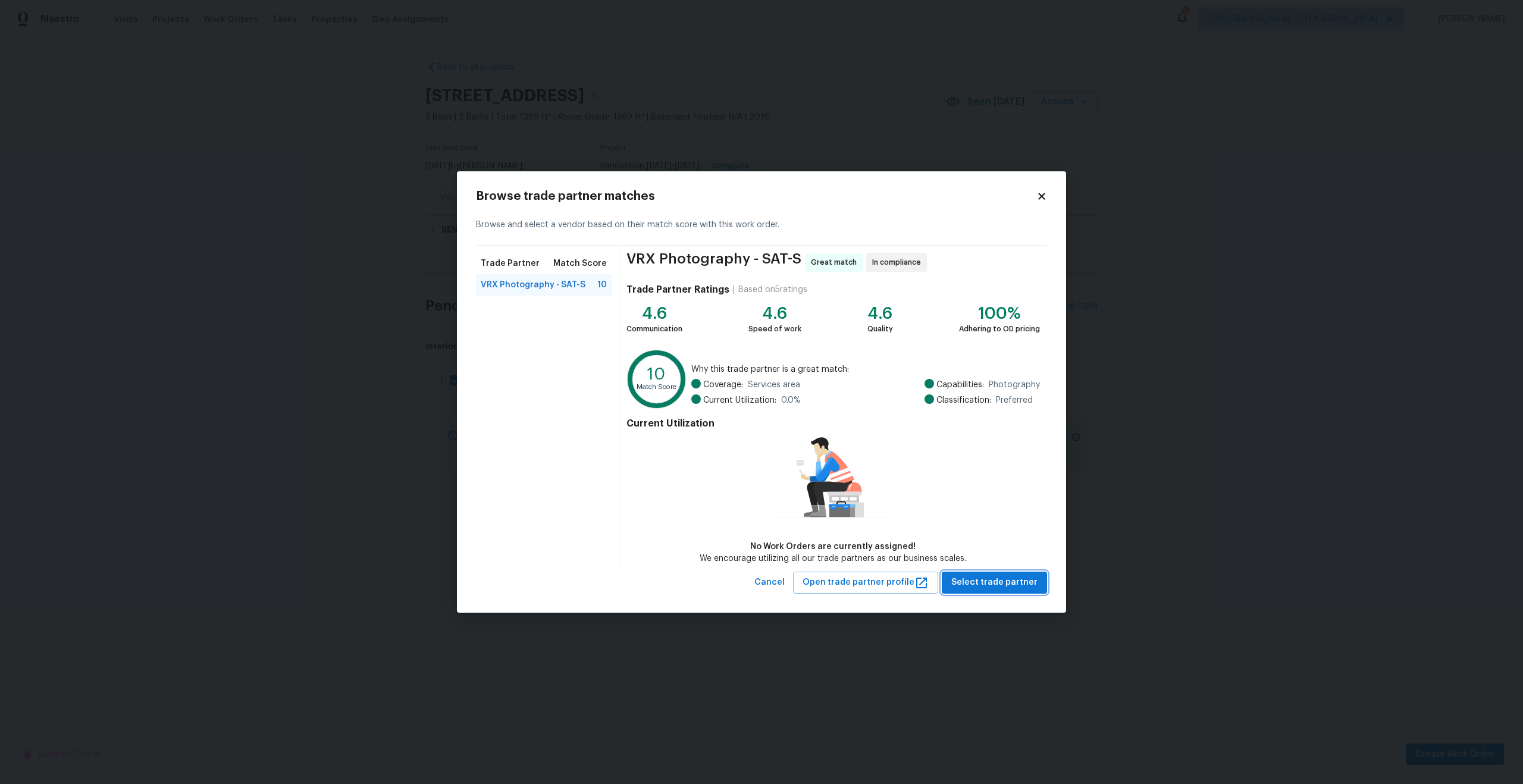
click at [983, 582] on span "Select trade partner" at bounding box center [994, 582] width 86 height 15
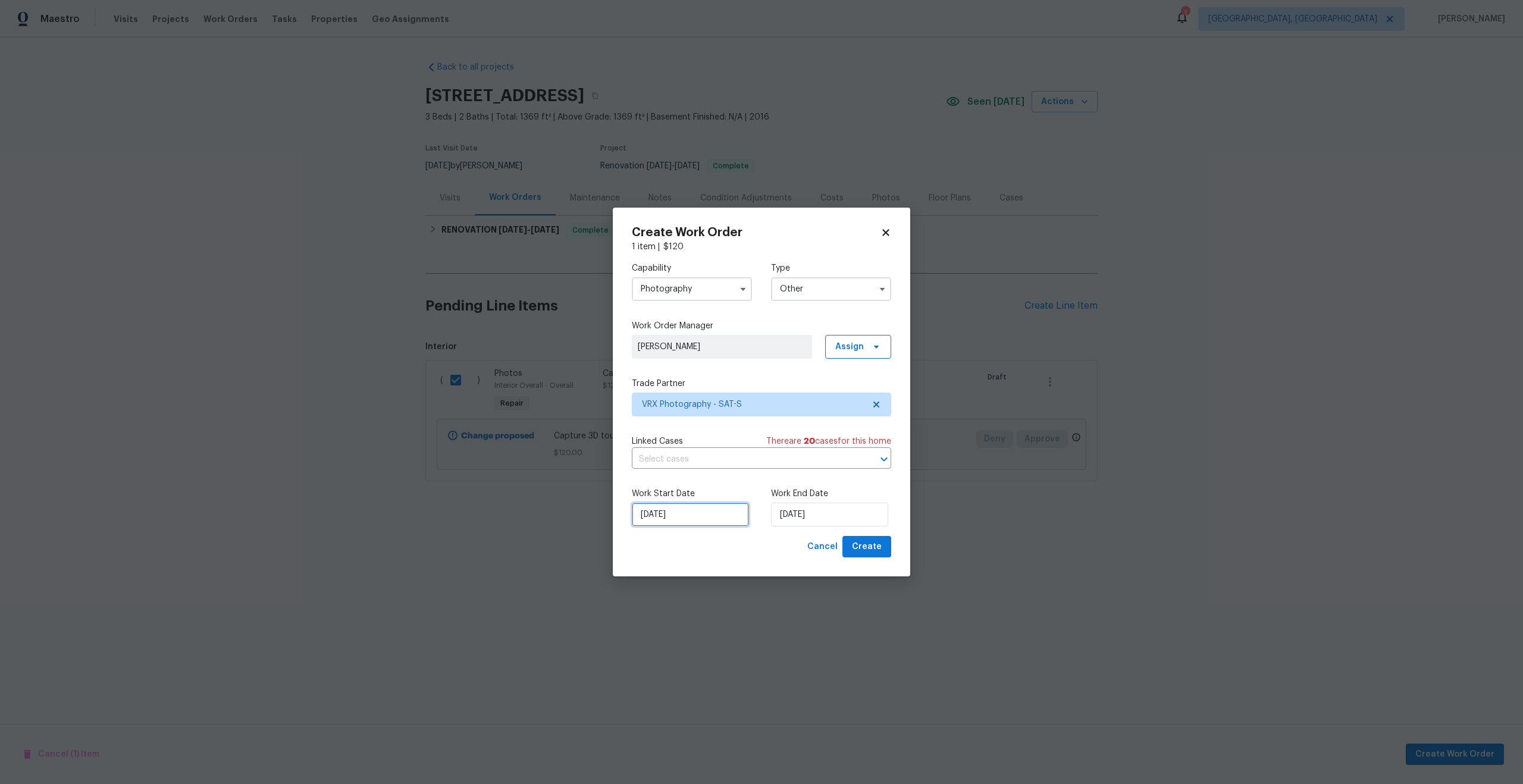
click at [716, 520] on input "12/08/2025" at bounding box center [690, 514] width 117 height 24
click at [688, 427] on div "13" at bounding box center [688, 429] width 20 height 17
type input "13/08/2025"
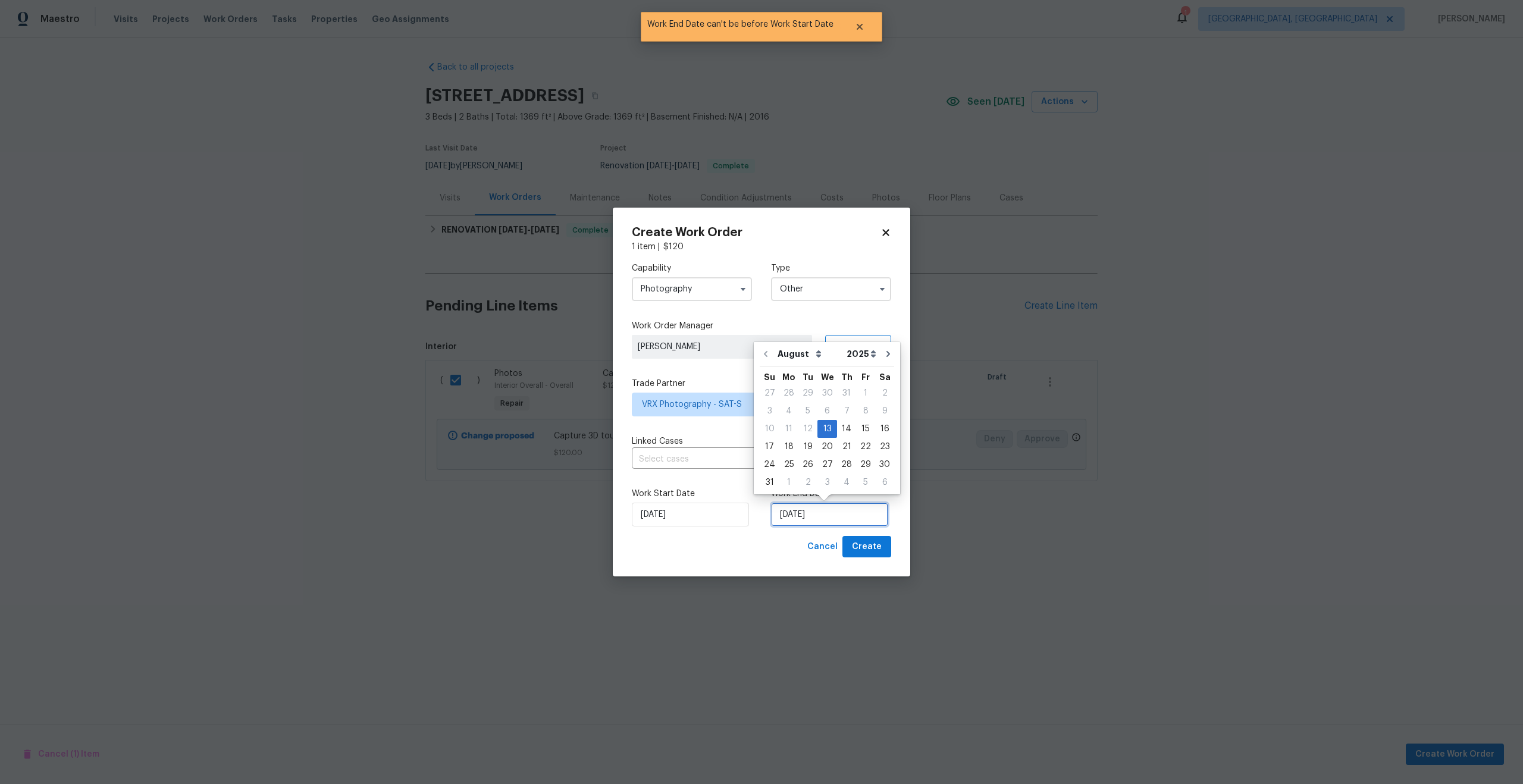
click at [856, 512] on input "13/08/2025" at bounding box center [829, 514] width 117 height 24
click at [845, 430] on div "14" at bounding box center [847, 429] width 19 height 17
type input "14/08/2025"
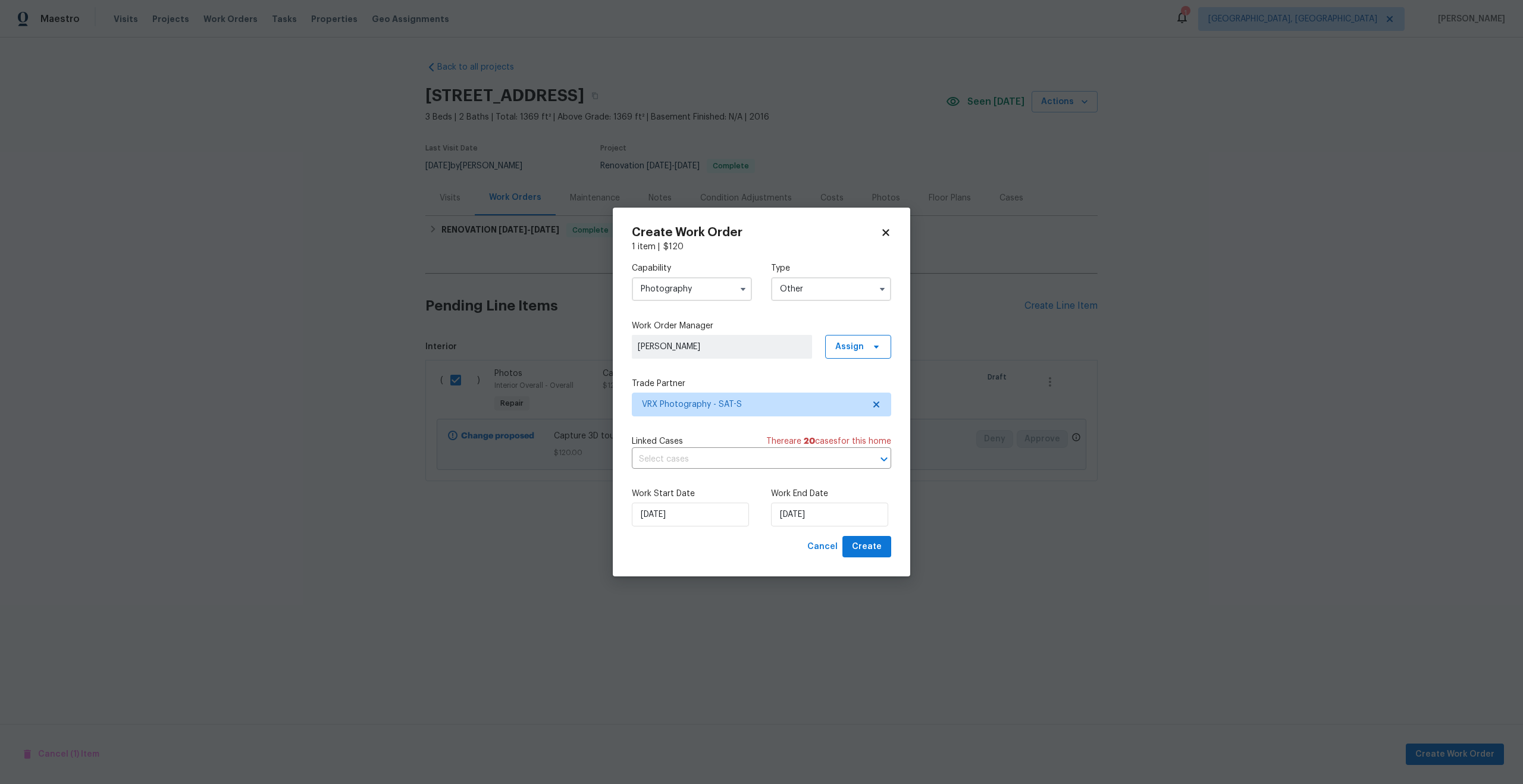
click at [869, 561] on div "Create Work Order 1 item | $ 120 Capability Photography Type Other Work Order M…" at bounding box center [762, 393] width 298 height 370
click at [871, 553] on span "Create" at bounding box center [867, 547] width 30 height 15
checkbox input "false"
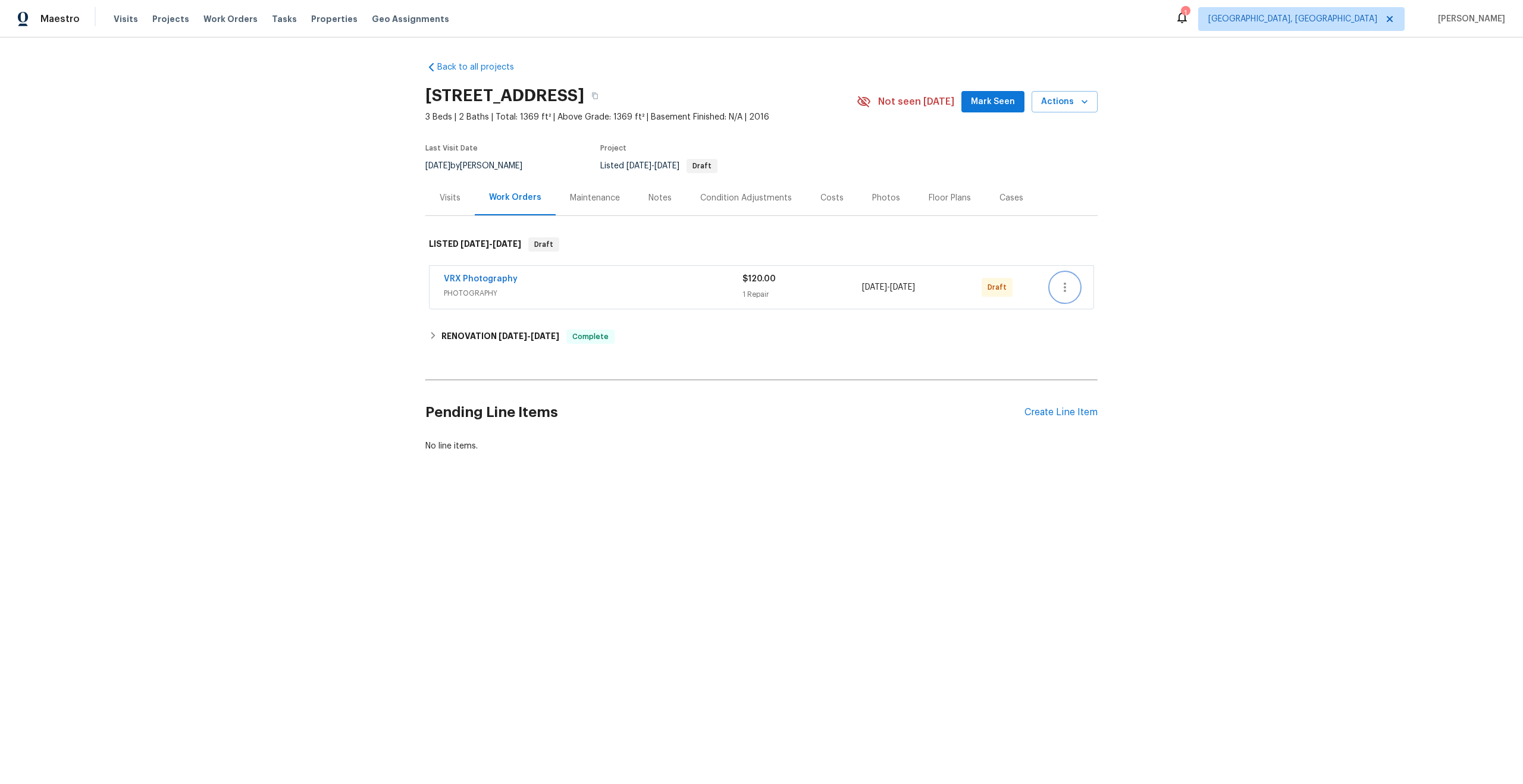
click at [1068, 284] on icon "button" at bounding box center [1065, 287] width 14 height 14
click at [1068, 284] on li "Send to Vendor" at bounding box center [1115, 288] width 128 height 20
click at [608, 292] on div at bounding box center [761, 392] width 1523 height 784
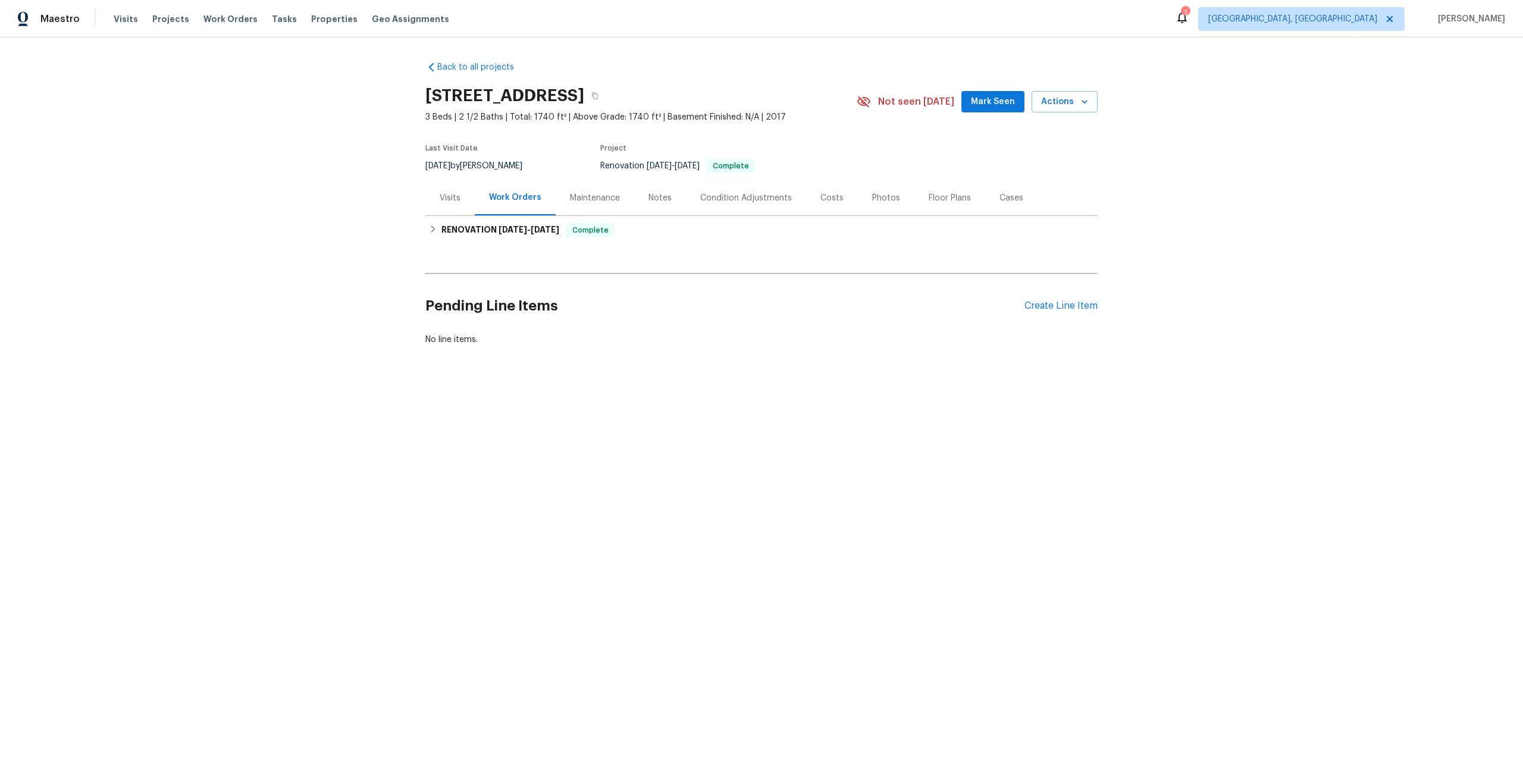
click at [1061, 313] on div "Pending Line Items Create Line Item" at bounding box center [762, 306] width 672 height 55
click at [1067, 305] on div "Create Line Item" at bounding box center [1061, 306] width 73 height 11
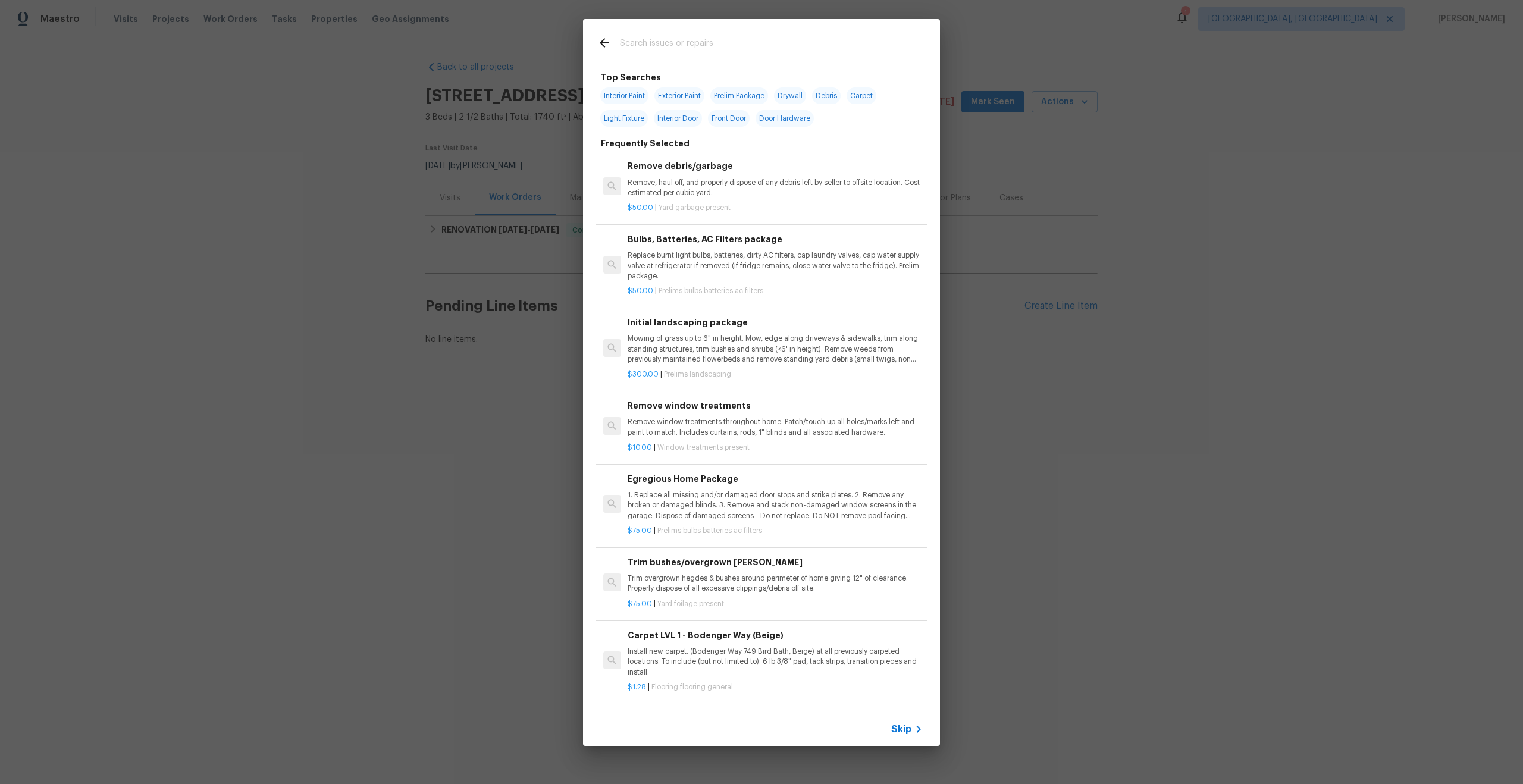
click at [906, 726] on span "Skip" at bounding box center [901, 729] width 20 height 12
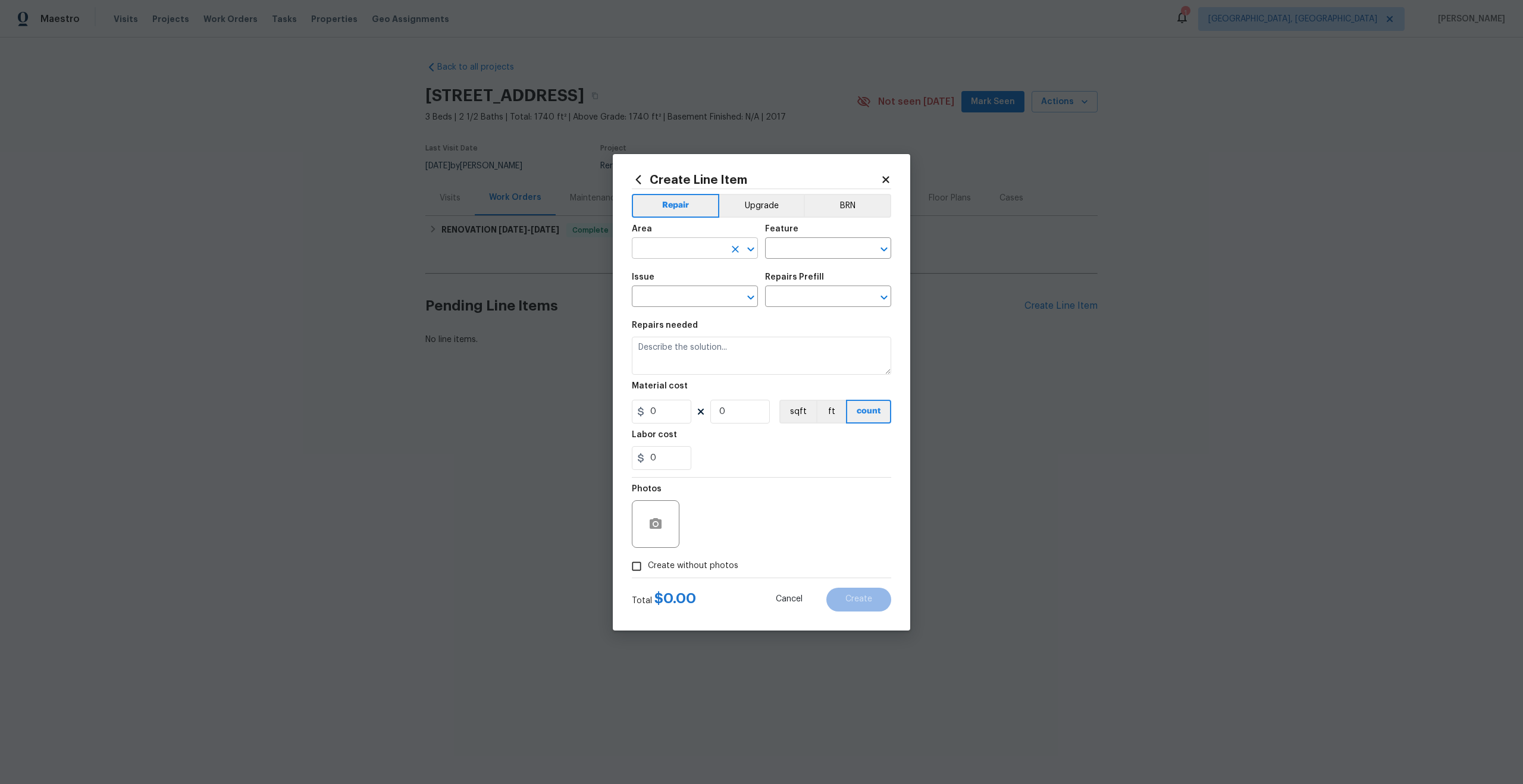
click at [714, 254] on input "text" at bounding box center [679, 249] width 93 height 19
click at [692, 295] on li "Interior Overall" at bounding box center [695, 295] width 126 height 20
type input "Interior Overall"
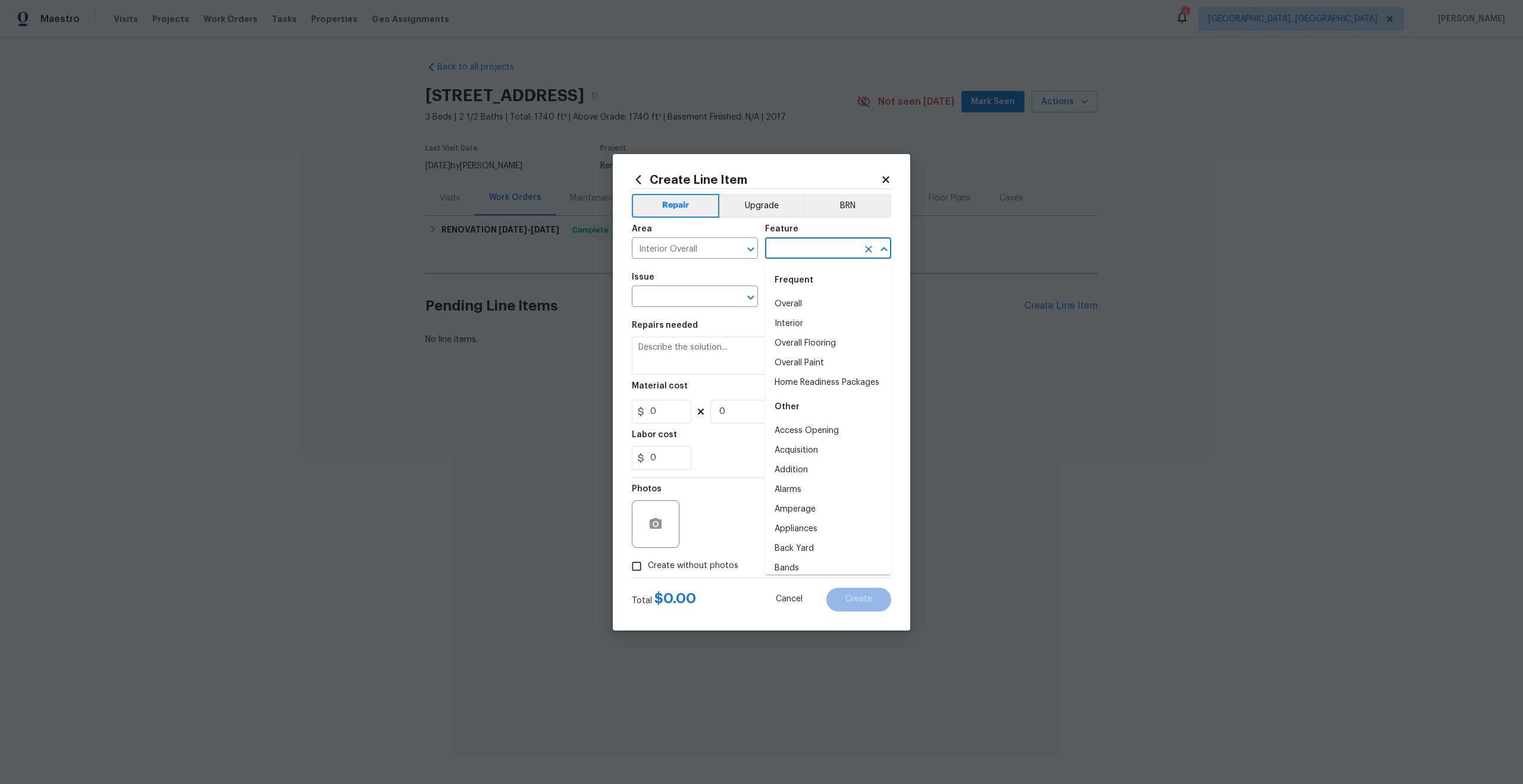
click at [791, 249] on input "text" at bounding box center [811, 249] width 93 height 19
click at [793, 300] on li "Overall" at bounding box center [828, 305] width 126 height 20
type input "Overall"
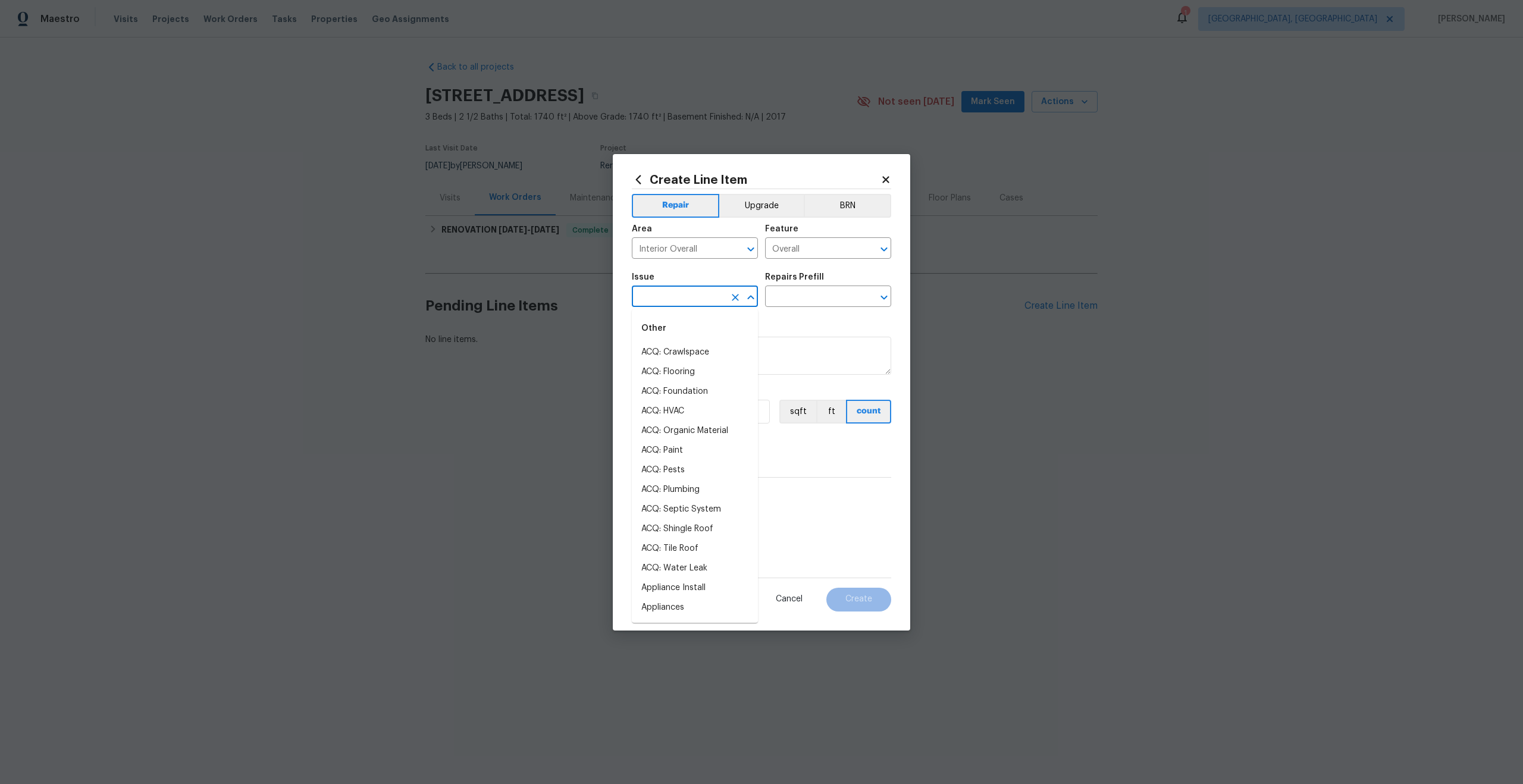
click at [700, 297] on input "text" at bounding box center [679, 298] width 93 height 19
click at [671, 348] on li "Photos" at bounding box center [695, 352] width 126 height 20
type input "Photos"
click at [779, 298] on input "text" at bounding box center [811, 298] width 93 height 19
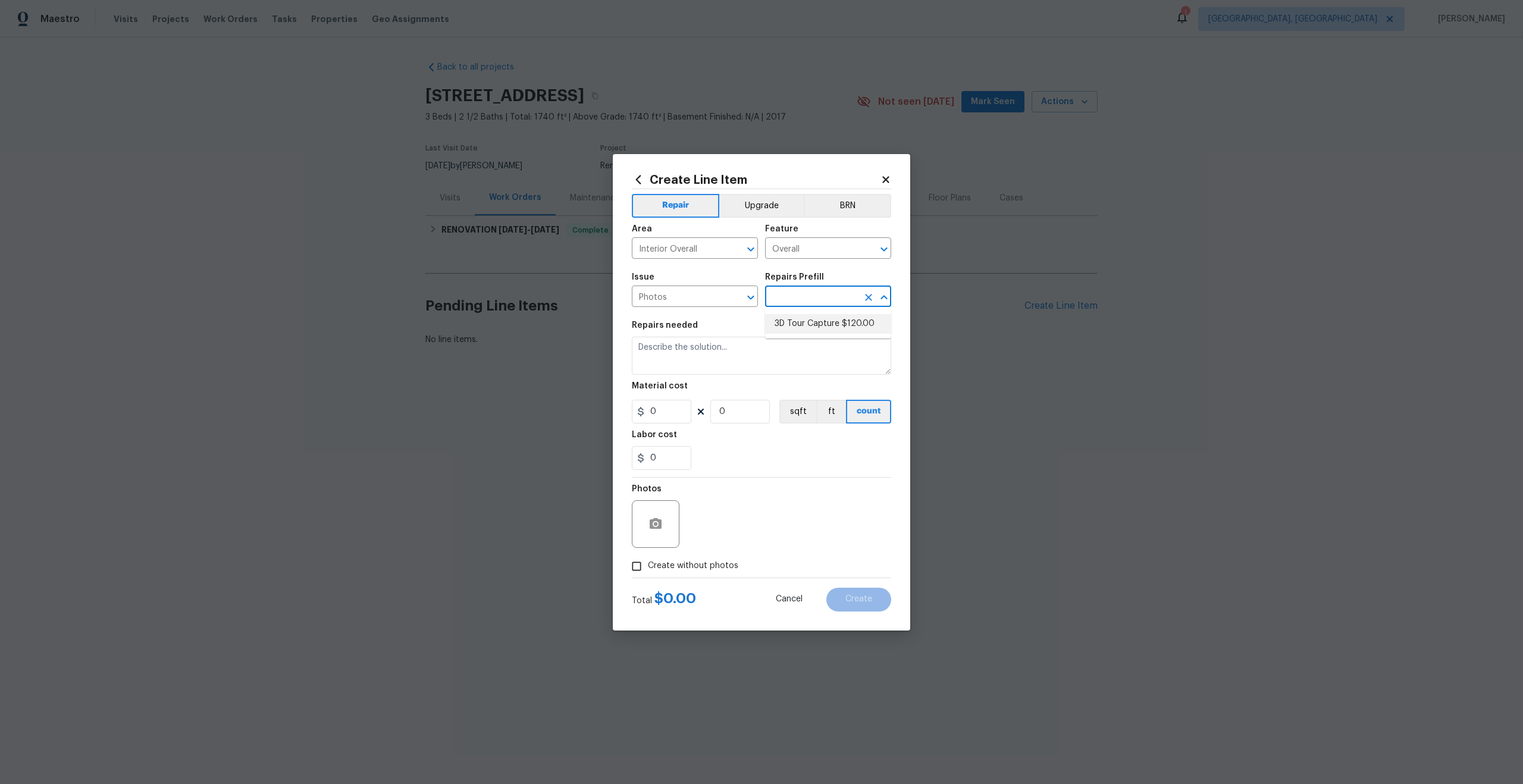
click at [787, 319] on li "3D Tour Capture $120.00" at bounding box center [828, 324] width 126 height 20
type input "3D Tour Capture $120.00"
type textarea "Capture 3D tour of home"
type input "1"
type input "120"
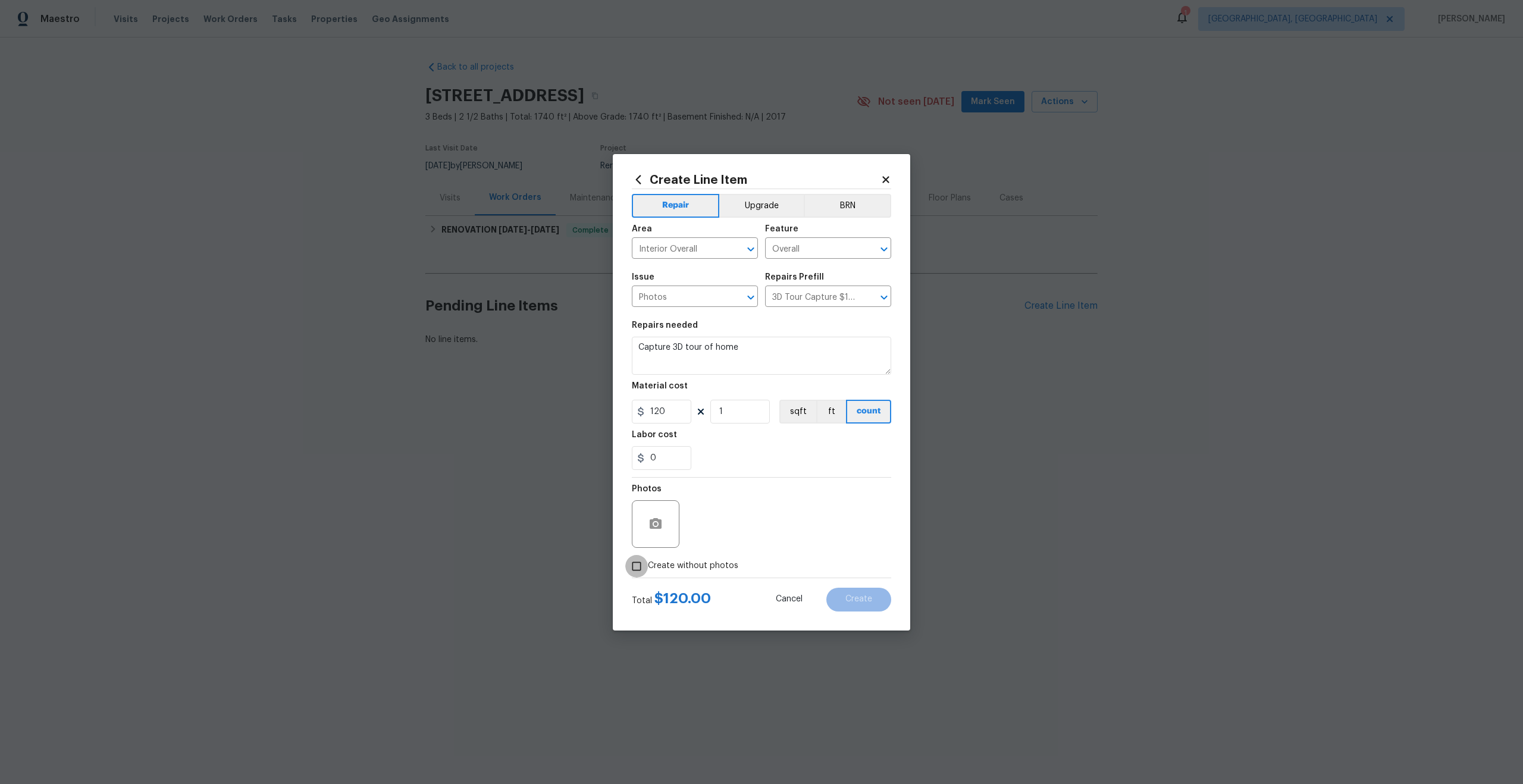
click at [638, 566] on input "Create without photos" at bounding box center [636, 566] width 22 height 22
checkbox input "true"
click at [744, 507] on textarea at bounding box center [790, 524] width 202 height 48
type textarea "."
click at [860, 599] on span "Create" at bounding box center [859, 599] width 27 height 9
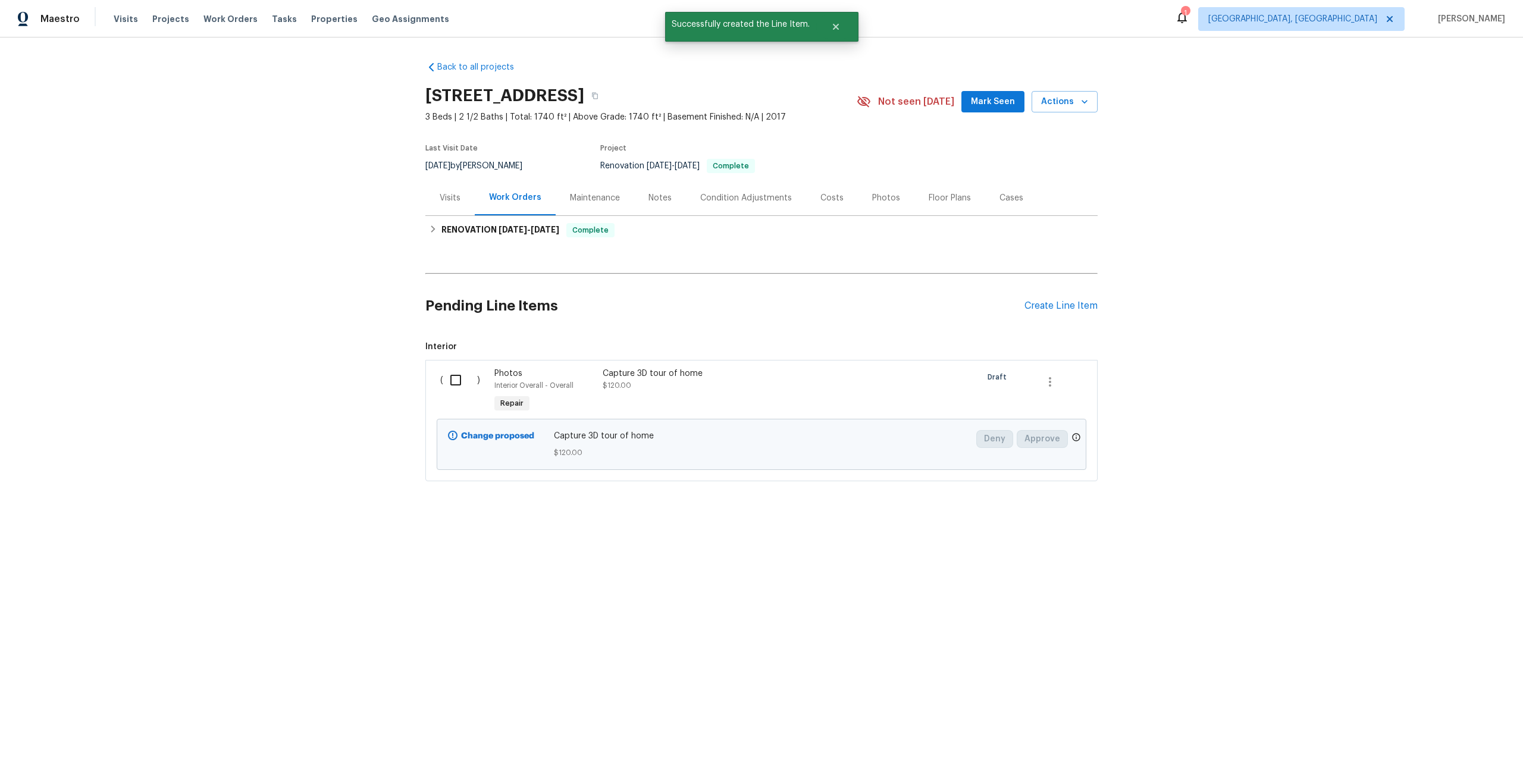
click at [451, 380] on input "checkbox" at bounding box center [460, 380] width 34 height 25
checkbox input "true"
click at [1458, 749] on span "Create Work Order" at bounding box center [1455, 755] width 79 height 15
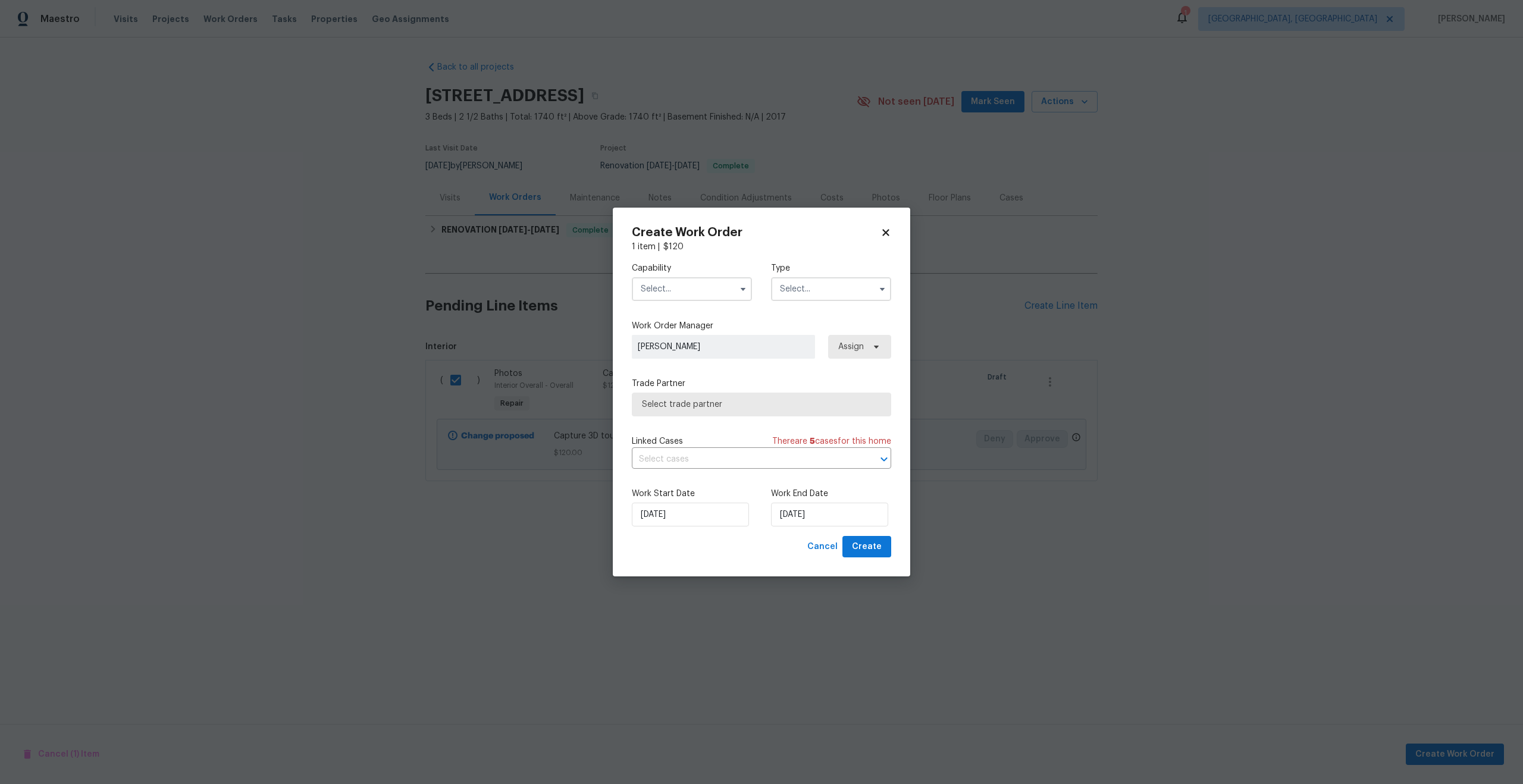
click at [686, 290] on input "text" at bounding box center [692, 289] width 120 height 24
click at [690, 344] on span "Photography" at bounding box center [670, 345] width 51 height 8
type input "Photography"
click at [805, 294] on input "text" at bounding box center [831, 289] width 120 height 24
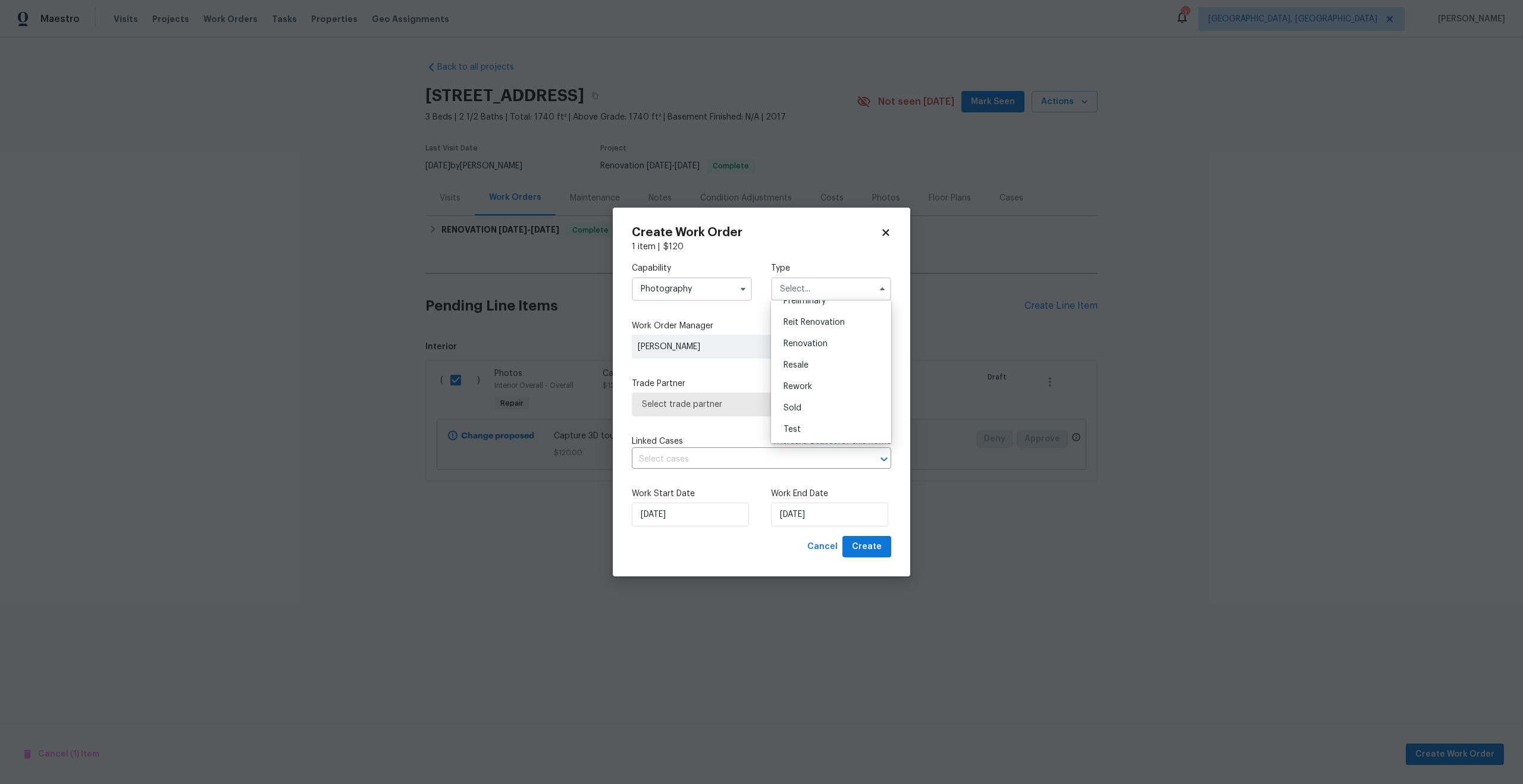
scroll to position [214, 0]
click at [802, 338] on span "Other" at bounding box center [795, 335] width 23 height 8
type input "Other"
click at [726, 400] on span "Select trade partner" at bounding box center [753, 404] width 222 height 12
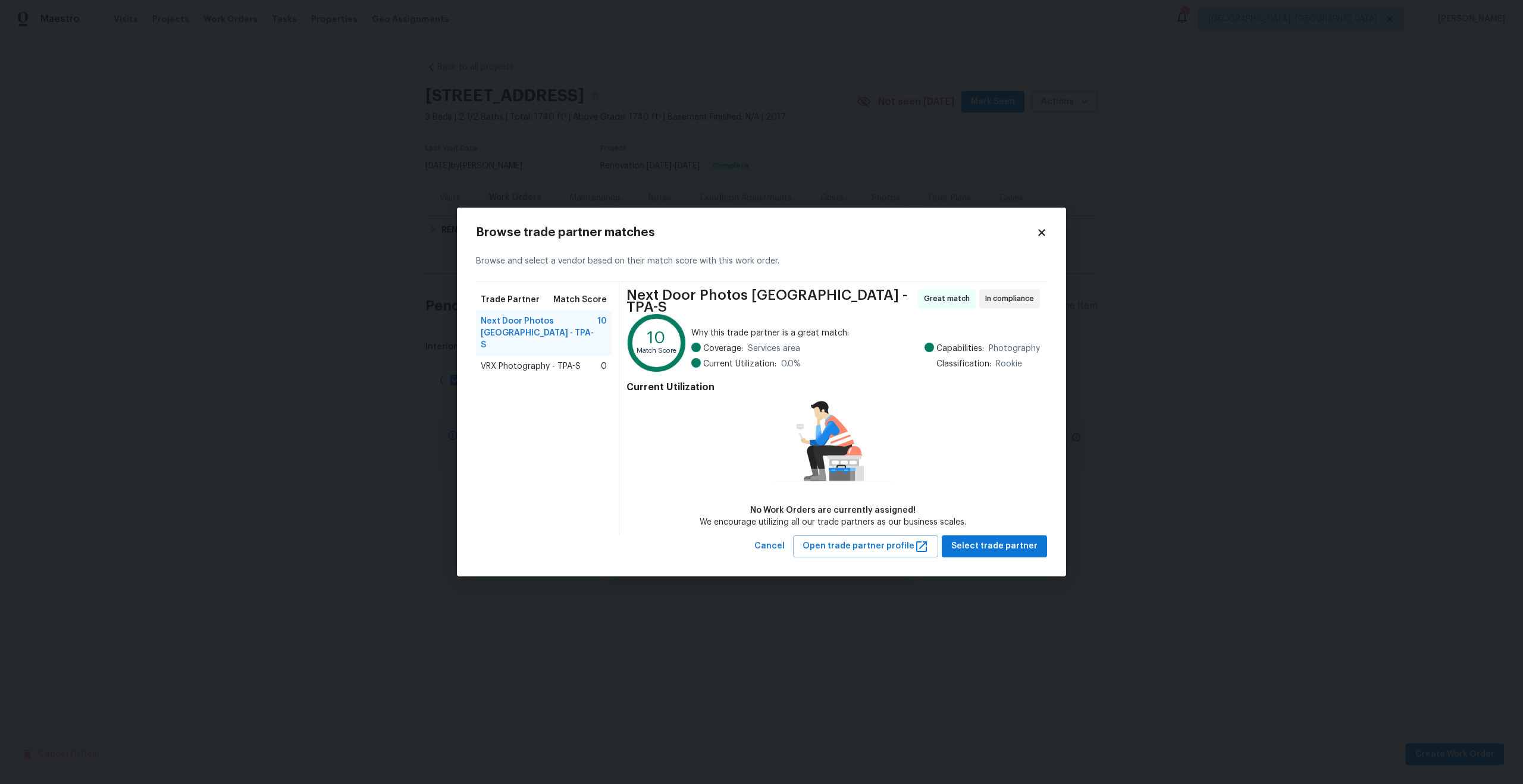
click at [535, 360] on span "VRX Photography - TPA-S" at bounding box center [530, 366] width 100 height 12
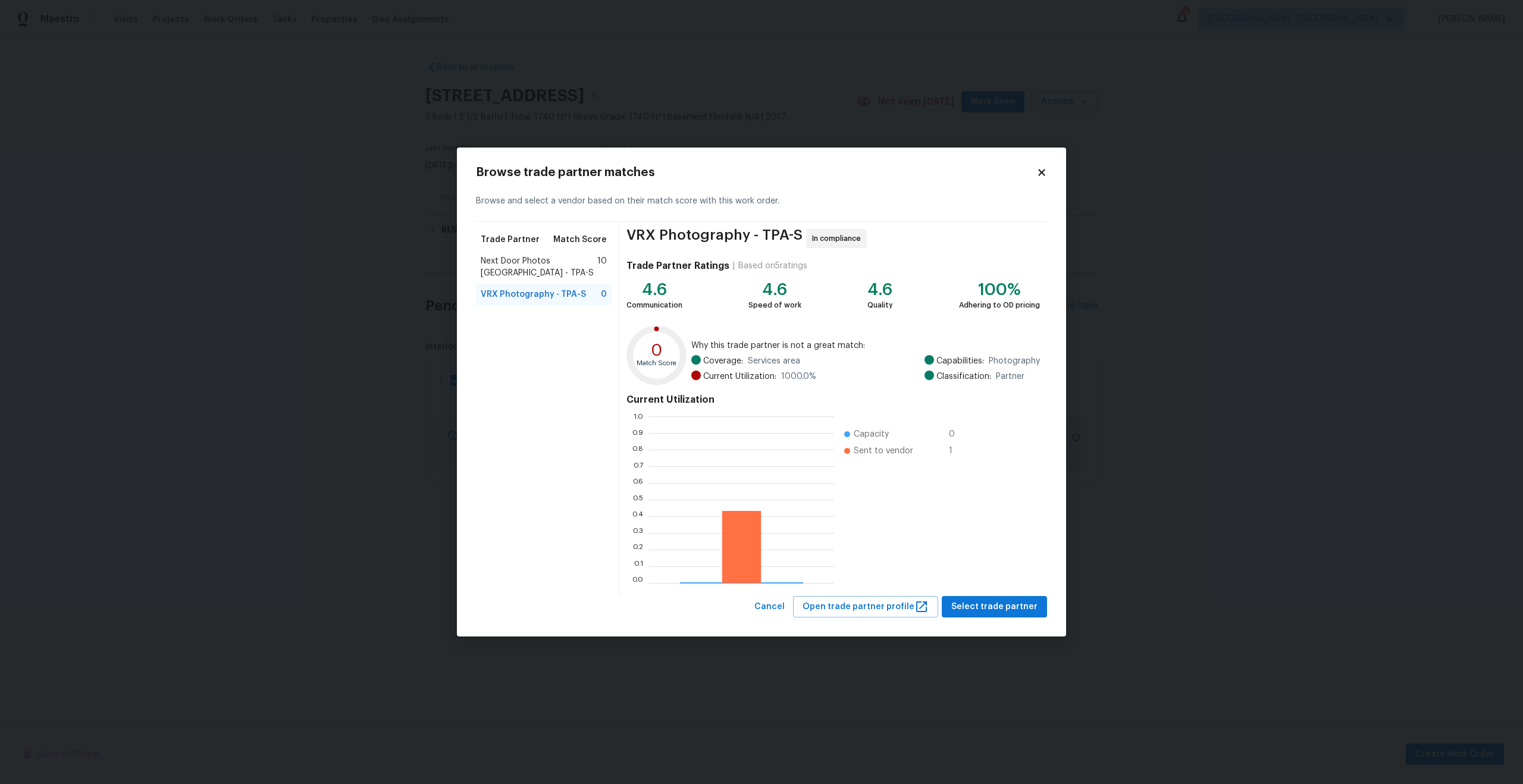
scroll to position [167, 185]
click at [994, 612] on span "Select trade partner" at bounding box center [994, 607] width 86 height 15
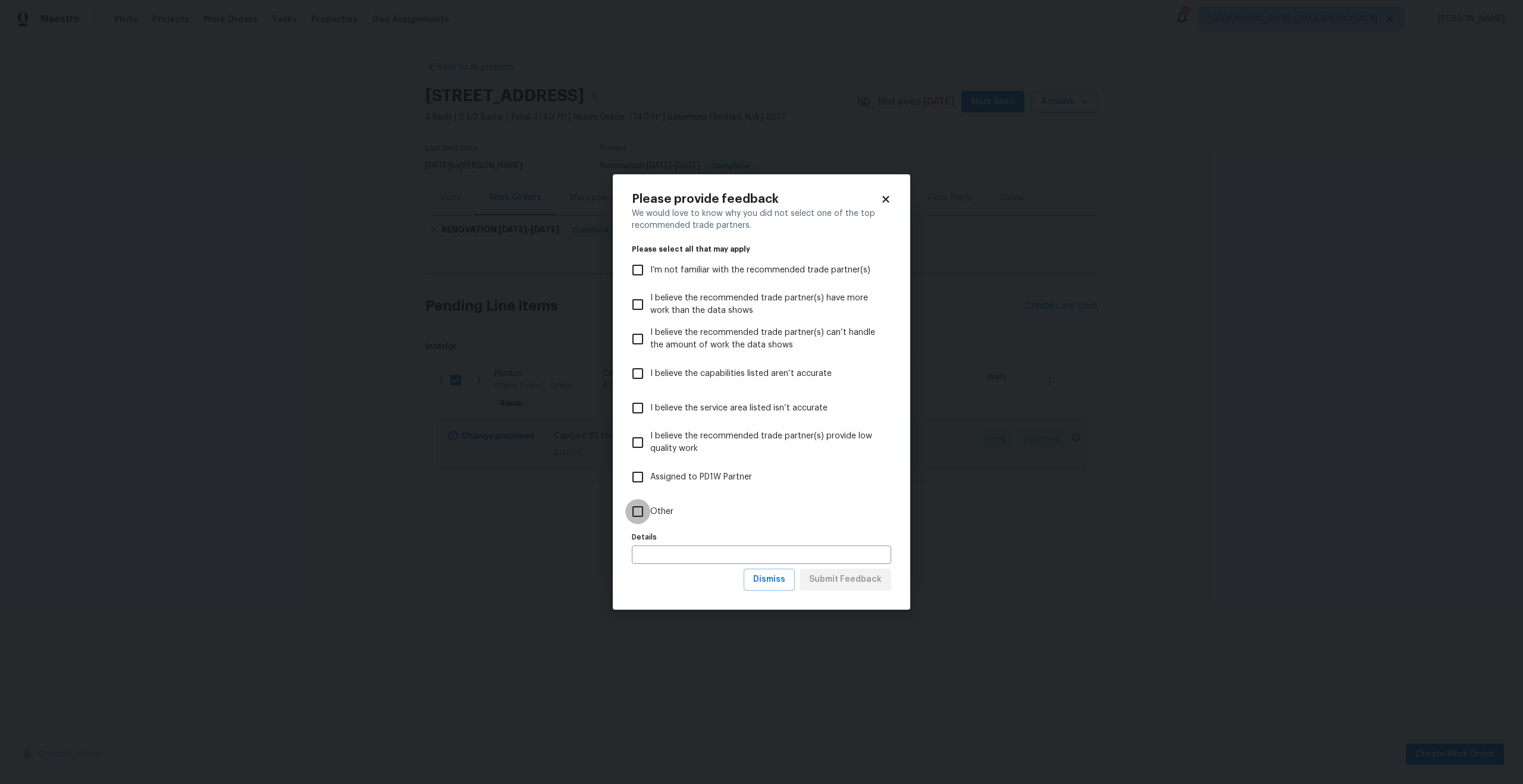
click at [647, 514] on input "Other" at bounding box center [638, 512] width 25 height 25
checkbox input "true"
click at [842, 582] on span "Submit Feedback" at bounding box center [845, 580] width 73 height 15
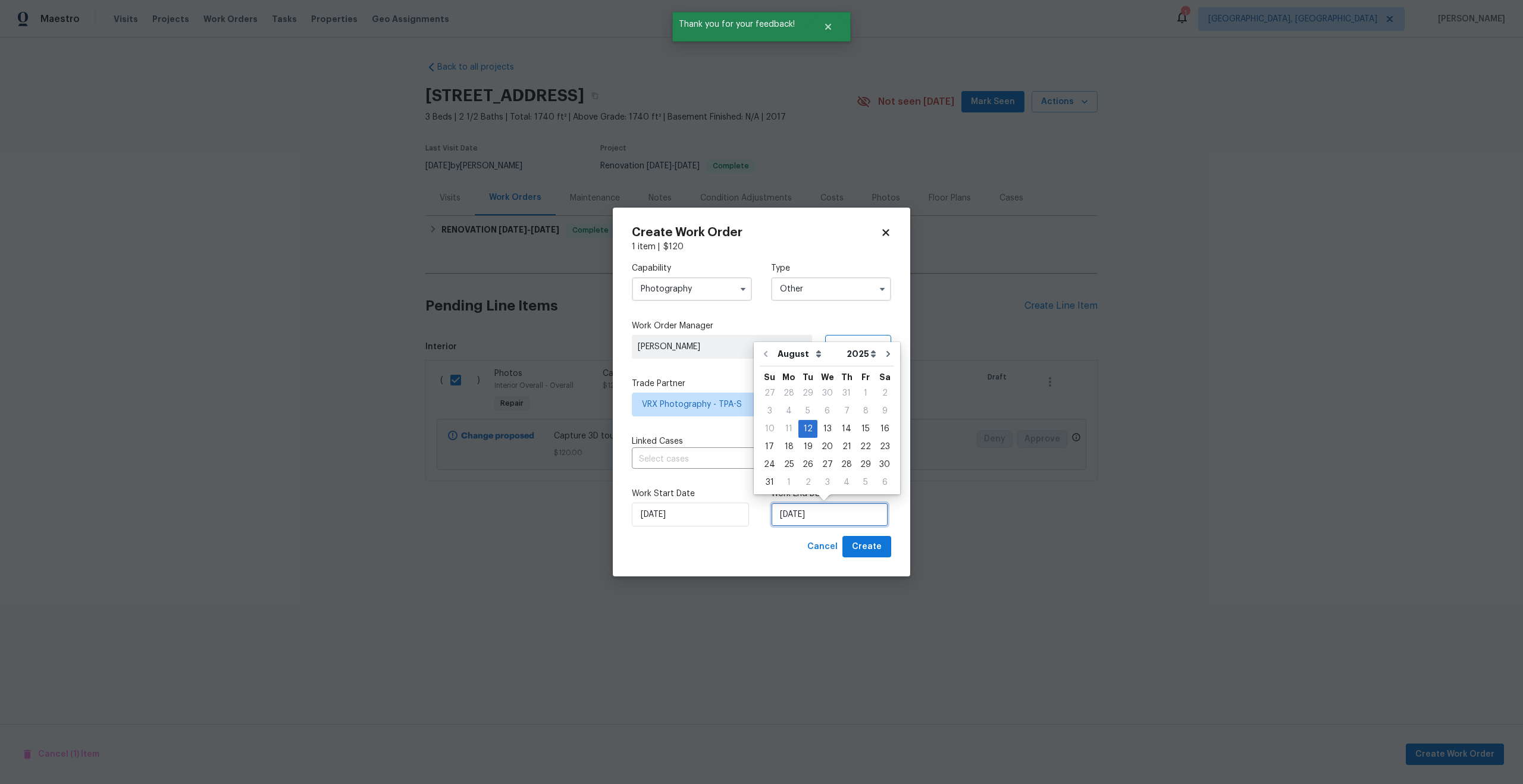
click at [820, 513] on input "12/08/2025" at bounding box center [829, 514] width 117 height 24
click at [717, 519] on input "12/08/2025" at bounding box center [690, 514] width 117 height 24
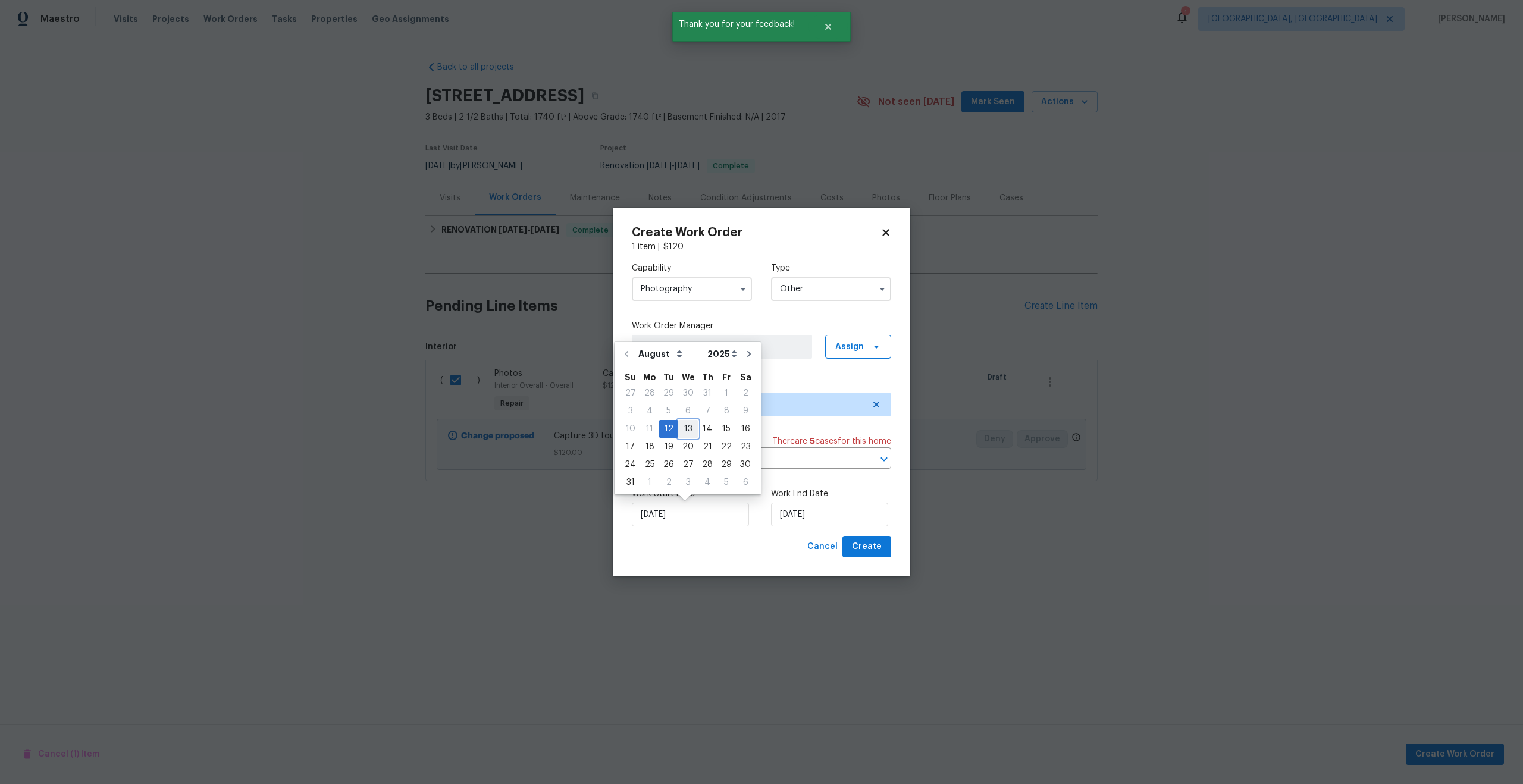
click at [687, 428] on div "13" at bounding box center [688, 429] width 20 height 17
type input "13/08/2025"
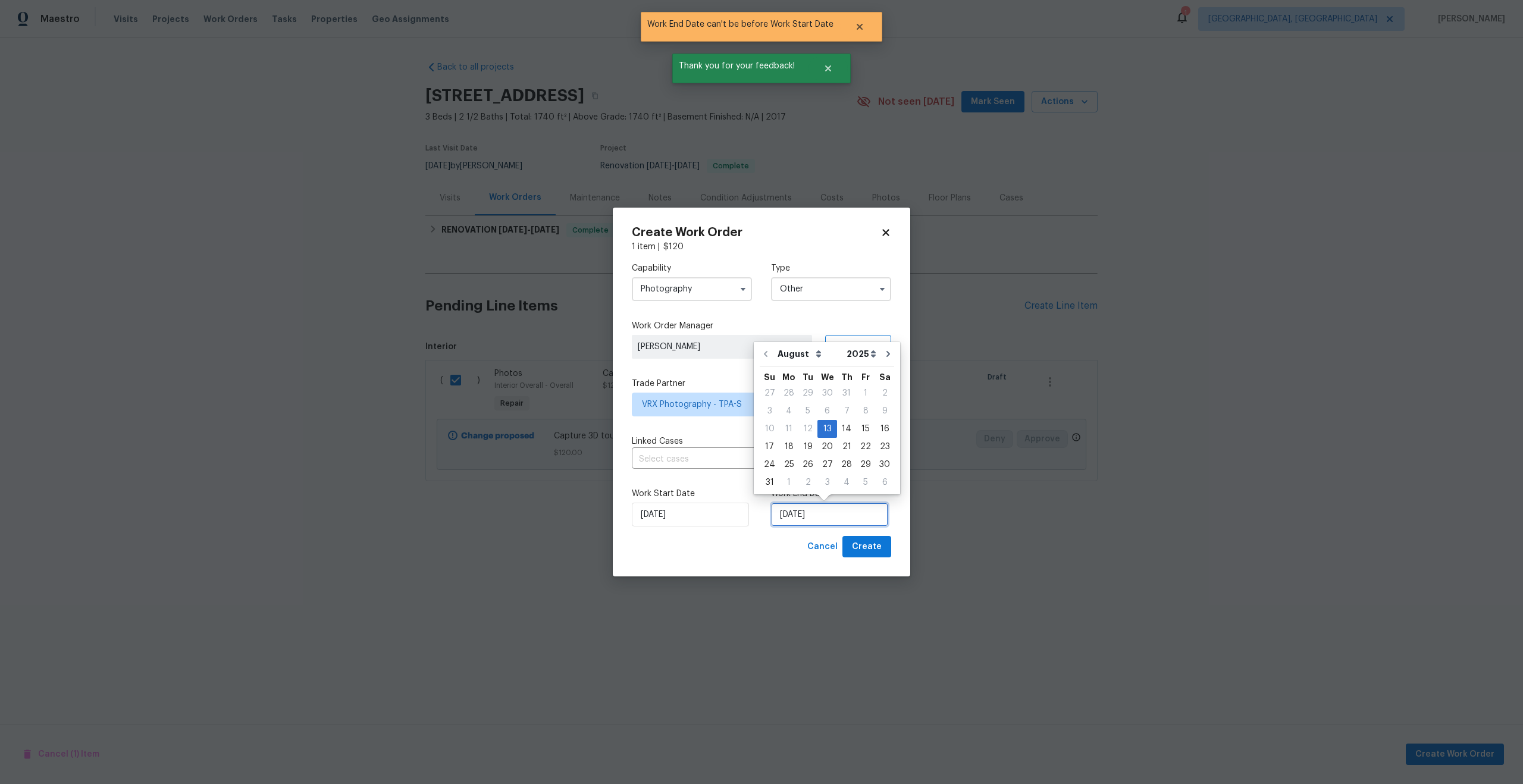
click at [834, 509] on input "13/08/2025" at bounding box center [829, 514] width 117 height 24
click at [842, 431] on div "14" at bounding box center [847, 429] width 19 height 17
type input "14/08/2025"
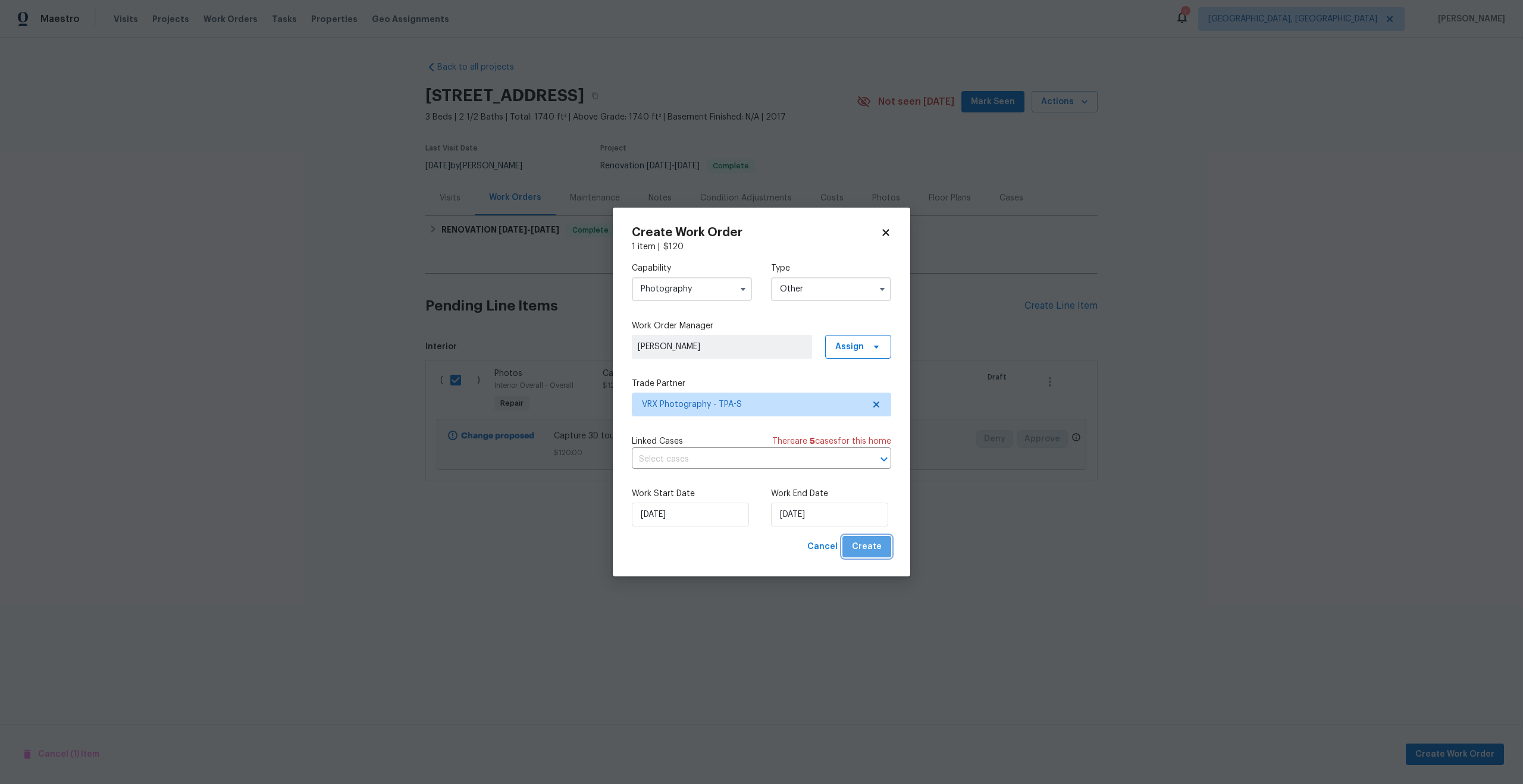
click at [875, 547] on span "Create" at bounding box center [867, 547] width 30 height 15
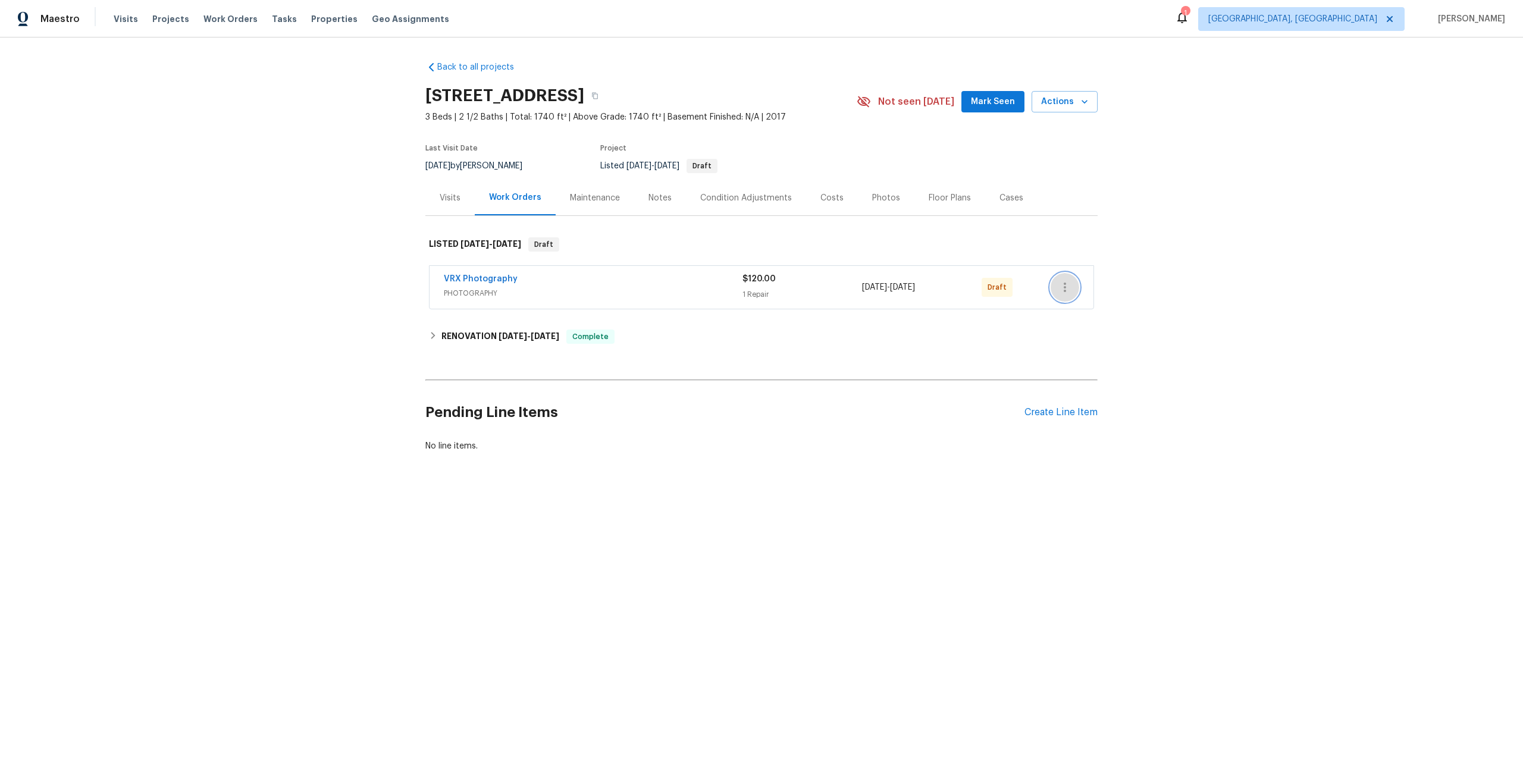
click at [1058, 279] on button "button" at bounding box center [1065, 287] width 29 height 29
click at [1076, 295] on li "Send to Vendor" at bounding box center [1115, 288] width 128 height 20
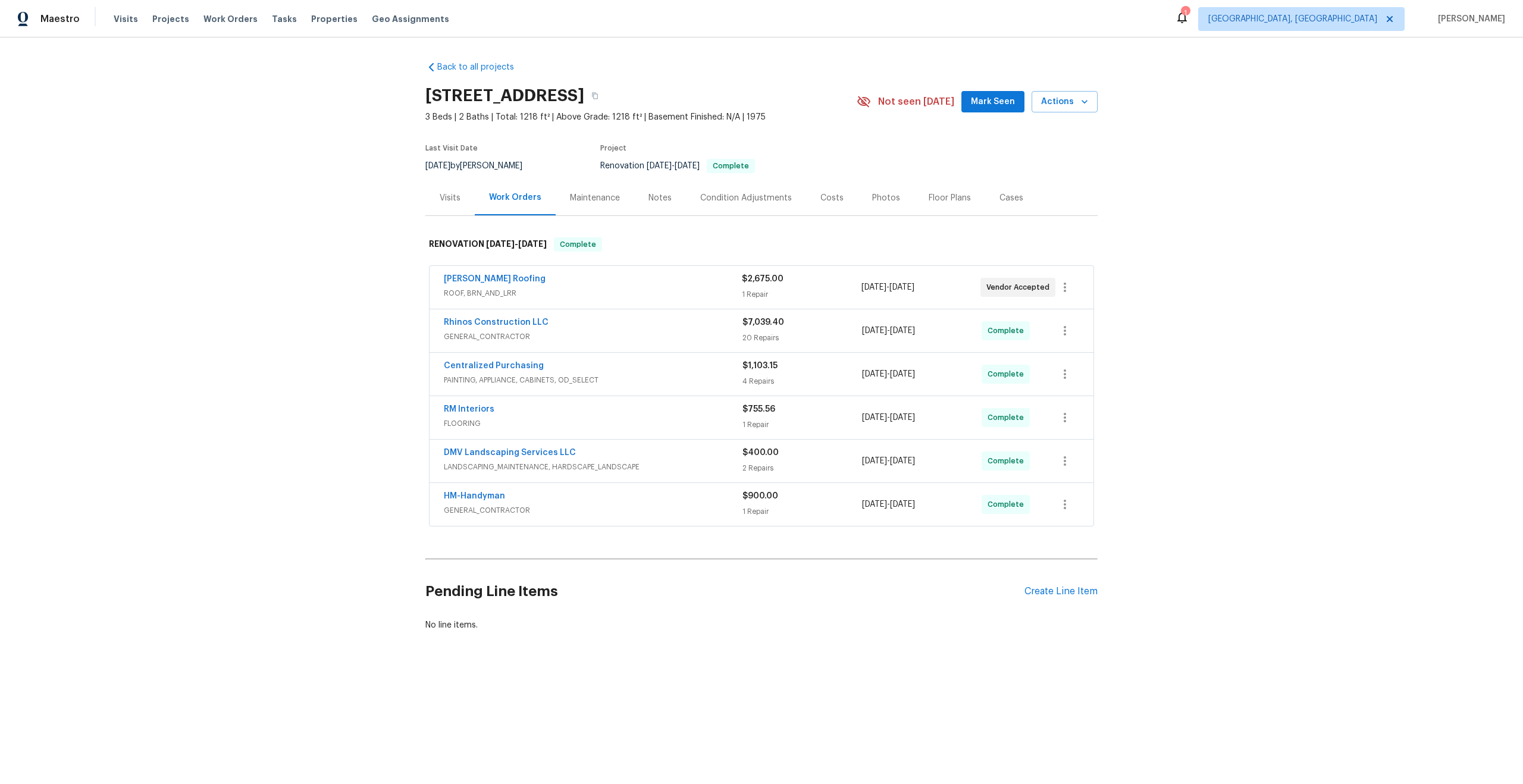
drag, startPoint x: 599, startPoint y: 95, endPoint x: 422, endPoint y: 98, distance: 177.0
click at [422, 98] on div "Back to all projects [STREET_ADDRESS] 3 Beds | 2 Baths | Total: 1218 ft² | Abov…" at bounding box center [761, 375] width 1523 height 675
copy h2 "[STREET_ADDRESS]"
click at [453, 195] on div "Visits" at bounding box center [450, 198] width 21 height 12
